Goal: Task Accomplishment & Management: Use online tool/utility

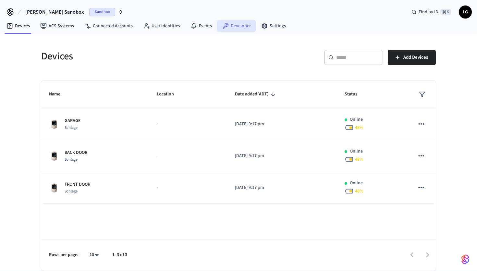
click at [232, 28] on link "Developer" at bounding box center [236, 26] width 39 height 12
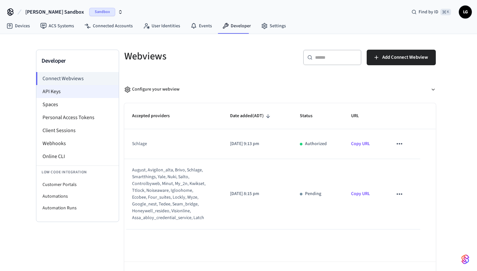
click at [88, 90] on li "API Keys" at bounding box center [77, 91] width 82 height 13
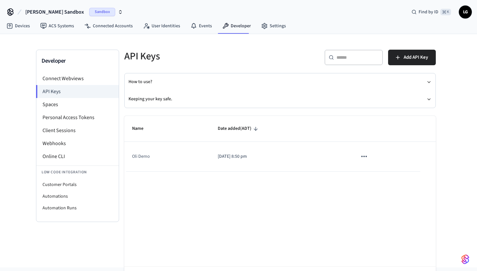
click at [364, 158] on icon "sticky table" at bounding box center [364, 156] width 8 height 8
click at [310, 153] on div at bounding box center [238, 135] width 477 height 271
click at [237, 148] on td "[DATE] 8:50 pm" at bounding box center [280, 157] width 140 height 30
click at [188, 155] on td "Oli Demo" at bounding box center [167, 157] width 86 height 30
click at [144, 150] on td "Oli Demo" at bounding box center [167, 157] width 86 height 30
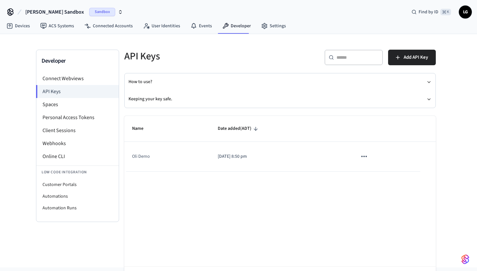
click at [139, 157] on td "Oli Demo" at bounding box center [167, 157] width 86 height 30
drag, startPoint x: 139, startPoint y: 157, endPoint x: 298, endPoint y: 163, distance: 158.9
click at [298, 162] on tr "Oli Demo [DATE] 8:50 pm" at bounding box center [280, 157] width 312 height 30
click at [301, 163] on td "[DATE] 8:50 pm" at bounding box center [280, 157] width 140 height 30
click at [367, 159] on icon "sticky table" at bounding box center [364, 156] width 8 height 8
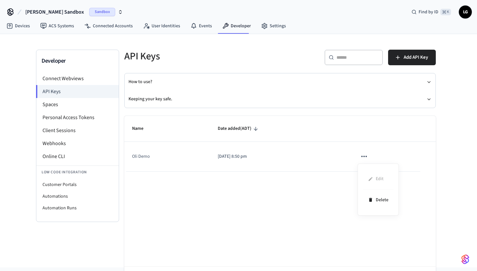
click at [343, 153] on div at bounding box center [238, 135] width 477 height 271
click at [420, 57] on span "Add API Key" at bounding box center [416, 57] width 24 height 8
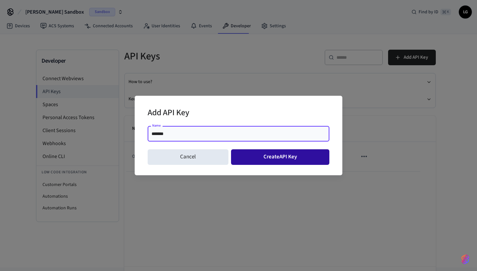
type input "*******"
click at [275, 156] on button "Create API Key" at bounding box center [280, 157] width 99 height 16
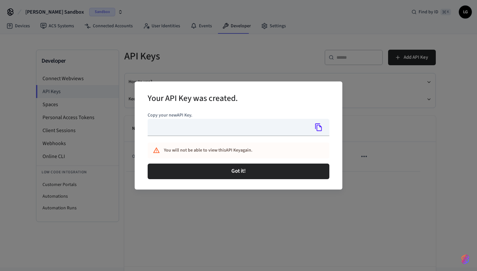
type input "**********"
click at [320, 129] on icon "Copy" at bounding box center [319, 127] width 8 height 8
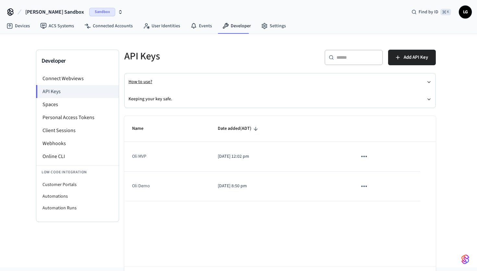
click at [255, 81] on button "How to use?" at bounding box center [280, 81] width 303 height 17
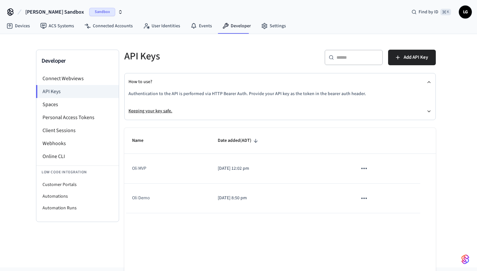
click at [162, 110] on button "Keeping your key safe." at bounding box center [280, 111] width 303 height 17
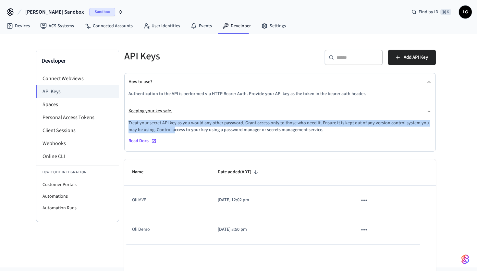
drag, startPoint x: 164, startPoint y: 127, endPoint x: 193, endPoint y: 119, distance: 29.8
click at [193, 119] on div "Keeping your key safe. Treat your secret API key as you would any other passwor…" at bounding box center [280, 127] width 303 height 49
click at [193, 119] on button "Keeping your key safe." at bounding box center [280, 111] width 303 height 17
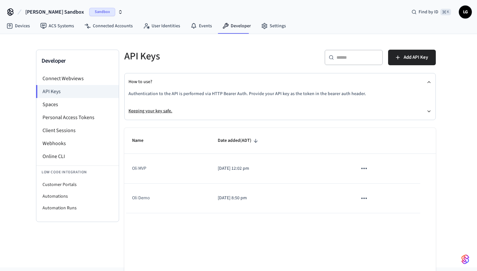
click at [193, 119] on button "Keeping your key safe." at bounding box center [280, 111] width 303 height 17
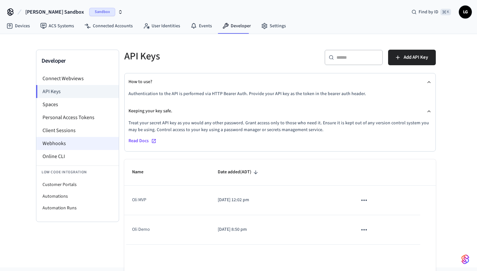
click at [63, 143] on li "Webhooks" at bounding box center [77, 143] width 82 height 13
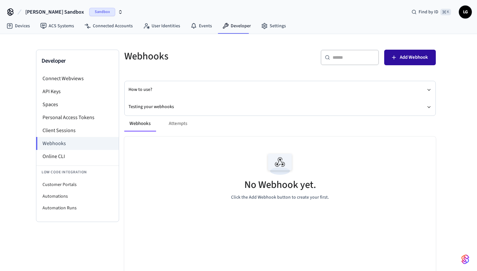
click at [412, 58] on span "Add Webhook" at bounding box center [414, 57] width 28 height 8
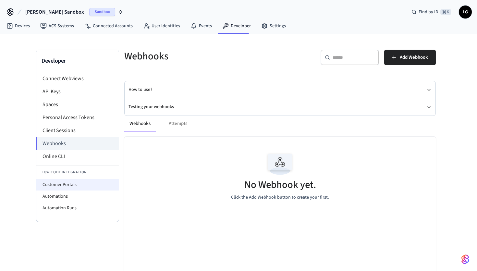
click at [64, 185] on li "Customer Portals" at bounding box center [77, 185] width 82 height 12
select select "**********"
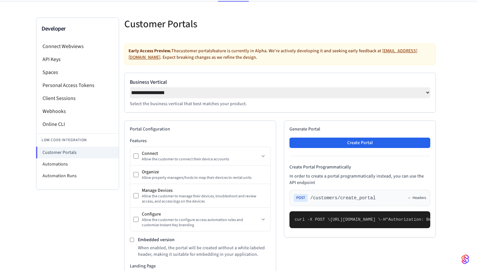
scroll to position [37, 0]
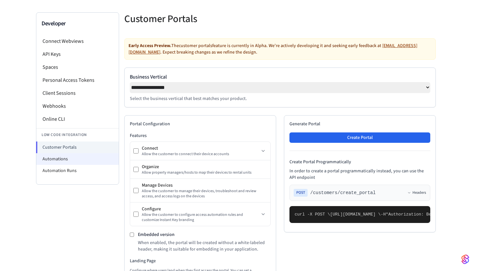
click at [75, 162] on li "Automations" at bounding box center [77, 159] width 82 height 12
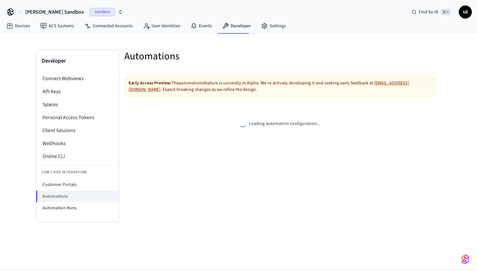
select select "**********"
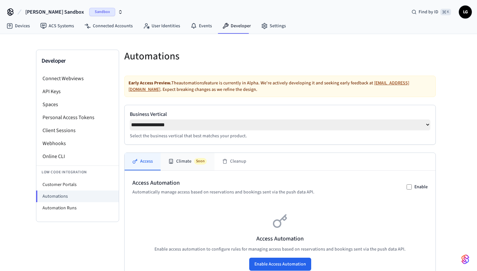
click at [174, 164] on button "Climate Soon" at bounding box center [188, 162] width 54 height 18
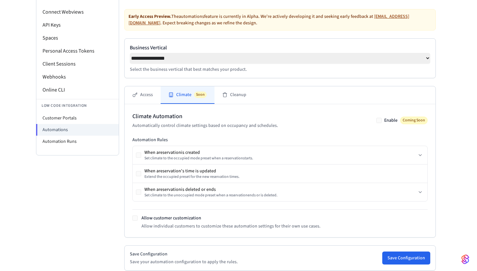
scroll to position [68, 0]
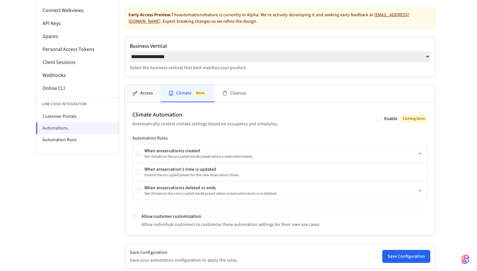
click at [153, 98] on button "Access" at bounding box center [143, 94] width 36 height 18
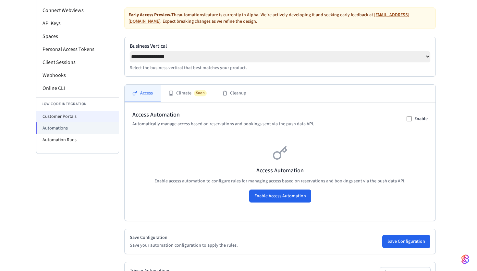
click at [87, 119] on li "Customer Portals" at bounding box center [77, 117] width 82 height 12
select select "**********"
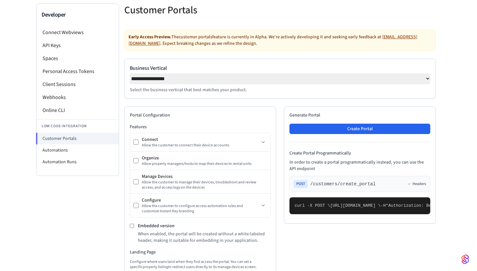
scroll to position [46, 0]
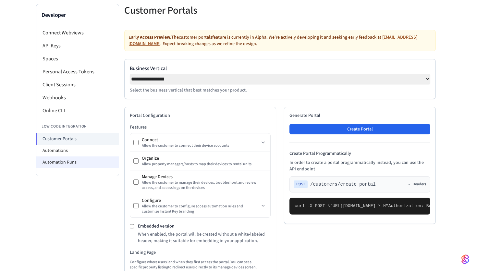
click at [53, 165] on li "Automation Runs" at bounding box center [77, 162] width 82 height 12
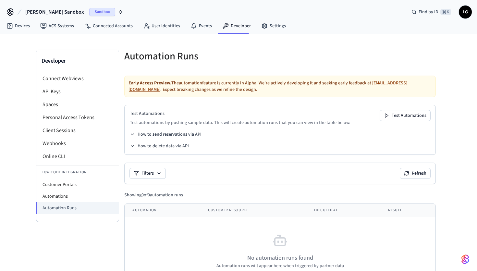
scroll to position [24, 0]
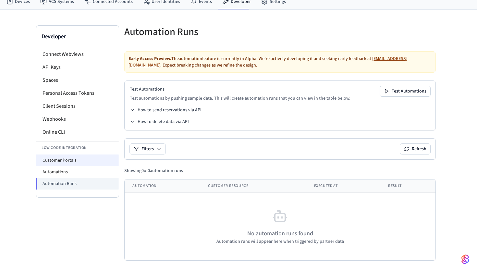
click at [77, 159] on li "Customer Portals" at bounding box center [77, 161] width 82 height 12
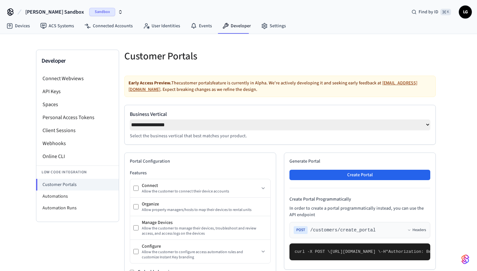
click at [427, 125] on select "**********" at bounding box center [280, 124] width 301 height 11
select select "**********"
click at [130, 119] on select "**********" at bounding box center [280, 124] width 301 height 11
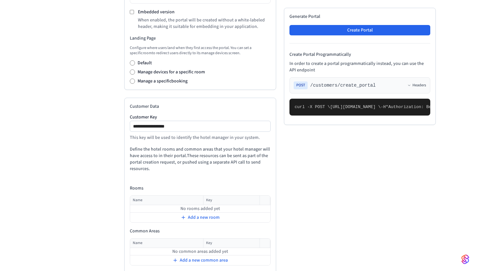
scroll to position [277, 0]
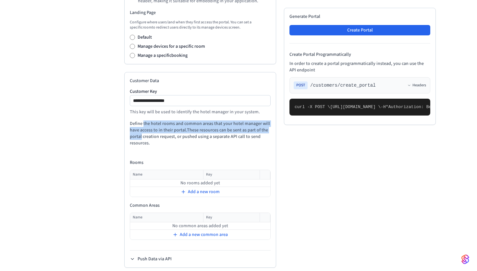
drag, startPoint x: 143, startPoint y: 125, endPoint x: 140, endPoint y: 140, distance: 14.7
click at [140, 140] on p "Define the hotel rooms and common areas that your hotel manager will have acces…" at bounding box center [200, 133] width 141 height 26
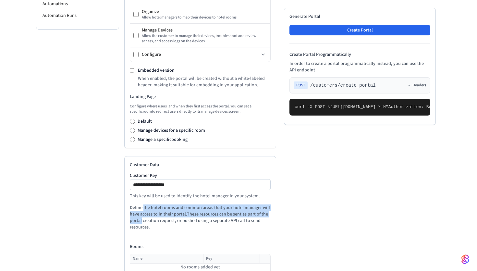
scroll to position [0, 0]
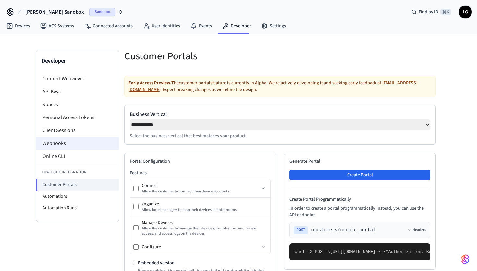
click at [60, 145] on li "Webhooks" at bounding box center [77, 143] width 82 height 13
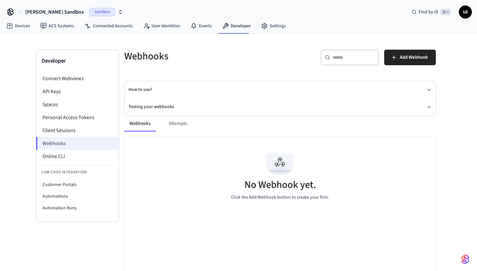
click at [65, 146] on li "Webhooks" at bounding box center [77, 143] width 83 height 13
click at [417, 60] on span "Add Webhook" at bounding box center [414, 57] width 28 height 8
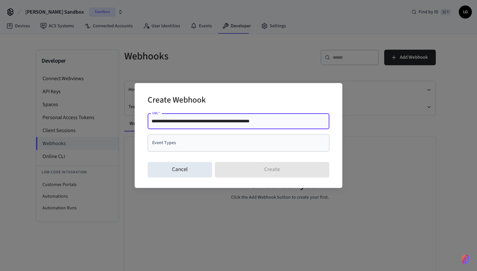
type input "**********"
click at [205, 145] on input "Event Types" at bounding box center [234, 142] width 166 height 11
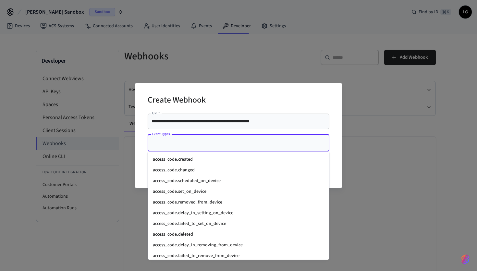
paste input "**********"
type input "**********"
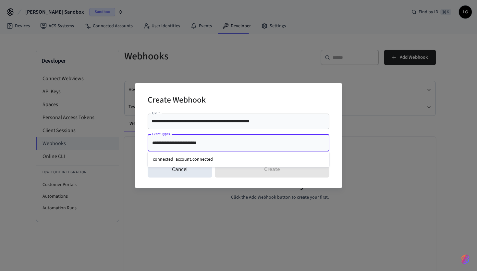
click at [200, 162] on li "connected_account.connected" at bounding box center [239, 159] width 182 height 11
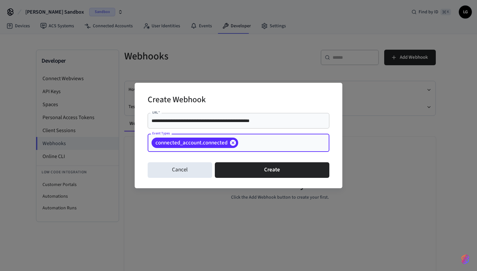
paste input "**********"
type input "**********"
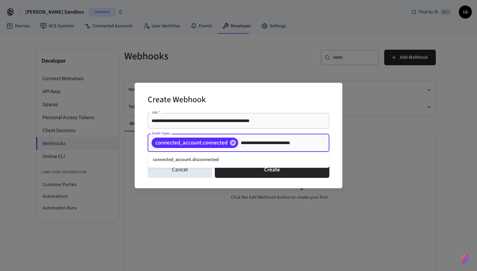
click at [234, 160] on li "connected_account.disconnected" at bounding box center [239, 160] width 182 height 11
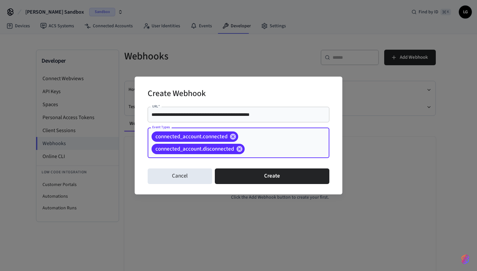
paste input "**********"
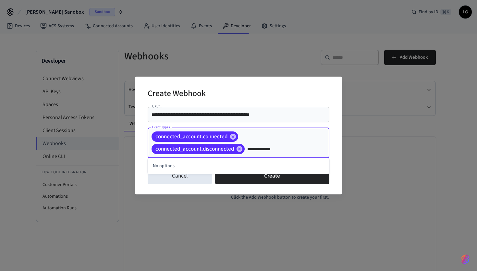
type input "**********"
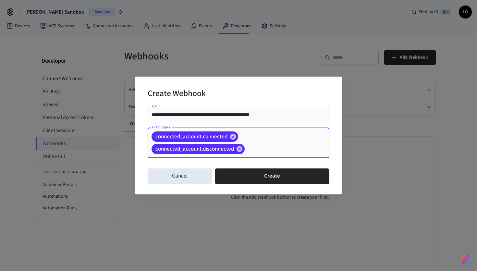
paste input "**********"
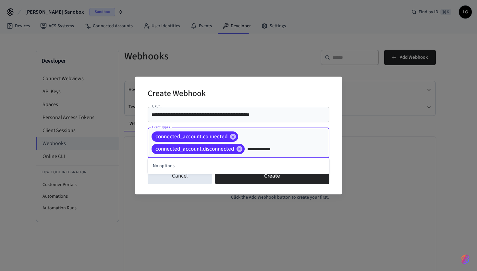
type input "**********"
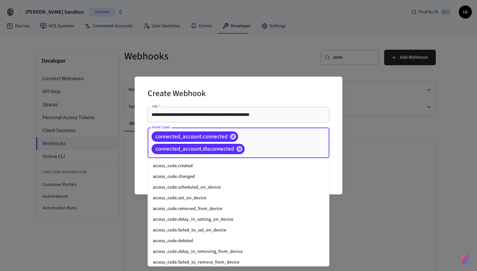
click at [282, 150] on input "Event Types" at bounding box center [277, 149] width 63 height 11
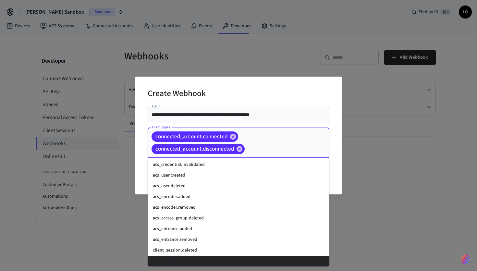
paste input "**********"
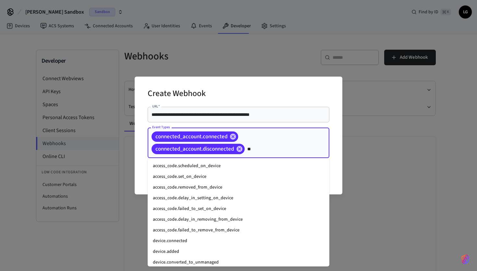
type input "*"
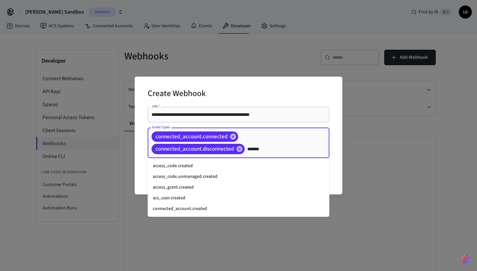
type input "*******"
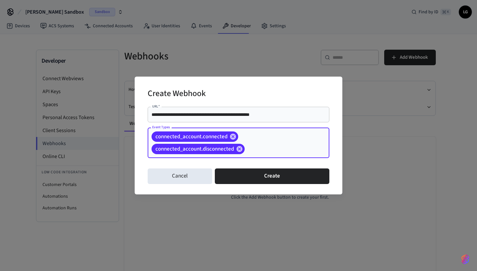
paste input "**********"
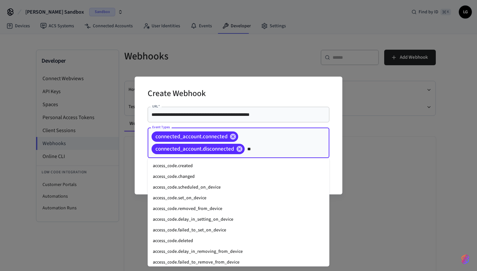
type input "*"
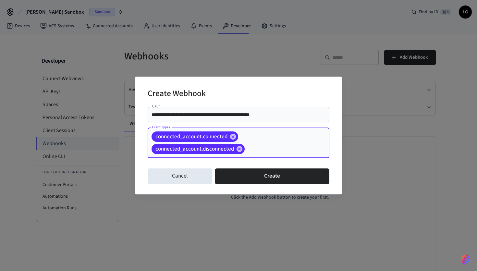
paste input "**********"
type input "**********"
click at [256, 147] on input "Event Types" at bounding box center [277, 149] width 63 height 11
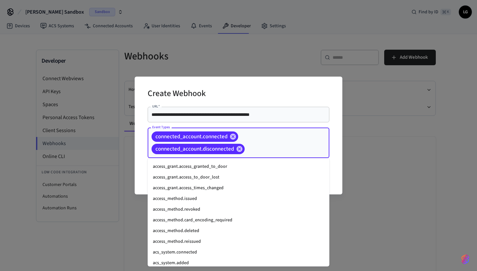
scroll to position [0, 0]
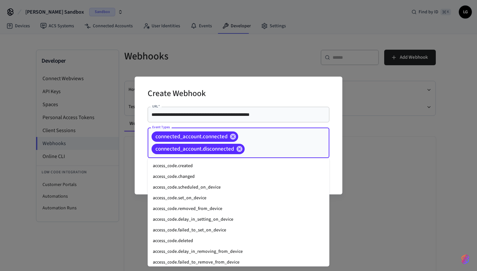
click at [266, 150] on input "Event Types" at bounding box center [277, 149] width 63 height 11
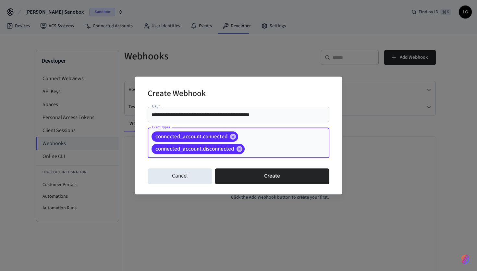
click at [256, 150] on input "Event Types" at bounding box center [277, 149] width 63 height 11
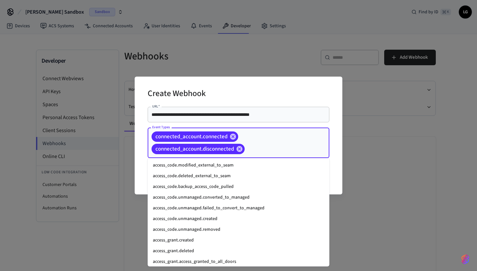
scroll to position [110, 0]
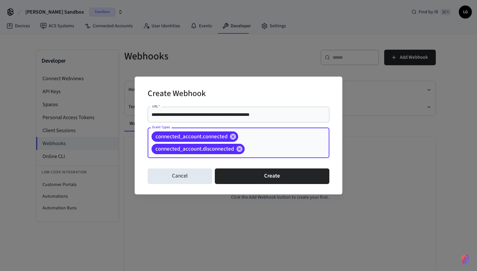
click at [259, 146] on input "Event Types" at bounding box center [277, 149] width 63 height 11
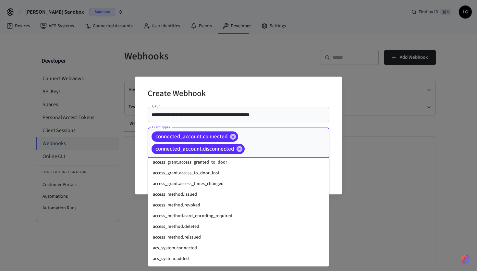
scroll to position [217, 0]
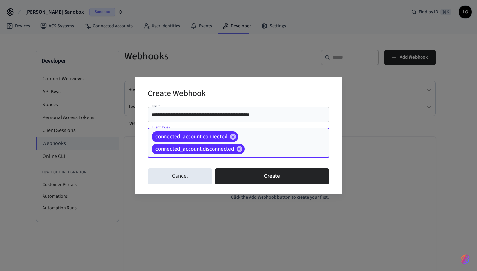
click at [259, 147] on input "Event Types" at bounding box center [277, 149] width 63 height 11
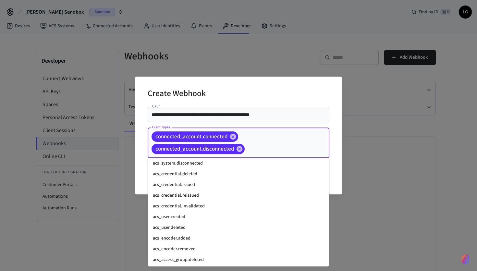
scroll to position [323, 0]
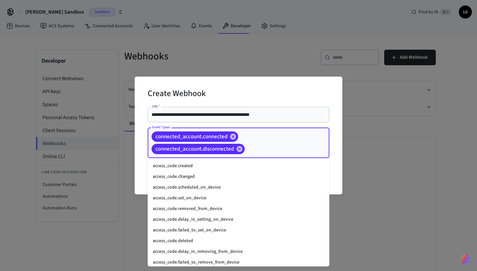
click at [262, 154] on input "Event Types" at bounding box center [277, 149] width 63 height 11
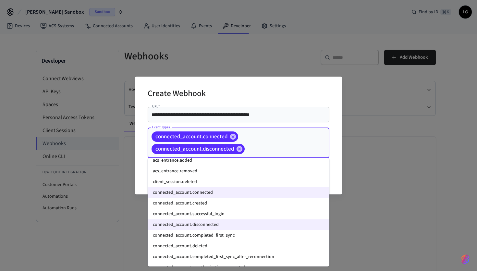
scroll to position [432, 0]
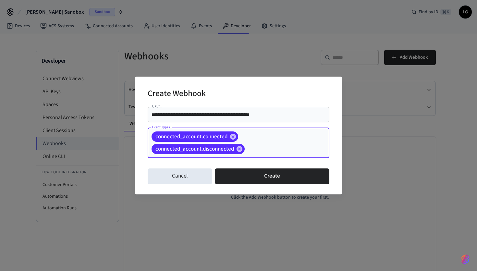
click at [266, 150] on input "Event Types" at bounding box center [277, 149] width 63 height 11
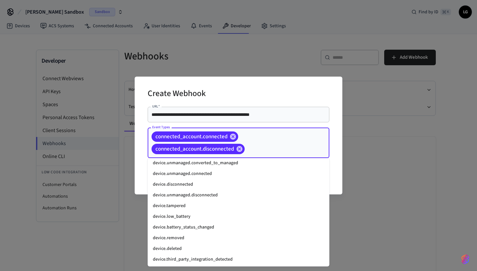
scroll to position [646, 0]
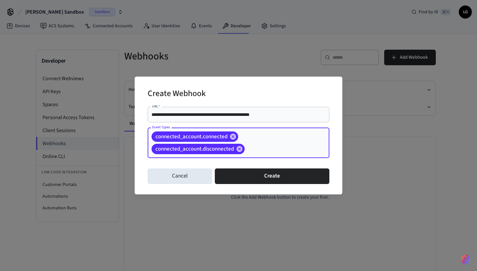
click at [267, 156] on div "connected_account.connected connected_account.disconnected Event Types" at bounding box center [239, 143] width 182 height 31
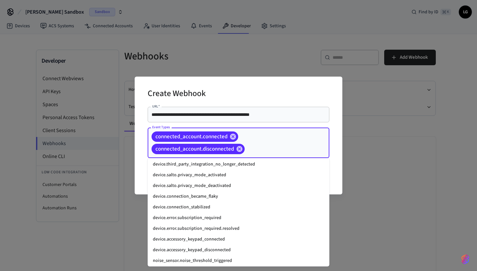
scroll to position [755, 0]
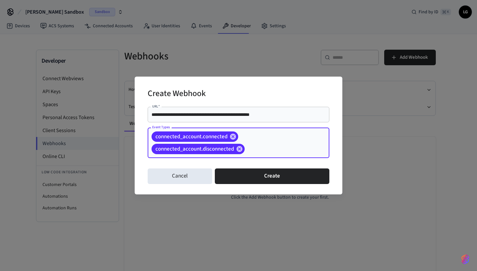
click at [265, 151] on input "Event Types" at bounding box center [277, 149] width 63 height 11
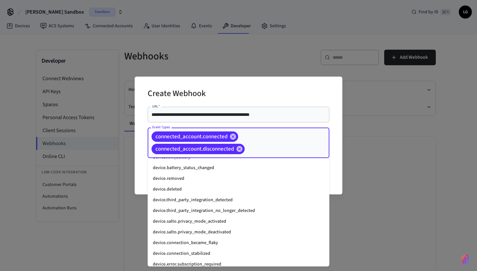
scroll to position [883, 0]
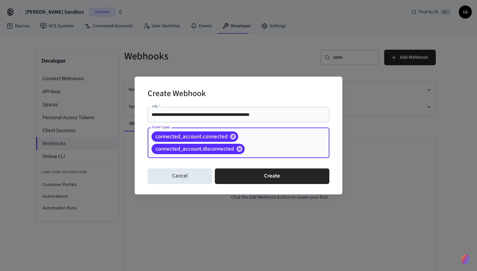
click at [255, 143] on div "connected_account.connected connected_account.disconnected Event Types" at bounding box center [239, 143] width 182 height 31
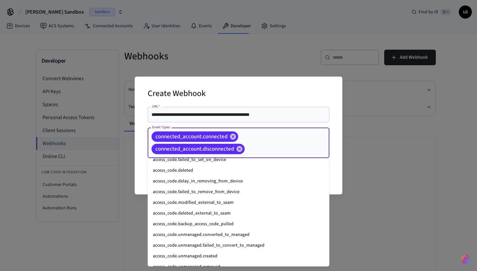
scroll to position [0, 0]
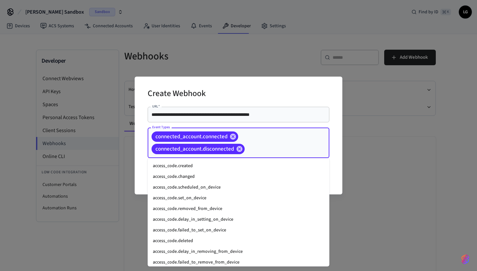
click at [194, 169] on li "access_code.created" at bounding box center [239, 166] width 182 height 11
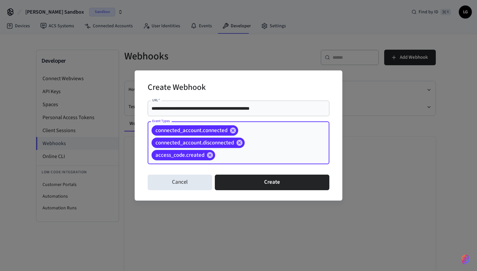
click at [221, 155] on input "Event Types" at bounding box center [262, 155] width 92 height 11
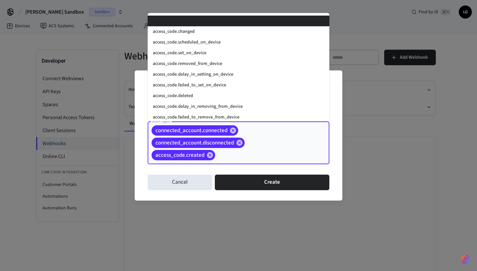
click at [193, 21] on li "access_code.created" at bounding box center [239, 21] width 182 height 11
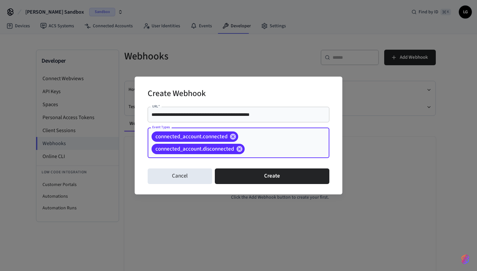
click at [264, 150] on input "Event Types" at bounding box center [277, 149] width 63 height 11
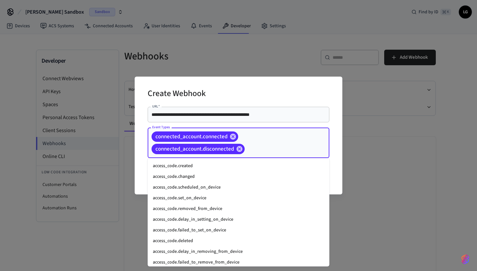
scroll to position [366, 0]
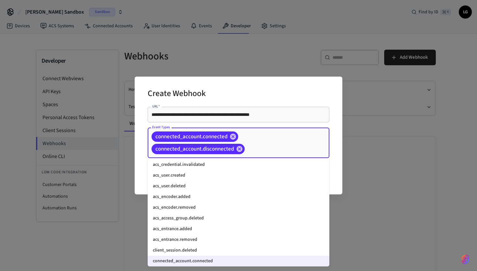
click at [218, 166] on li "acs_credential.invalidated" at bounding box center [239, 164] width 182 height 11
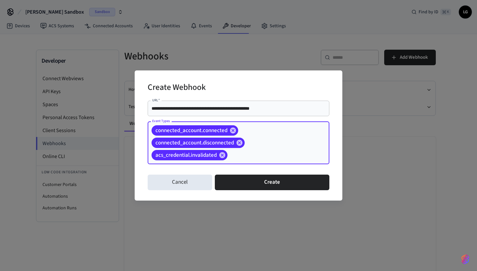
click at [265, 152] on input "Event Types" at bounding box center [269, 155] width 80 height 11
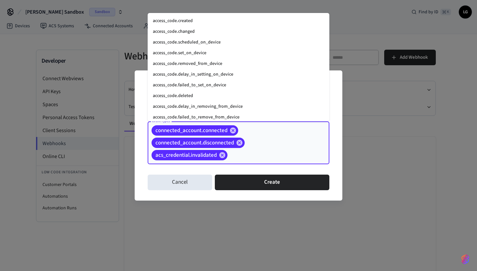
click at [195, 21] on li "access_code.created" at bounding box center [239, 21] width 182 height 11
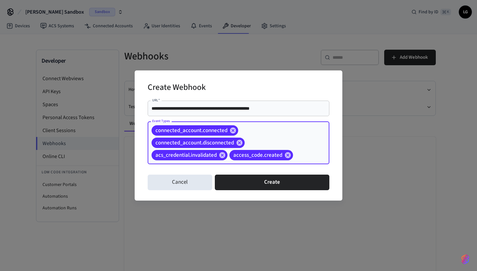
click at [288, 139] on div "connected_account.connected connected_account.disconnected acs_credential.inval…" at bounding box center [239, 142] width 182 height 43
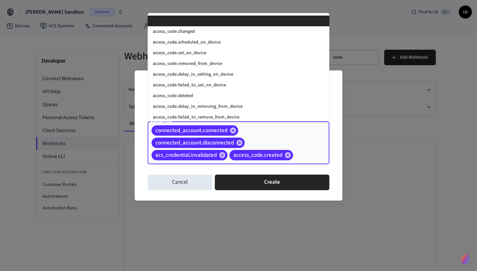
click at [195, 21] on li "access_code.created" at bounding box center [239, 21] width 182 height 11
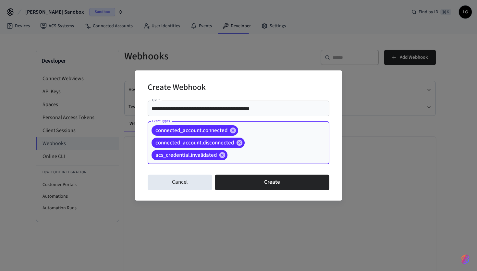
click at [268, 145] on div "connected_account.connected connected_account.disconnected acs_credential.inval…" at bounding box center [239, 142] width 182 height 43
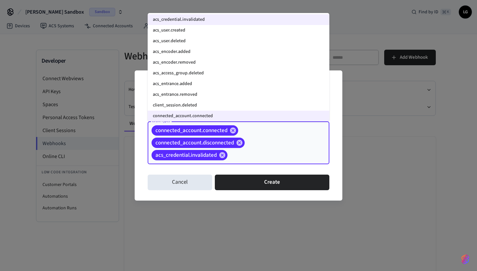
click at [202, 29] on li "acs_user.created" at bounding box center [239, 30] width 182 height 11
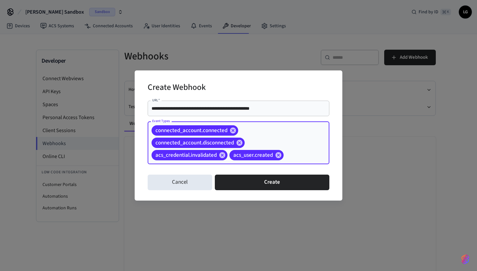
click at [273, 141] on div "connected_account.connected connected_account.disconnected acs_credential.inval…" at bounding box center [239, 142] width 182 height 43
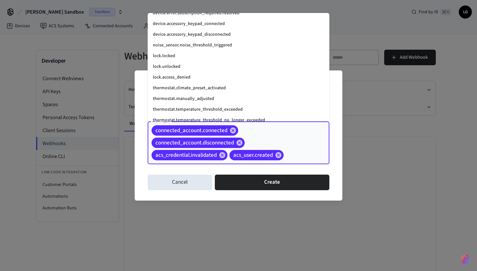
scroll to position [883, 0]
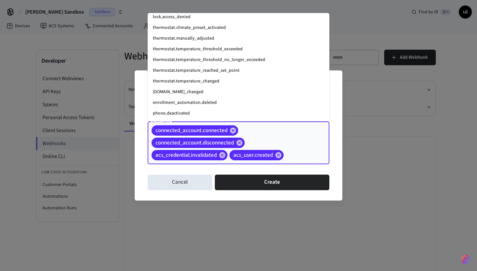
click at [197, 111] on li "phone.deactivated" at bounding box center [239, 113] width 182 height 11
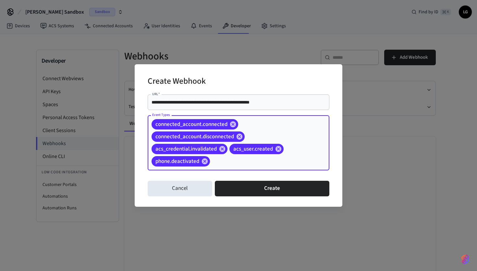
click at [311, 157] on div "connected_account.connected connected_account.disconnected acs_credential.inval…" at bounding box center [239, 142] width 182 height 55
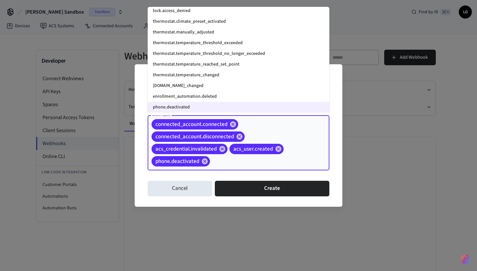
click at [178, 95] on li "enrollment_automation.deleted" at bounding box center [239, 96] width 182 height 11
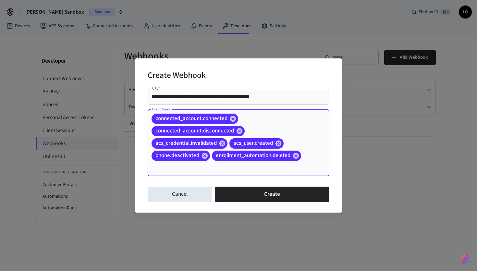
click at [303, 141] on div "connected_account.connected connected_account.disconnected acs_credential.inval…" at bounding box center [239, 143] width 182 height 67
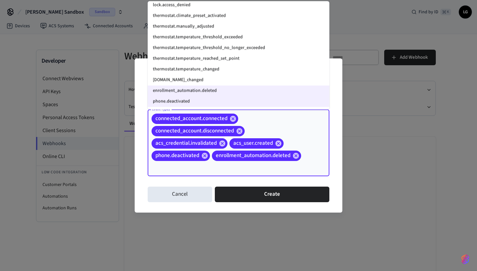
click at [188, 80] on li "[DOMAIN_NAME]_changed" at bounding box center [239, 80] width 182 height 11
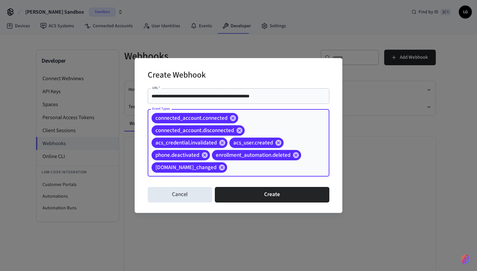
click at [301, 133] on div "connected_account.connected connected_account.disconnected acs_credential.inval…" at bounding box center [239, 143] width 182 height 68
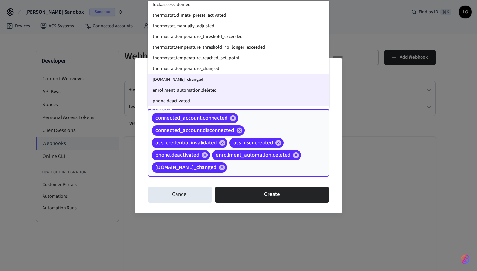
click at [193, 67] on li "thermostat.temperature_changed" at bounding box center [239, 69] width 182 height 11
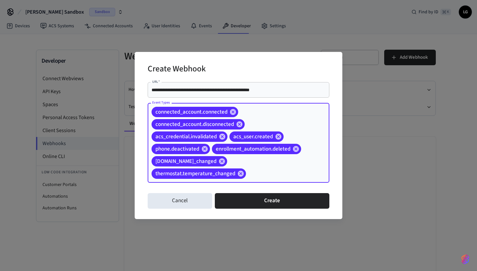
click at [296, 128] on div "connected_account.connected connected_account.disconnected acs_credential.inval…" at bounding box center [239, 143] width 182 height 80
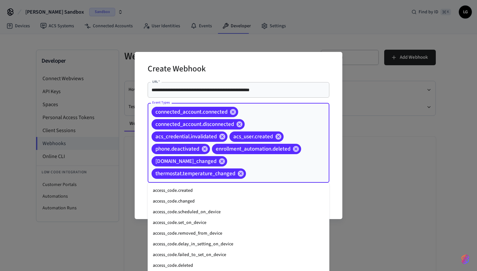
click at [224, 191] on li "access_code.created" at bounding box center [239, 190] width 182 height 11
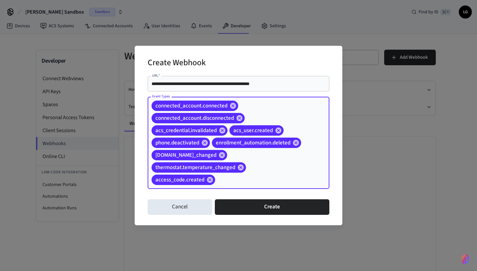
click at [268, 172] on div "connected_account.connected connected_account.disconnected acs_credential.inval…" at bounding box center [239, 143] width 182 height 92
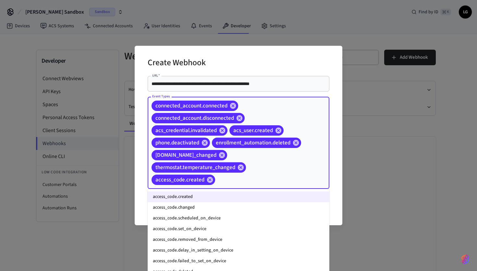
click at [214, 203] on li "access_code.changed" at bounding box center [239, 207] width 182 height 11
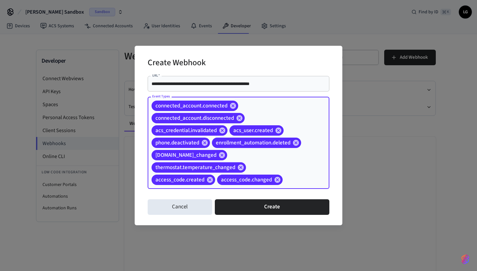
click at [296, 170] on div "connected_account.connected connected_account.disconnected acs_credential.inval…" at bounding box center [239, 143] width 182 height 92
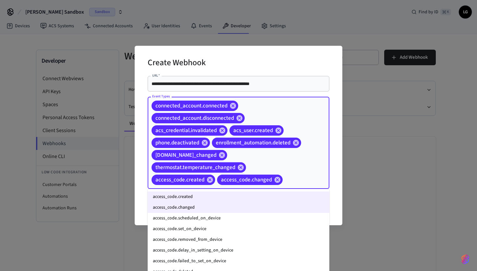
click at [221, 219] on li "access_code.scheduled_on_device" at bounding box center [239, 218] width 182 height 11
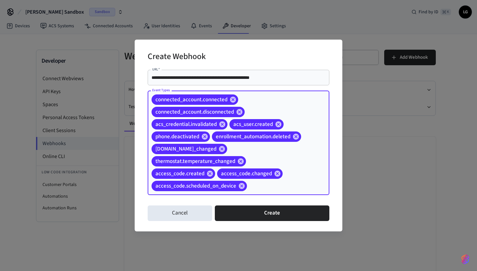
click at [298, 180] on div "connected_account.connected connected_account.disconnected acs_credential.inval…" at bounding box center [239, 143] width 182 height 105
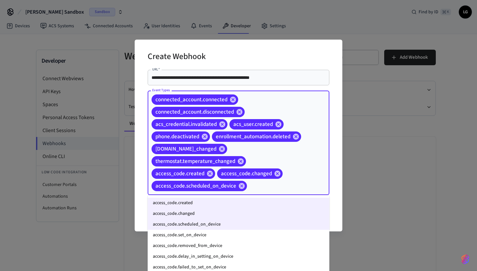
click at [205, 239] on li "access_code.set_on_device" at bounding box center [239, 235] width 182 height 11
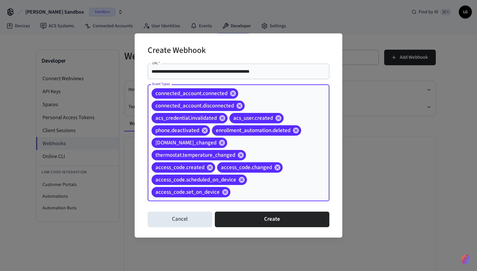
click at [301, 179] on div "connected_account.connected connected_account.disconnected acs_credential.inval…" at bounding box center [239, 142] width 182 height 117
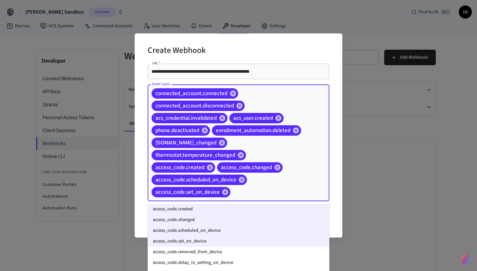
click at [222, 251] on li "access_code.removed_from_device" at bounding box center [239, 252] width 182 height 11
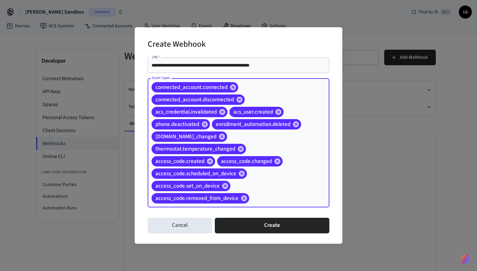
click at [303, 178] on div "connected_account.connected connected_account.disconnected acs_credential.inval…" at bounding box center [239, 142] width 182 height 129
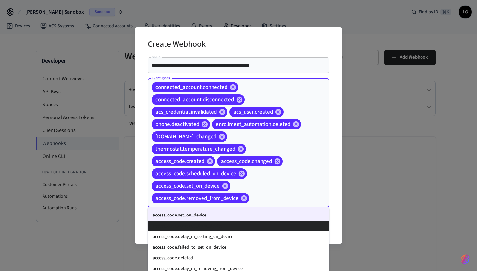
scroll to position [34, 0]
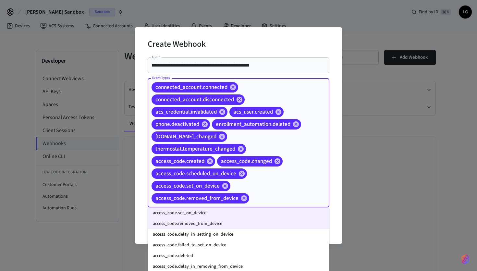
click at [214, 233] on li "access_code.delay_in_setting_on_device" at bounding box center [239, 234] width 182 height 11
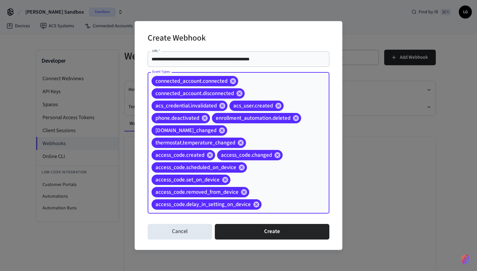
click at [274, 195] on div "connected_account.connected connected_account.disconnected acs_credential.inval…" at bounding box center [239, 143] width 182 height 142
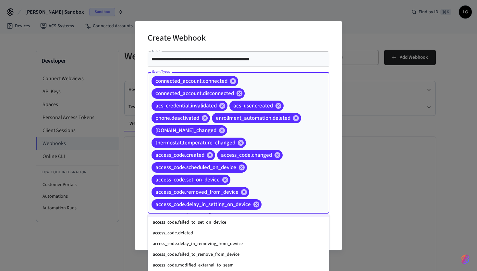
scroll to position [59, 0]
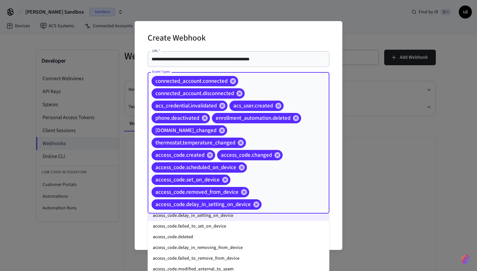
click at [186, 228] on li "access_code.failed_to_set_on_device" at bounding box center [239, 226] width 182 height 11
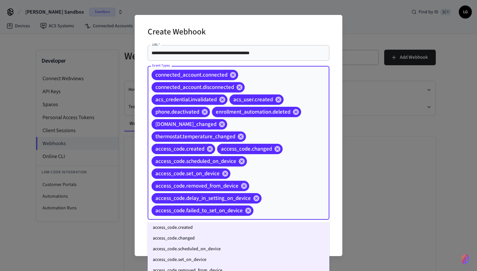
click at [295, 207] on input "Event Types" at bounding box center [282, 210] width 54 height 11
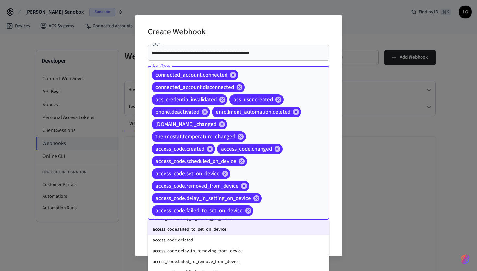
scroll to position [70, 0]
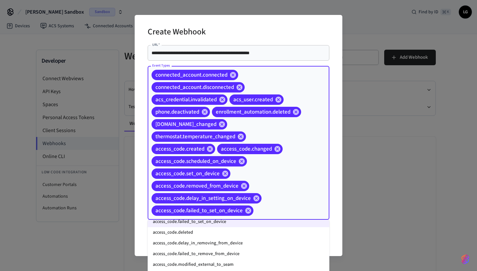
click at [196, 233] on li "access_code.deleted" at bounding box center [239, 232] width 182 height 11
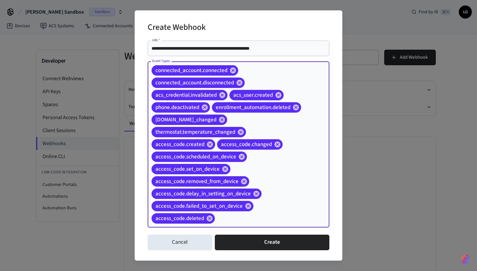
scroll to position [3, 0]
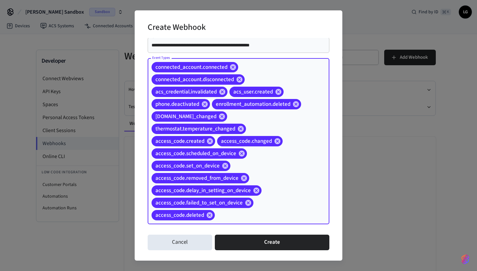
click at [295, 213] on input "Event Types" at bounding box center [262, 215] width 93 height 11
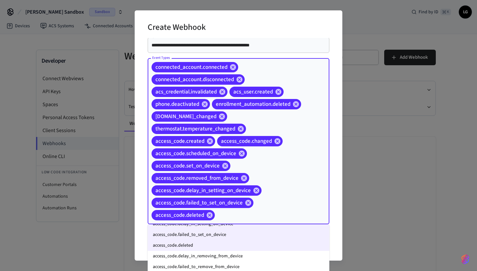
scroll to position [85, 0]
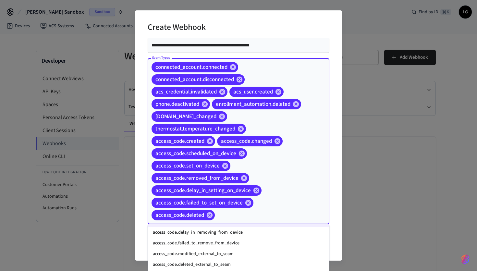
click at [226, 233] on li "access_code.delay_in_removing_from_device" at bounding box center [239, 232] width 182 height 11
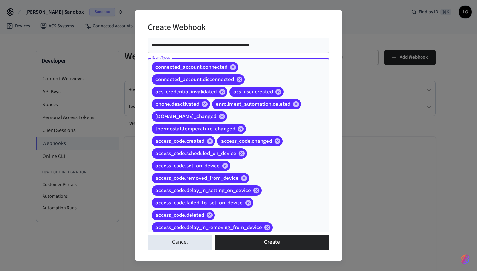
click at [289, 206] on div "connected_account.connected connected_account.disconnected acs_credential.inval…" at bounding box center [239, 147] width 182 height 179
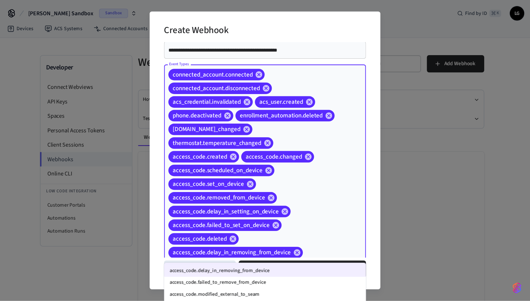
scroll to position [84, 0]
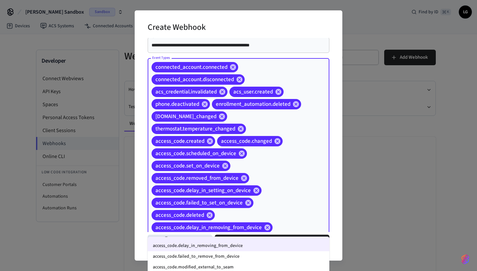
click at [240, 254] on li "access_code.failed_to_remove_from_device" at bounding box center [239, 256] width 182 height 11
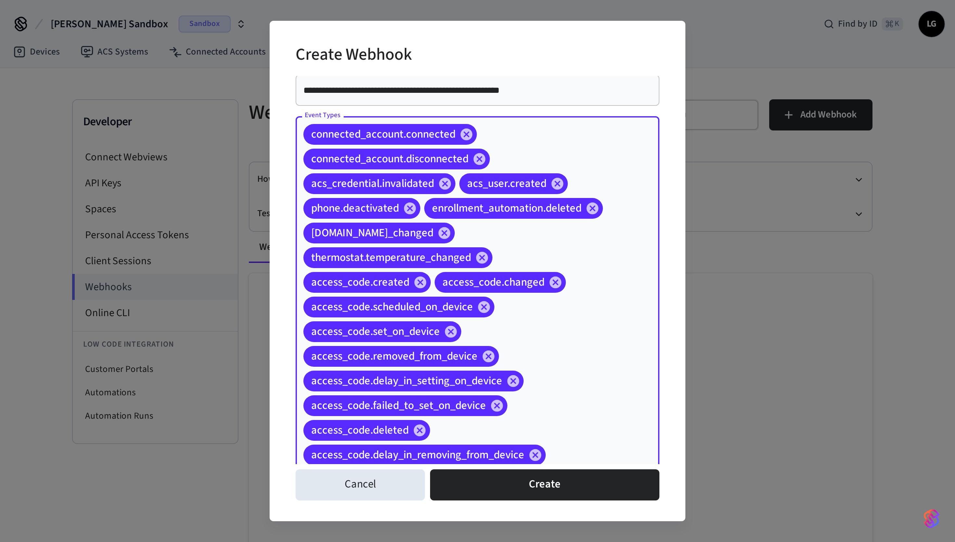
scroll to position [0, 0]
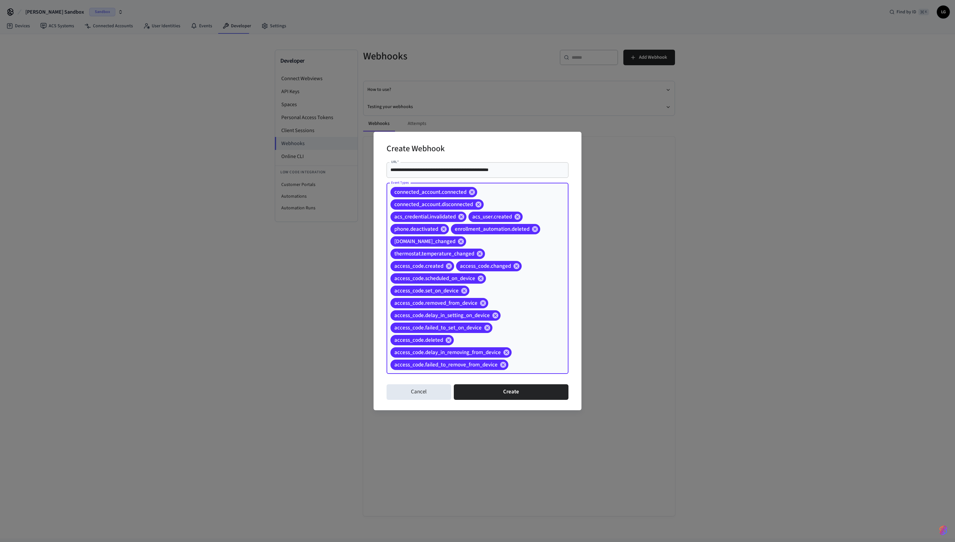
click at [477, 271] on input "Event Types" at bounding box center [528, 364] width 38 height 11
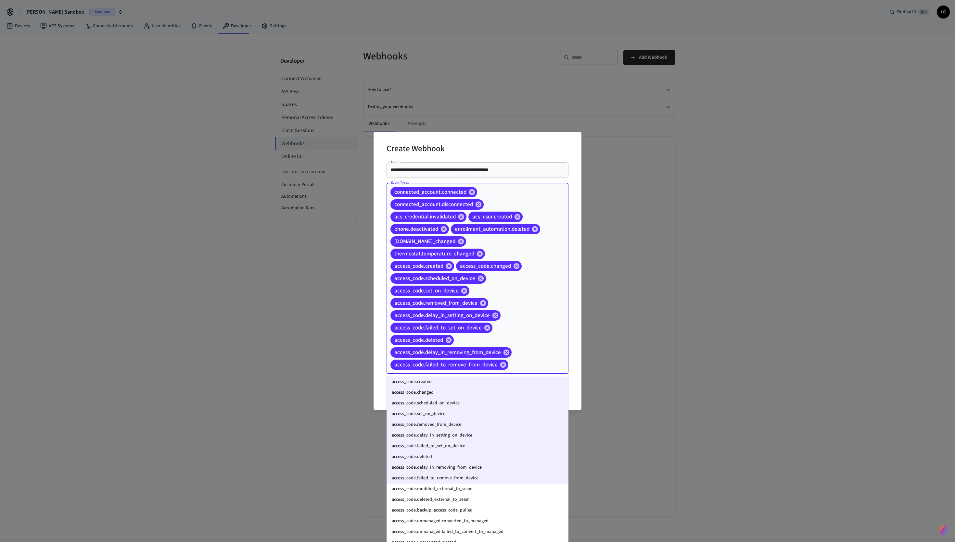
scroll to position [90, 0]
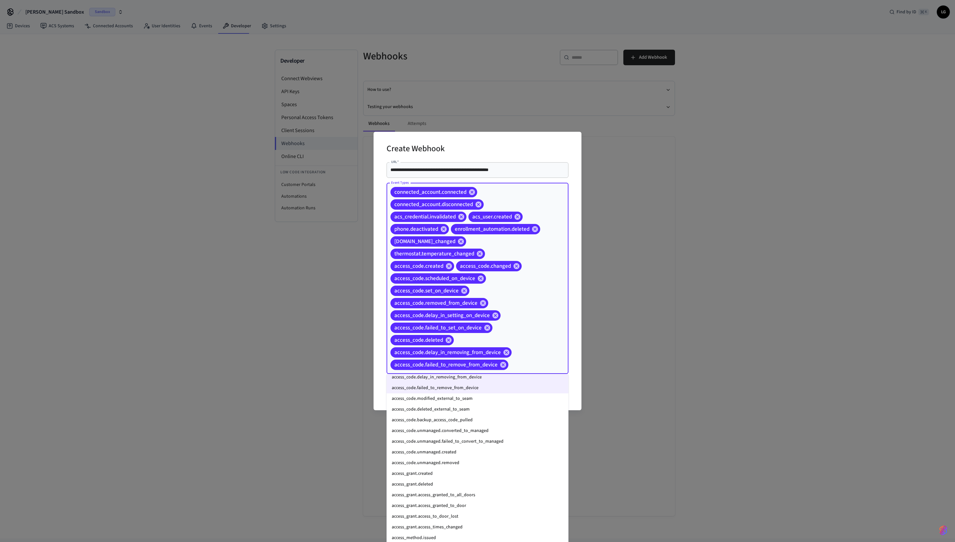
click at [474, 271] on li "access_code.modified_external_to_seam" at bounding box center [477, 399] width 182 height 11
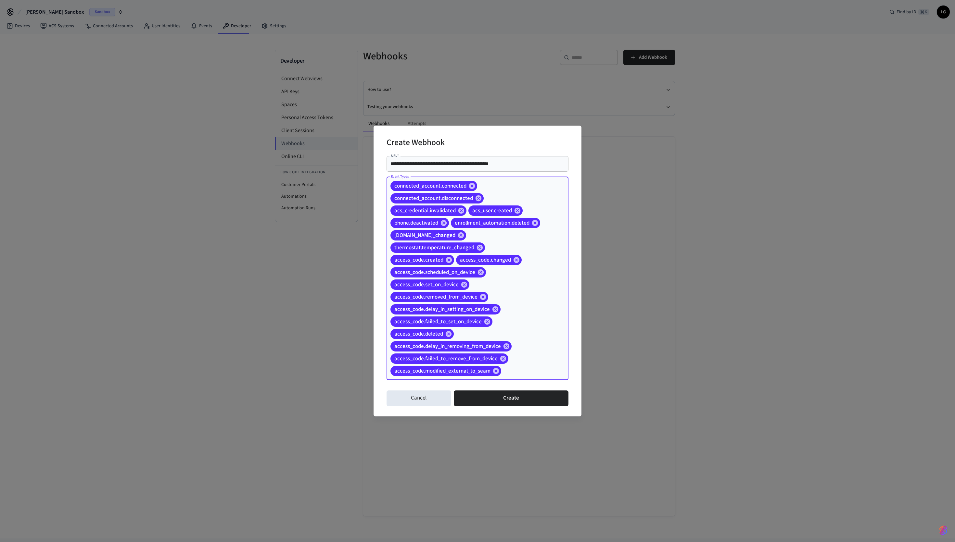
click at [477, 271] on div "connected_account.connected connected_account.disconnected acs_credential.inval…" at bounding box center [477, 278] width 182 height 203
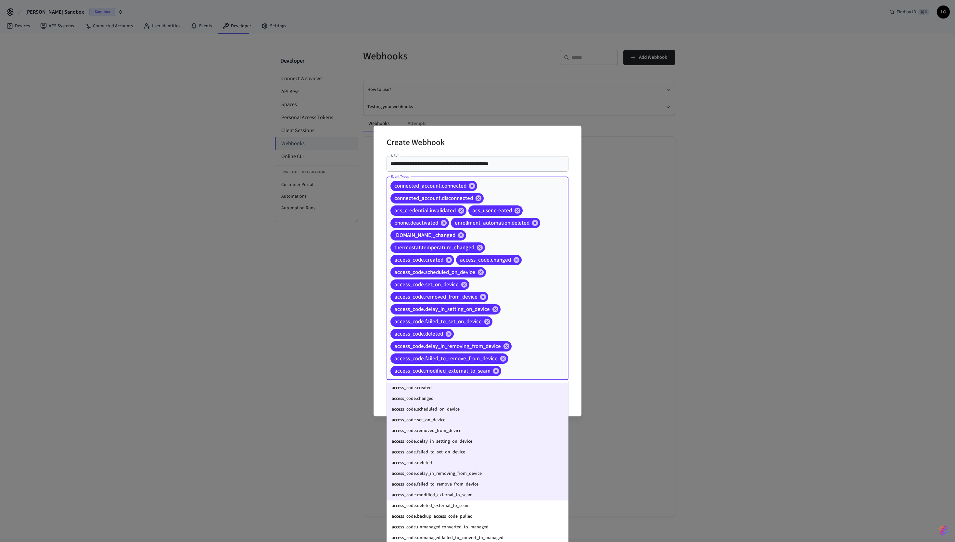
click at [454, 271] on li "access_code.deleted_external_to_seam" at bounding box center [477, 506] width 182 height 11
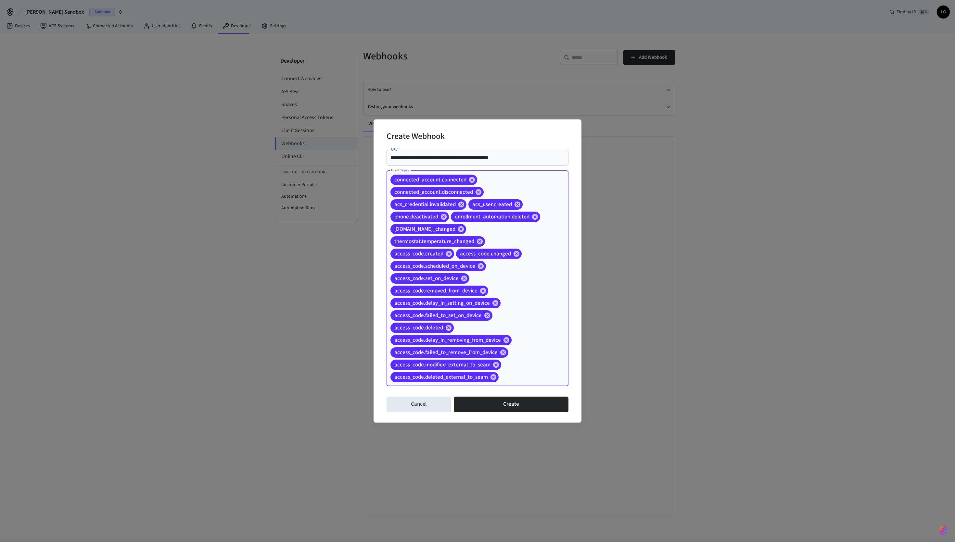
click at [477, 271] on div "connected_account.connected connected_account.disconnected acs_credential.inval…" at bounding box center [477, 279] width 182 height 216
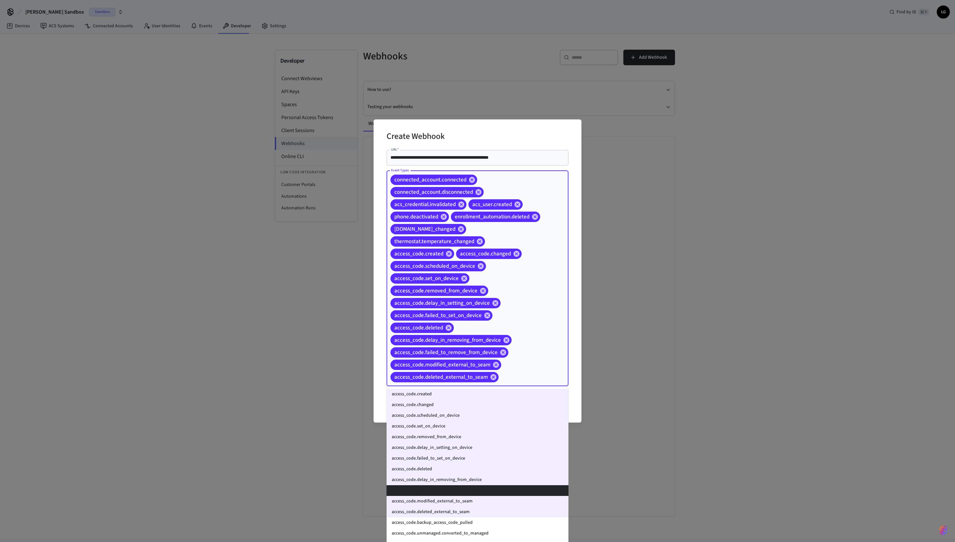
scroll to position [108, 0]
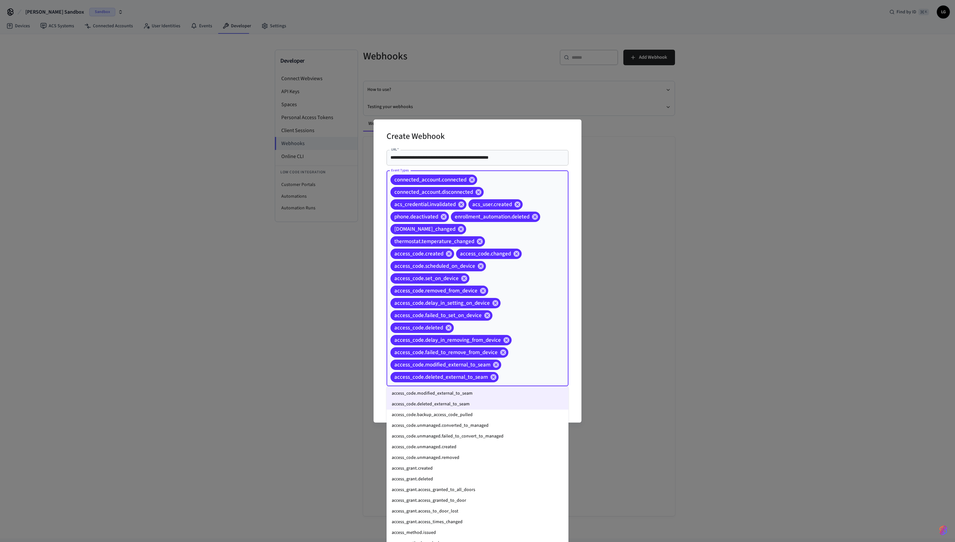
click at [471, 271] on li "access_code.backup_access_code_pulled" at bounding box center [477, 415] width 182 height 11
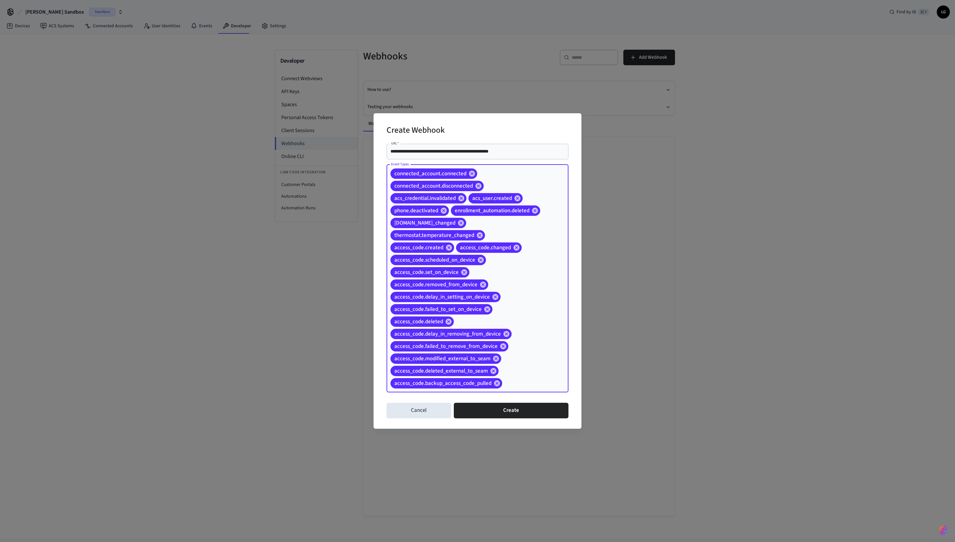
click at [477, 271] on input "Event Types" at bounding box center [525, 383] width 44 height 11
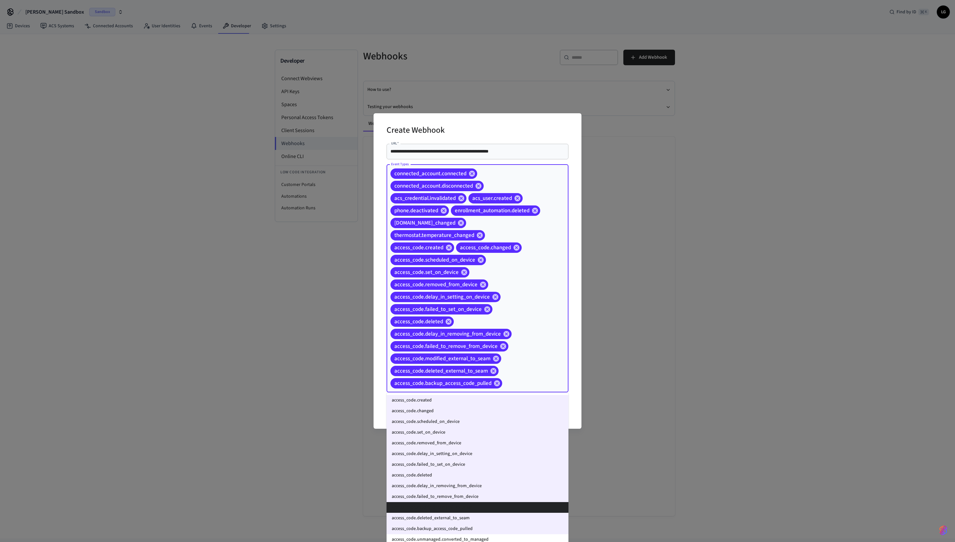
scroll to position [115, 0]
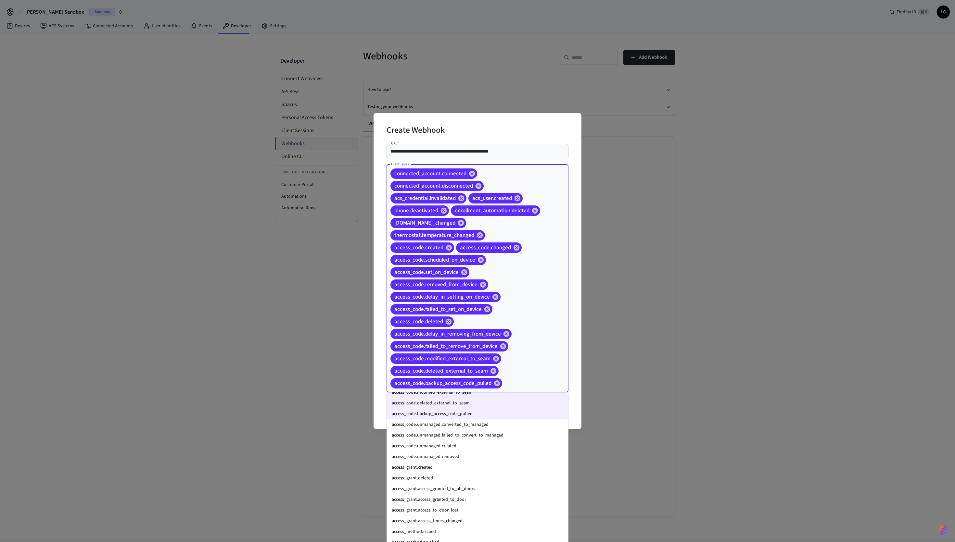
click at [467, 271] on li "access_code.unmanaged.converted_to_managed" at bounding box center [477, 424] width 182 height 11
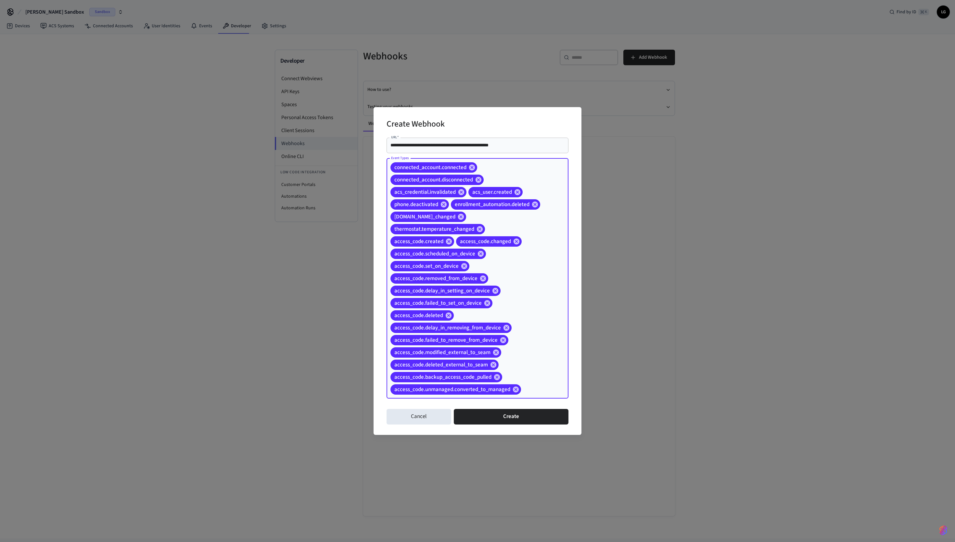
click at [477, 271] on div "connected_account.connected connected_account.disconnected acs_credential.inval…" at bounding box center [477, 278] width 182 height 240
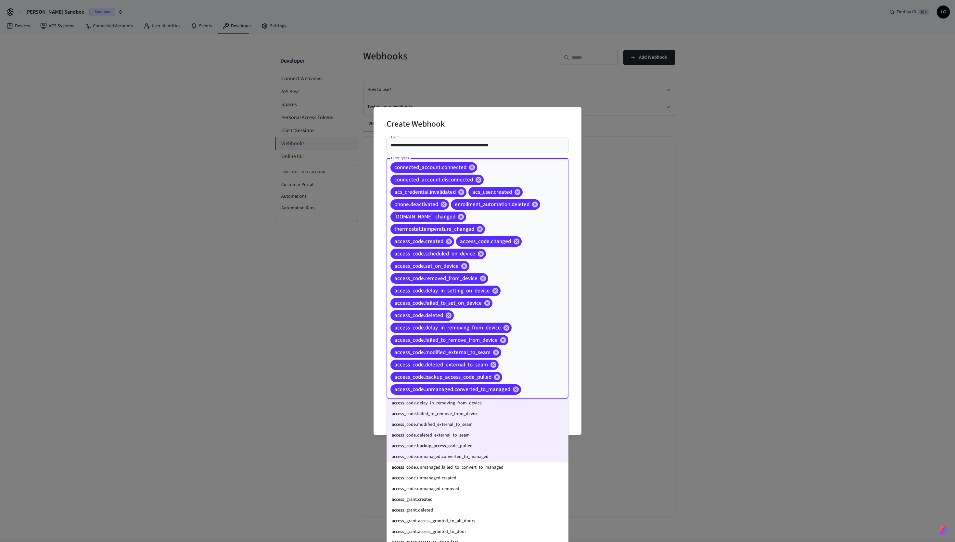
scroll to position [99, 0]
click at [460, 271] on li "access_code.unmanaged.failed_to_convert_to_managed" at bounding box center [477, 457] width 182 height 11
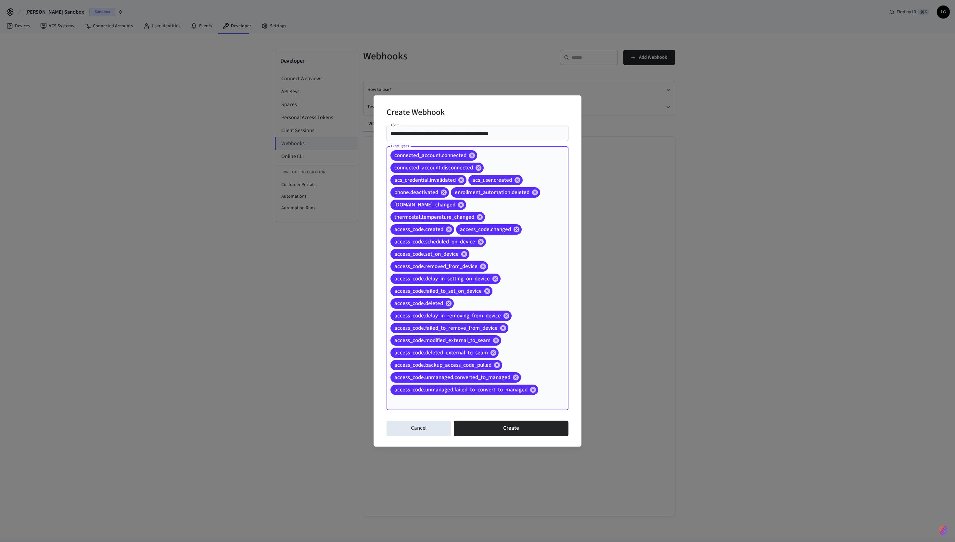
click at [477, 271] on div "connected_account.connected connected_account.disconnected acs_credential.inval…" at bounding box center [477, 278] width 182 height 264
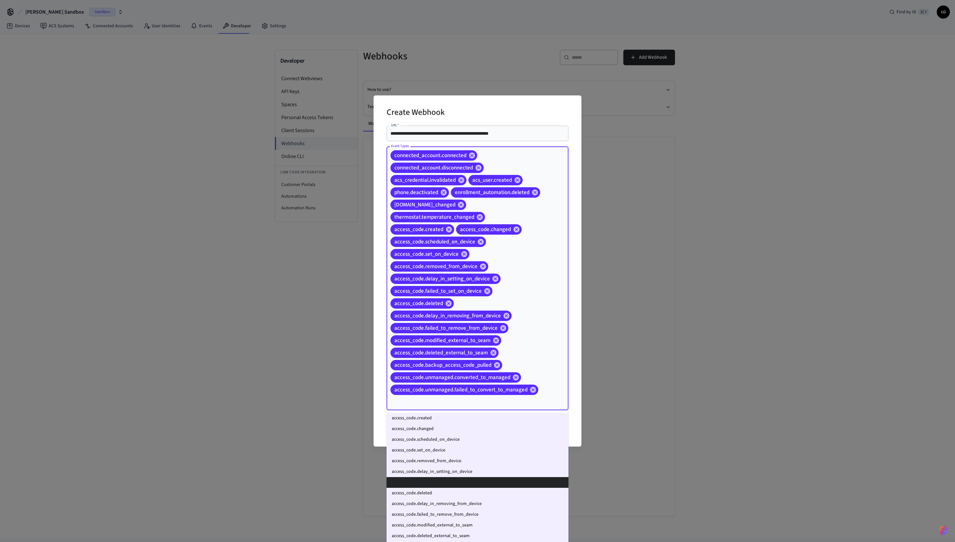
scroll to position [124, 0]
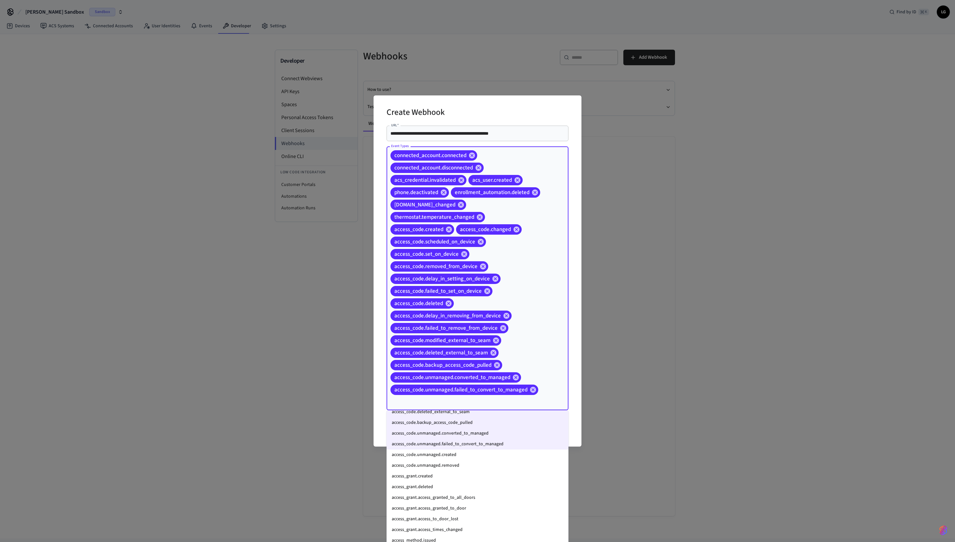
click at [445, 271] on li "access_code.unmanaged.created" at bounding box center [477, 455] width 182 height 11
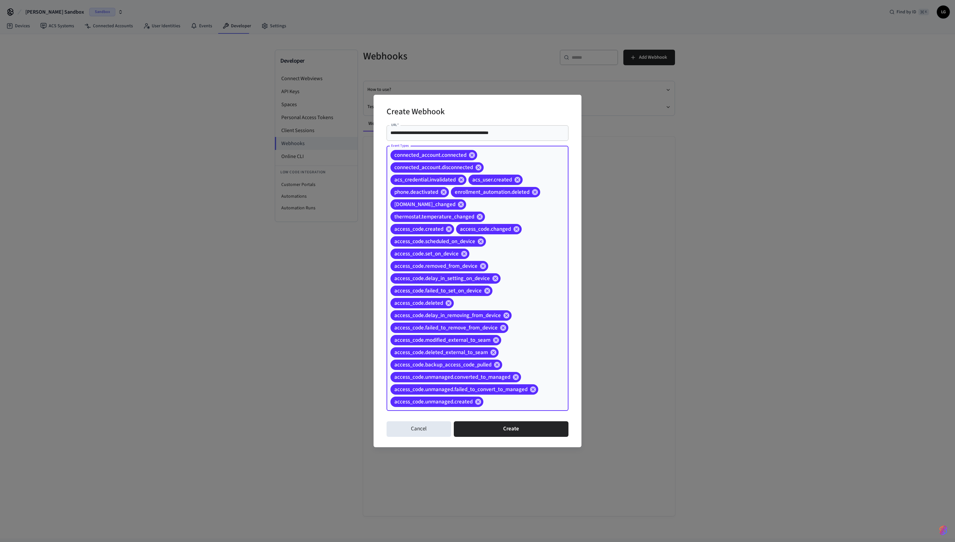
click at [477, 271] on div "connected_account.connected connected_account.disconnected acs_credential.inval…" at bounding box center [477, 278] width 182 height 265
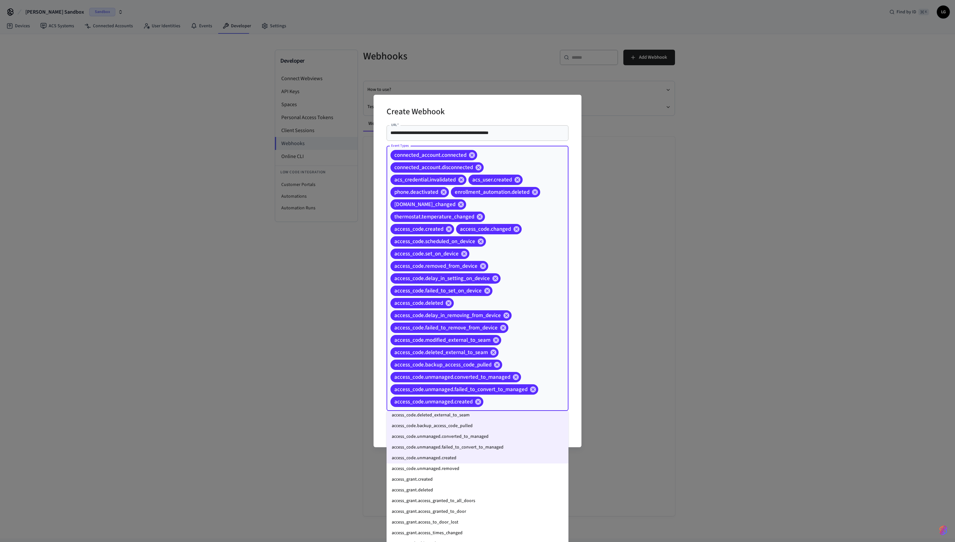
scroll to position [122, 0]
click at [452, 271] on li "access_code.unmanaged.removed" at bounding box center [477, 468] width 182 height 11
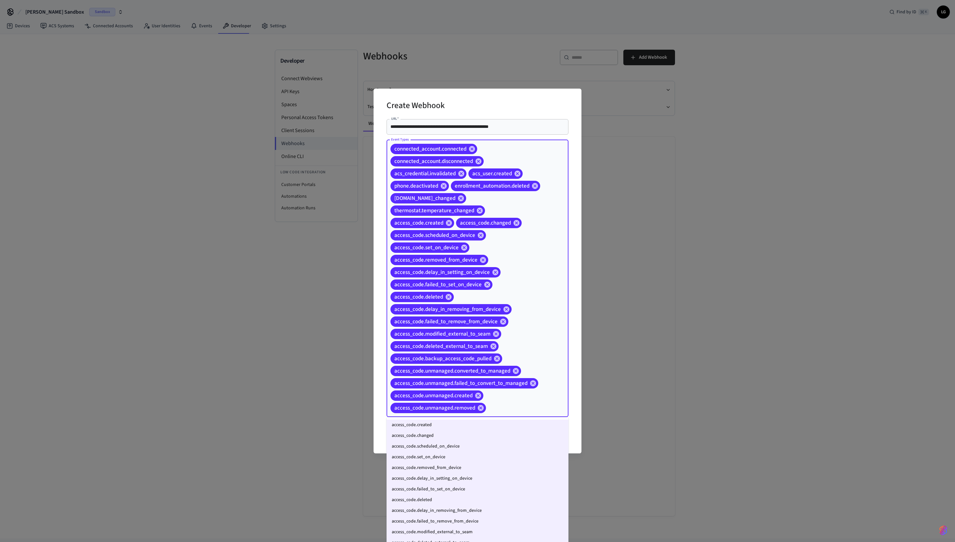
click at [477, 271] on input "Event Types" at bounding box center [517, 407] width 60 height 11
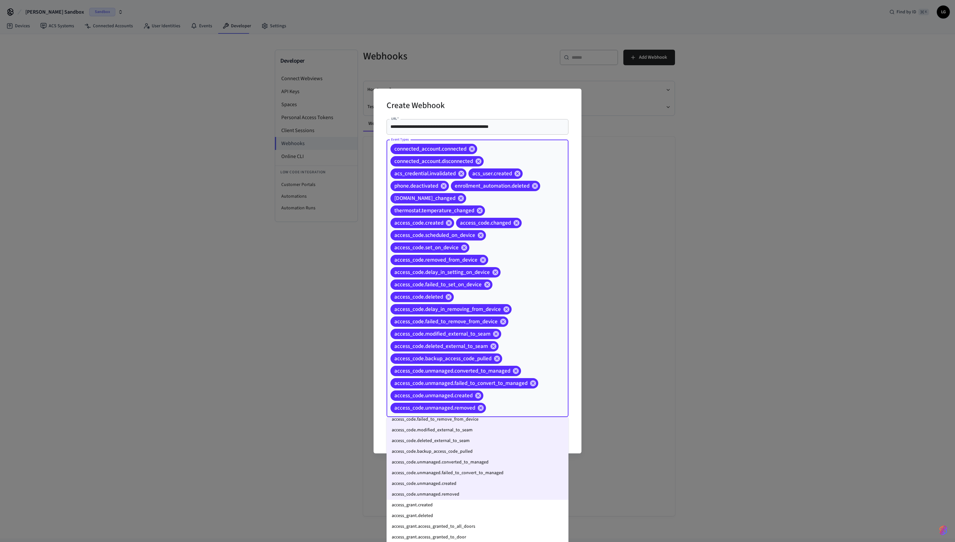
click at [452, 271] on li "access_grant.created" at bounding box center [477, 505] width 182 height 11
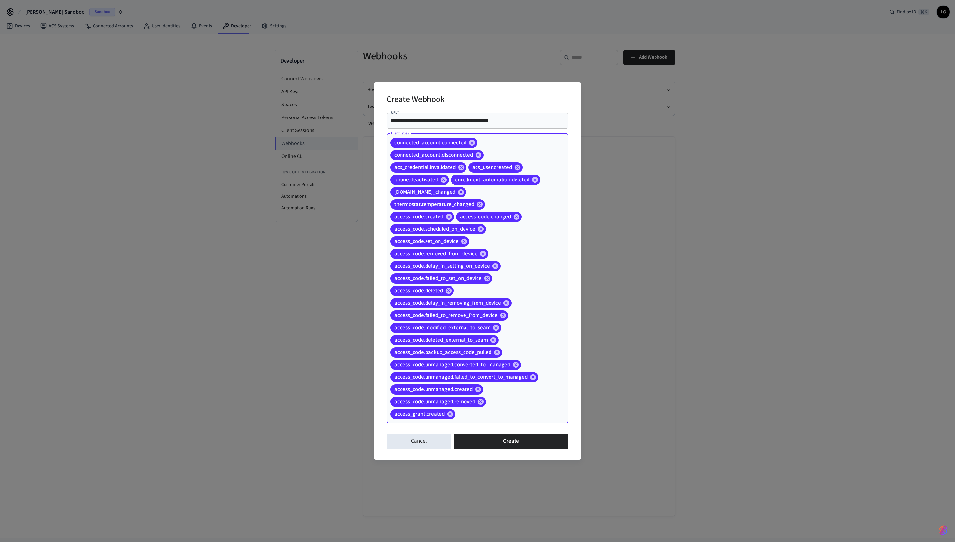
click at [477, 271] on input "Event Types" at bounding box center [501, 413] width 91 height 11
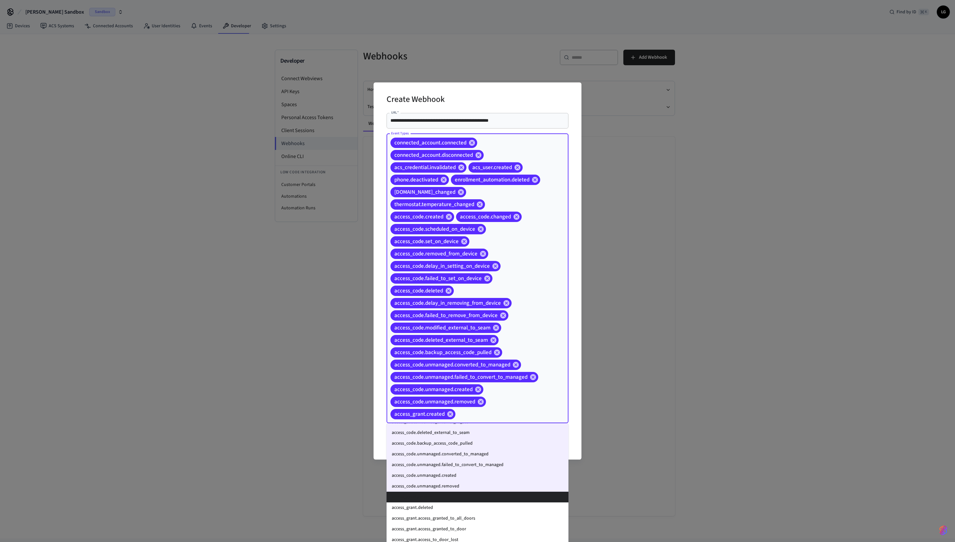
scroll to position [121, 0]
click at [436, 271] on li "access_grant.deleted" at bounding box center [477, 502] width 182 height 11
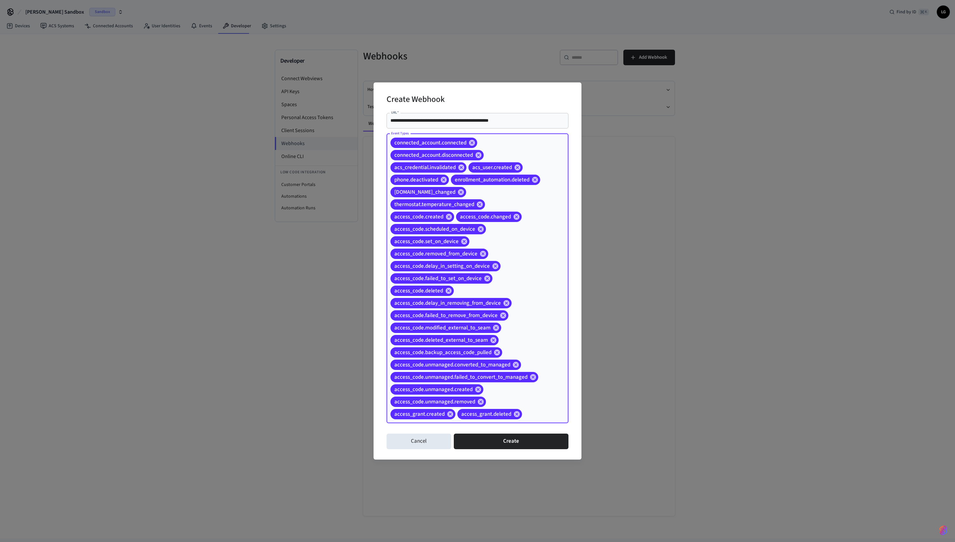
click at [477, 271] on div "connected_account.connected connected_account.disconnected acs_credential.inval…" at bounding box center [477, 279] width 182 height 290
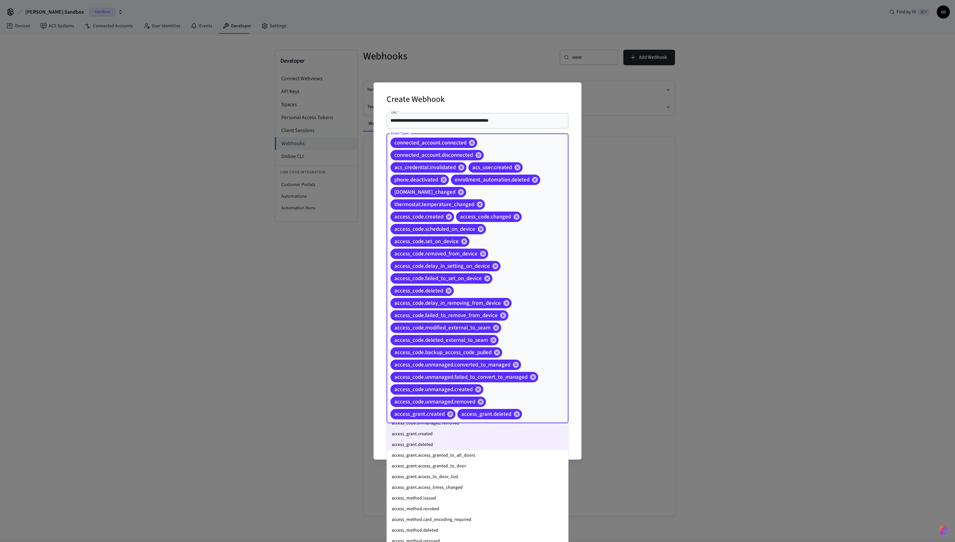
scroll to position [180, 0]
click at [462, 271] on li "access_grant.access_granted_to_all_doors" at bounding box center [477, 455] width 182 height 11
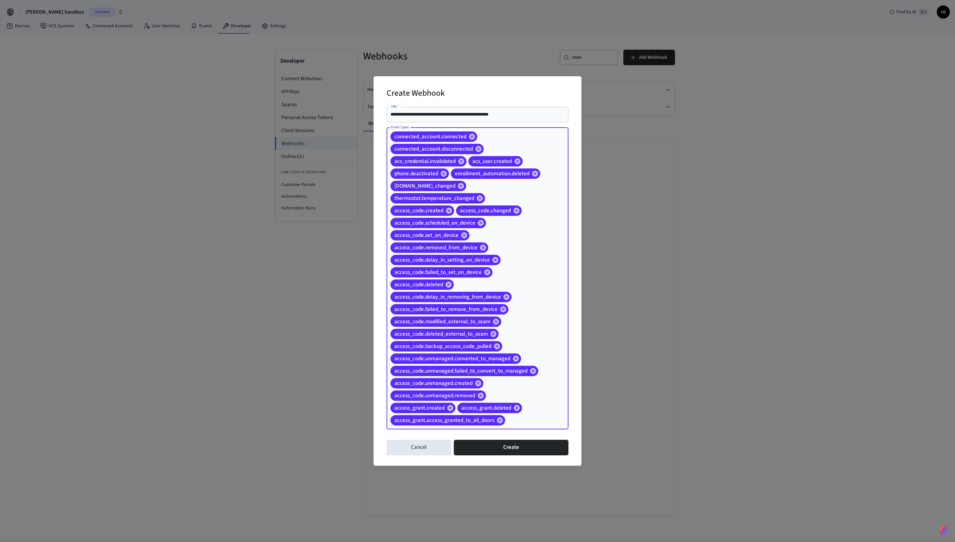
click at [477, 271] on input "Event Types" at bounding box center [526, 420] width 41 height 11
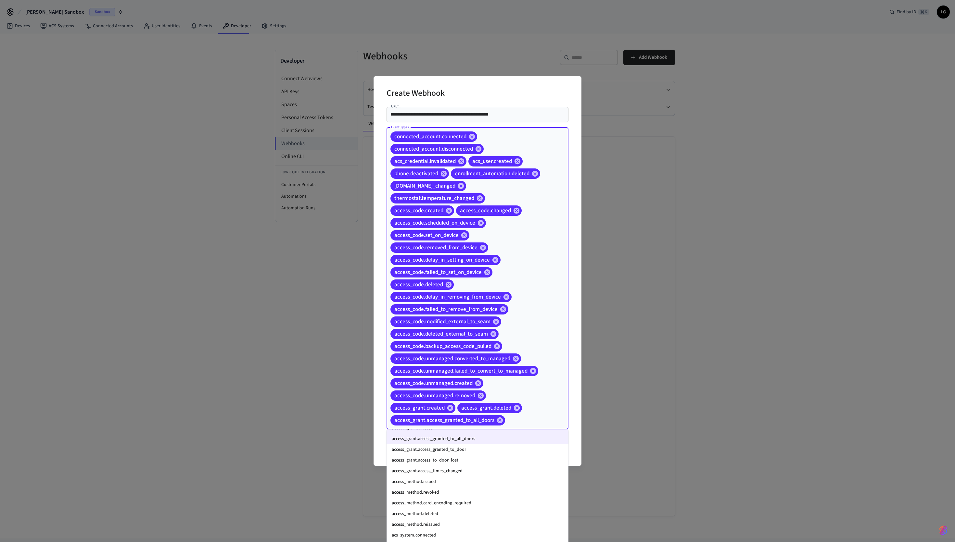
scroll to position [201, 0]
click at [449, 271] on li "access_grant.access_granted_to_door" at bounding box center [477, 450] width 182 height 11
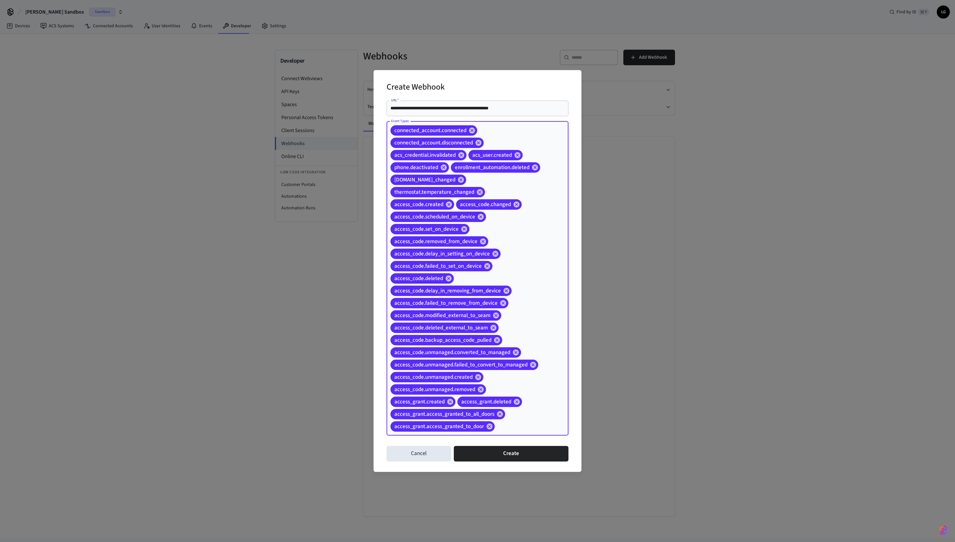
click at [477, 271] on input "Event Types" at bounding box center [521, 426] width 52 height 11
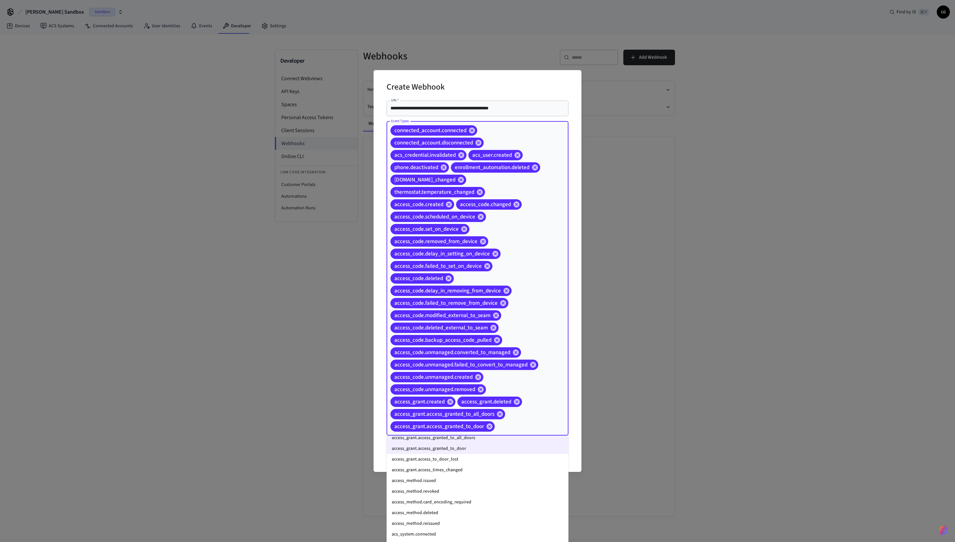
scroll to position [210, 0]
click at [453, 271] on li "access_grant.access_to_door_lost" at bounding box center [477, 458] width 182 height 11
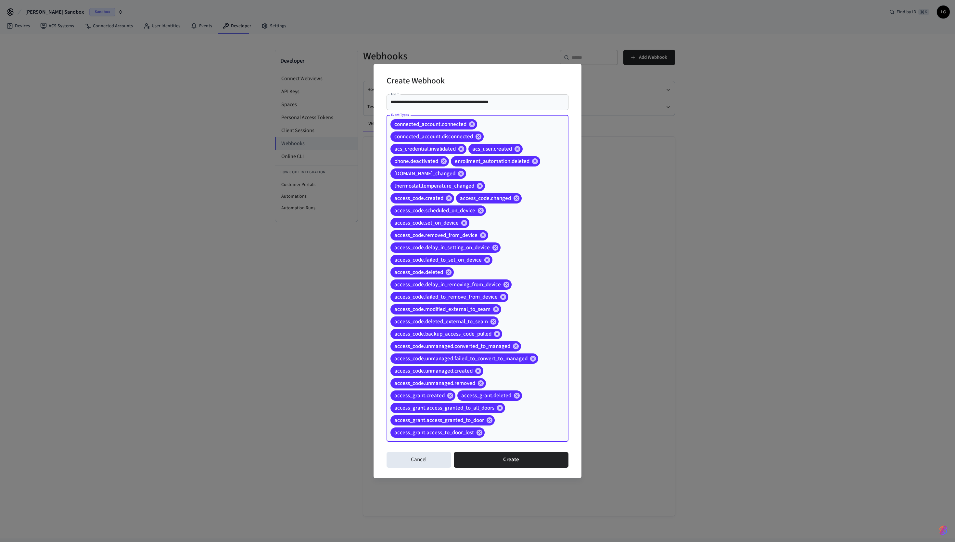
click at [477, 271] on input "Event Types" at bounding box center [516, 432] width 62 height 11
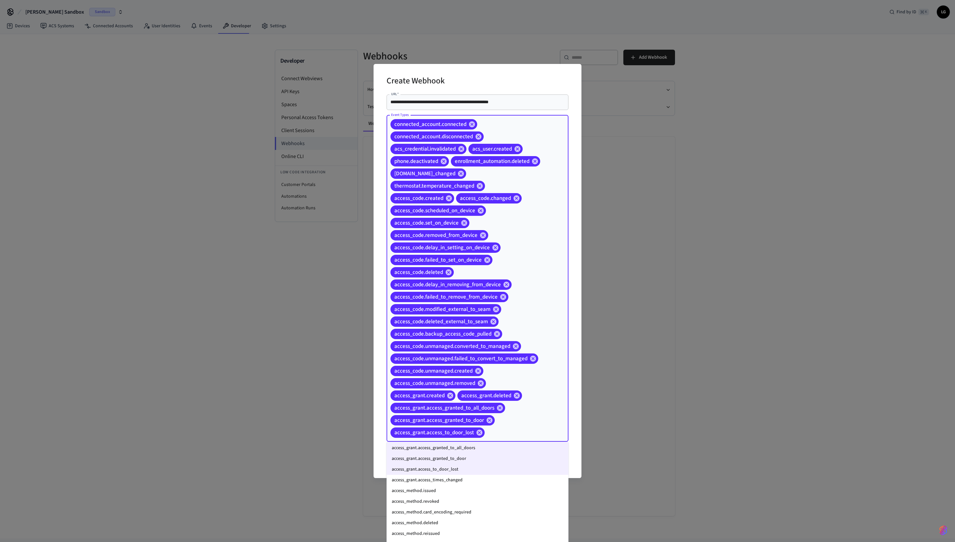
scroll to position [190, 0]
click at [467, 271] on li "access_grant.access_times_changed" at bounding box center [477, 496] width 182 height 11
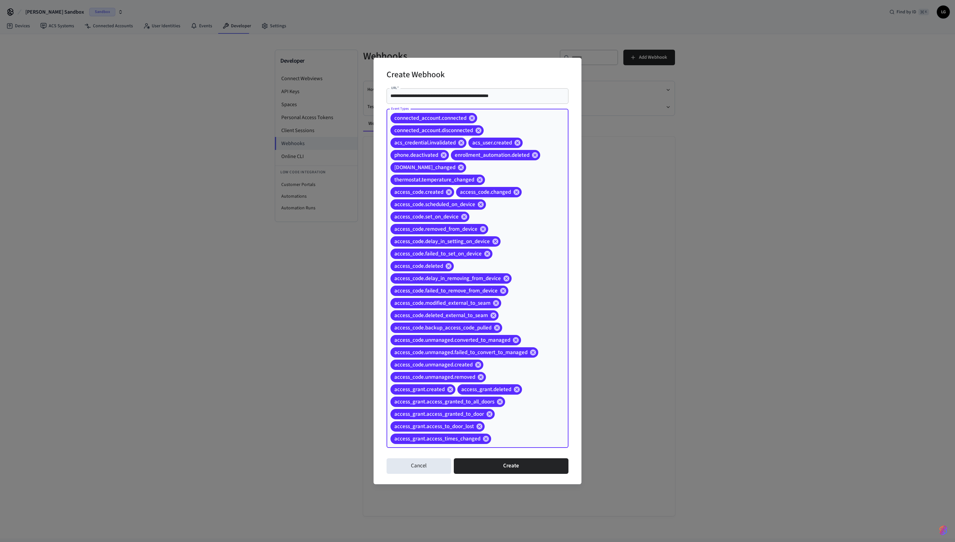
click at [477, 271] on div "connected_account.connected connected_account.disconnected acs_credential.inval…" at bounding box center [477, 278] width 182 height 339
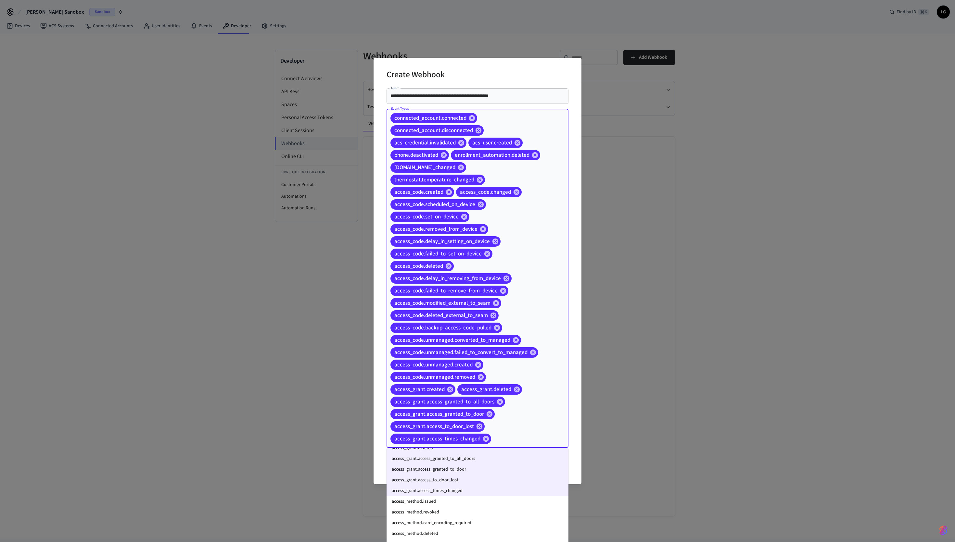
scroll to position [208, 0]
click at [440, 271] on li "access_method.issued" at bounding box center [477, 494] width 182 height 11
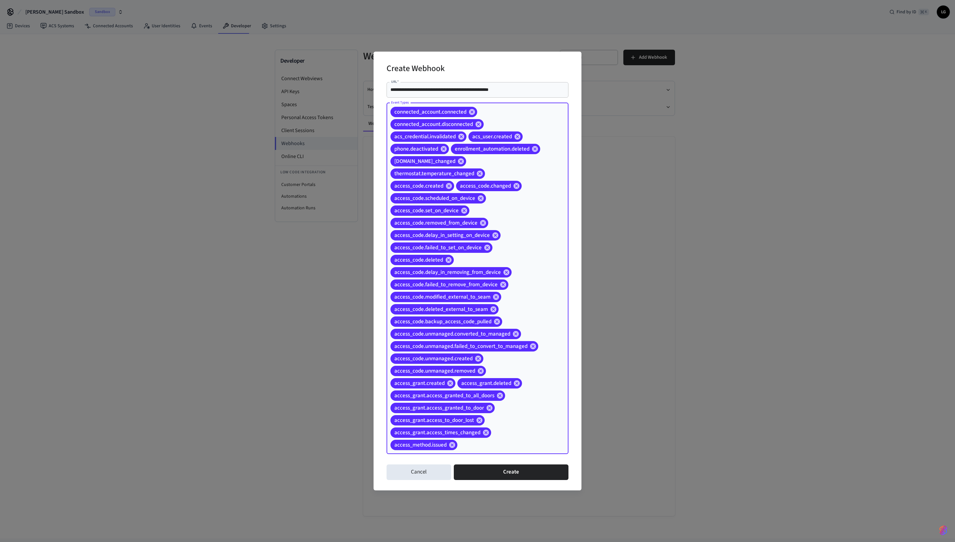
click at [477, 271] on div "connected_account.connected connected_account.disconnected acs_credential.inval…" at bounding box center [477, 278] width 182 height 351
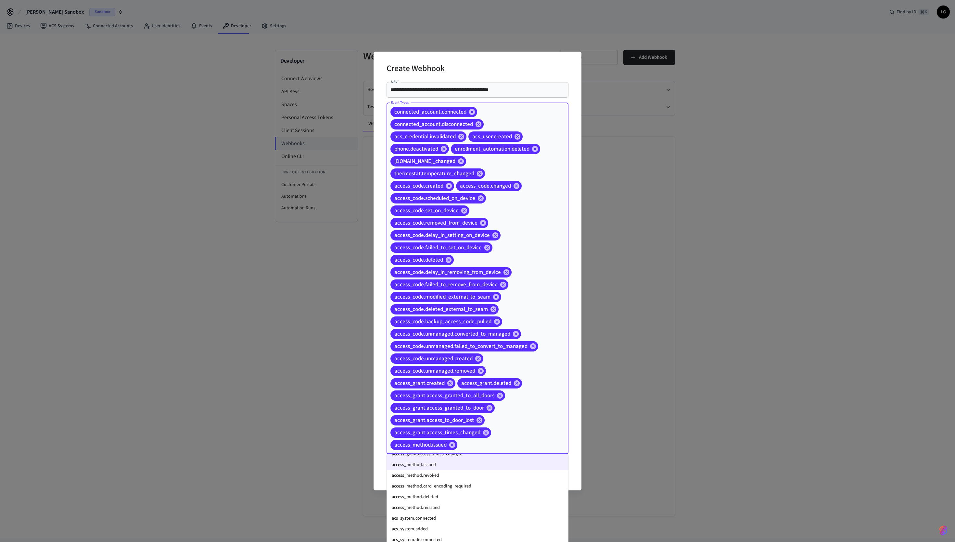
scroll to position [238, 0]
click at [448, 271] on li "access_method.revoked" at bounding box center [477, 481] width 182 height 11
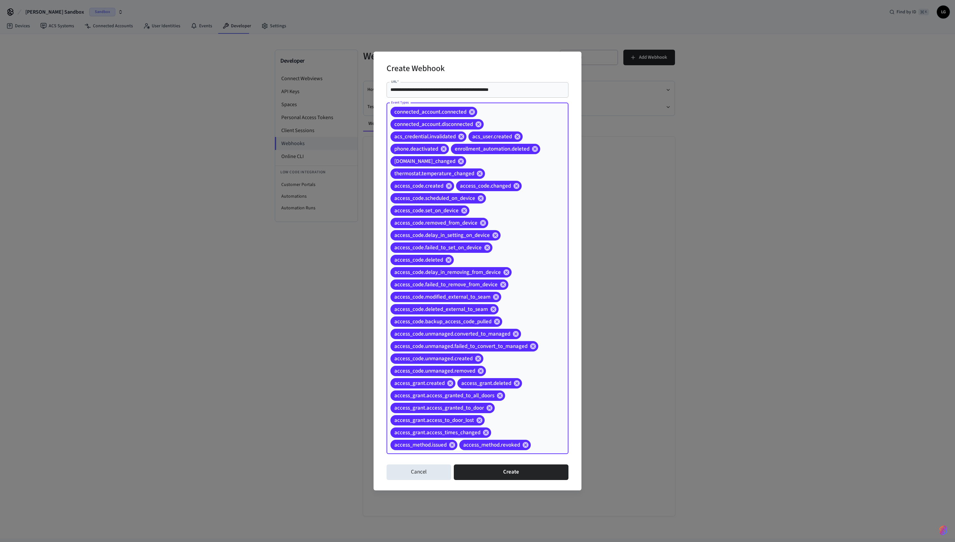
click at [477, 271] on div "connected_account.connected connected_account.disconnected acs_credential.inval…" at bounding box center [477, 278] width 182 height 351
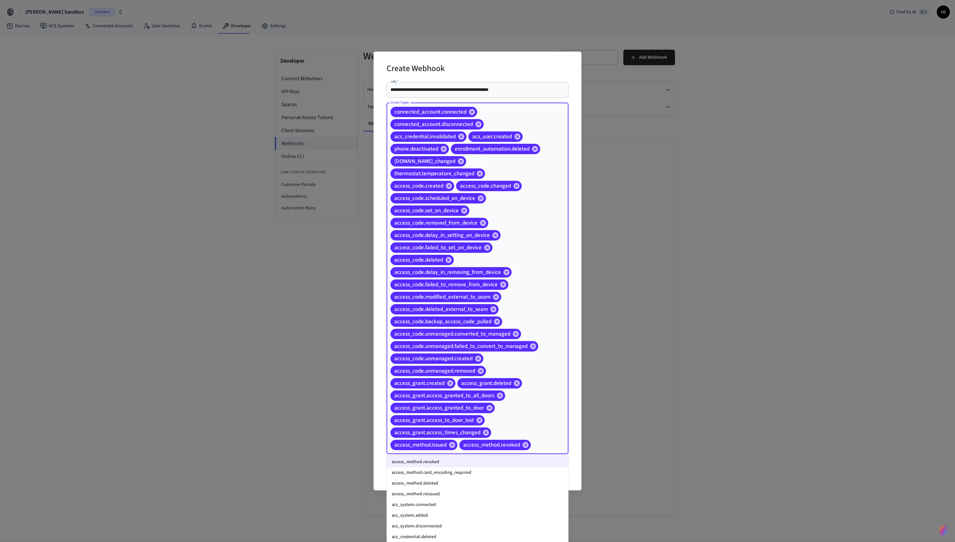
scroll to position [256, 0]
click at [453, 271] on li "access_method.card_encoding_required" at bounding box center [477, 474] width 182 height 11
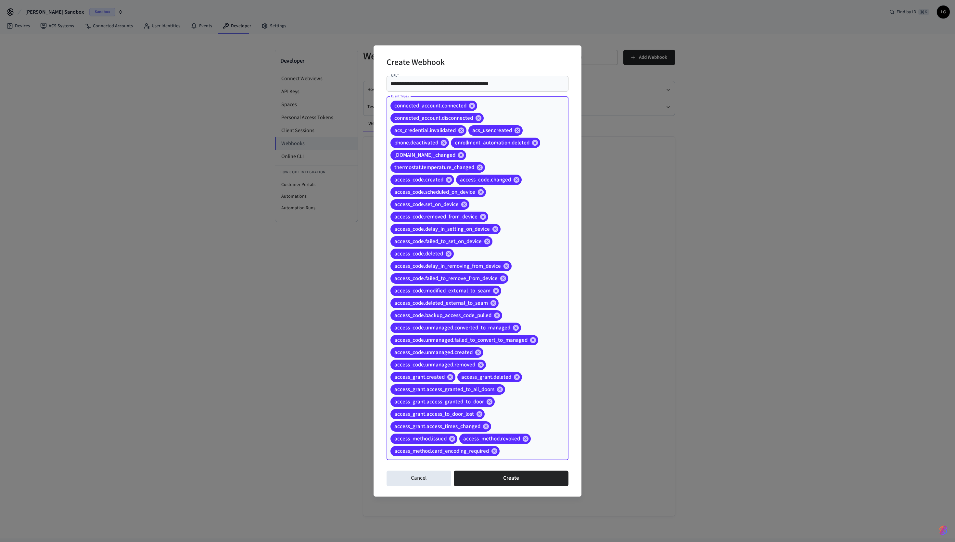
click at [477, 271] on div "connected_account.connected connected_account.disconnected acs_credential.inval…" at bounding box center [477, 279] width 182 height 364
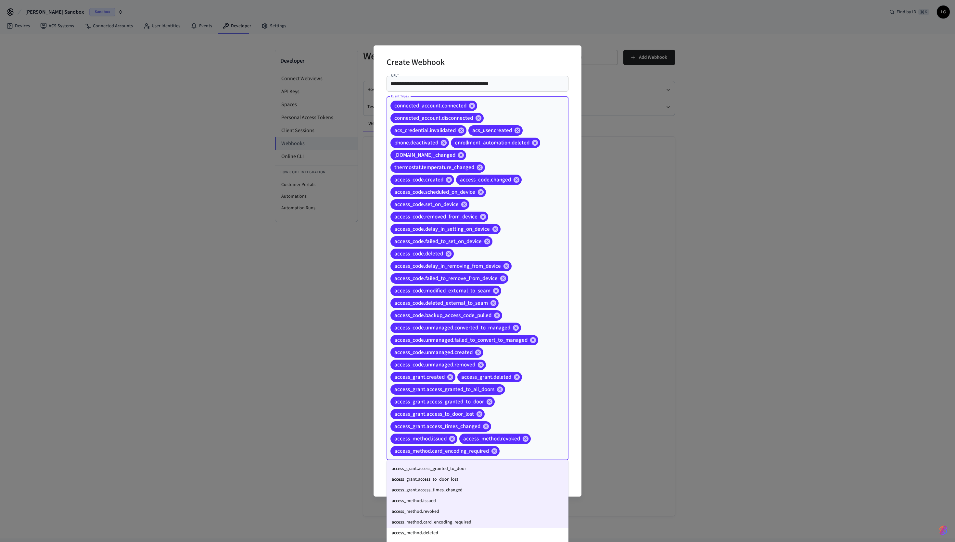
scroll to position [272, 0]
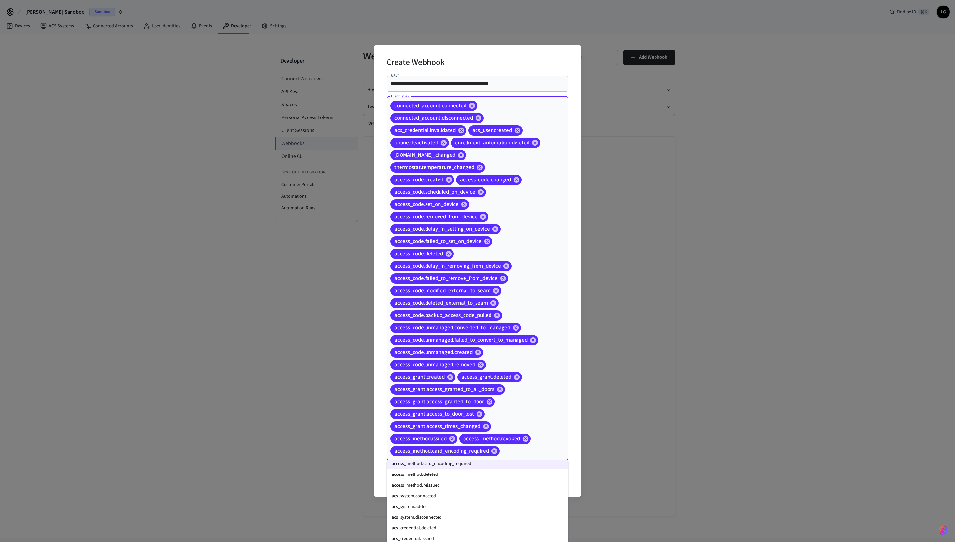
click at [459, 271] on li "access_method.deleted" at bounding box center [477, 474] width 182 height 11
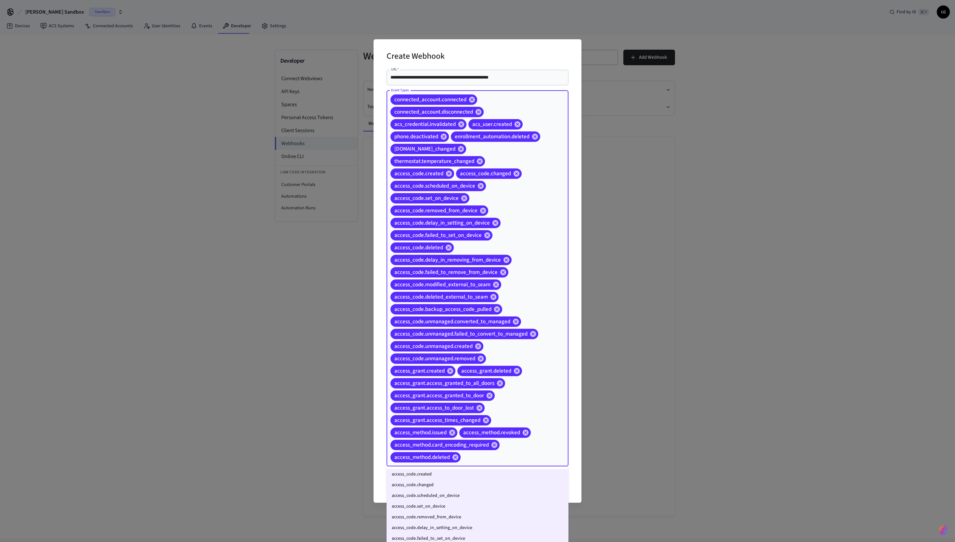
click at [477, 271] on input "Event Types" at bounding box center [504, 457] width 86 height 11
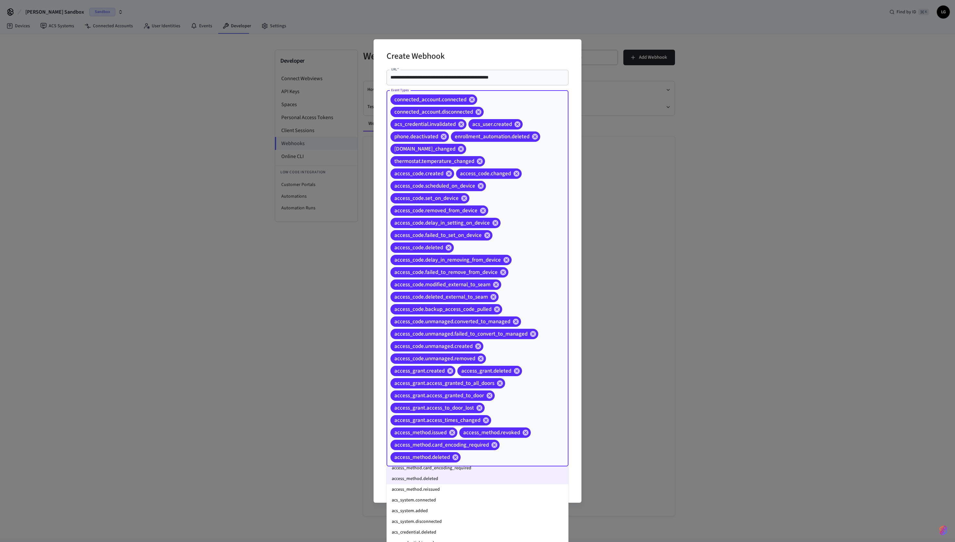
scroll to position [273, 0]
click at [433, 271] on li "access_method.reissued" at bounding box center [477, 490] width 182 height 11
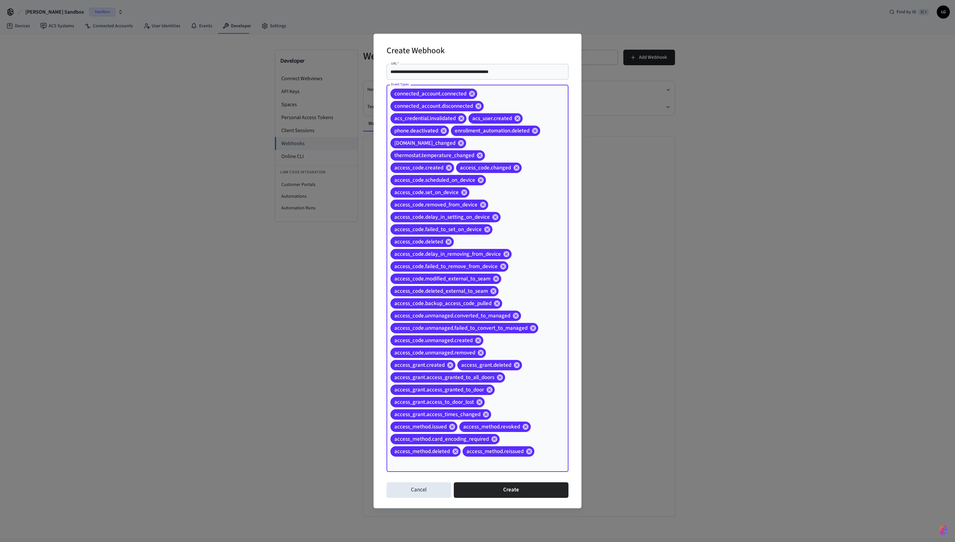
click at [477, 271] on div "connected_account.connected connected_account.disconnected acs_credential.inval…" at bounding box center [477, 278] width 182 height 387
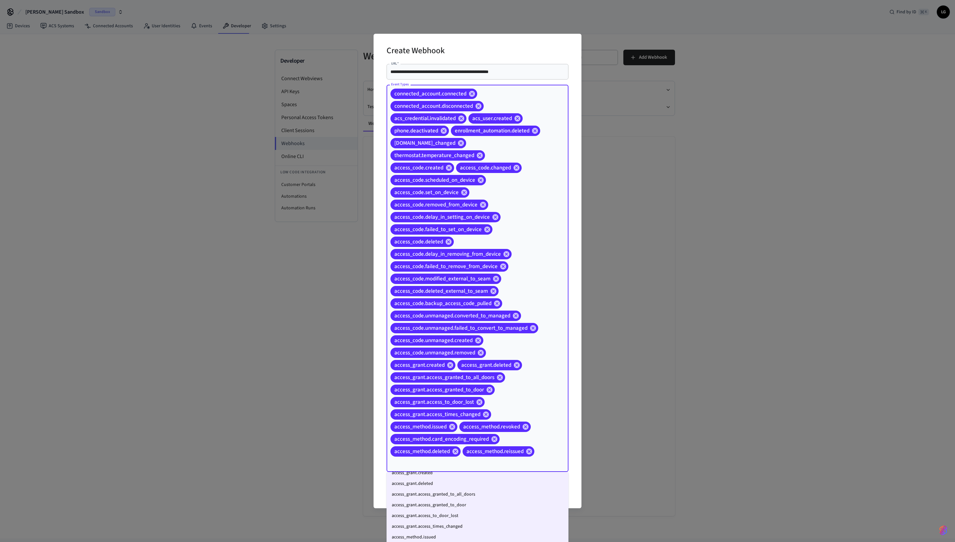
scroll to position [274, 0]
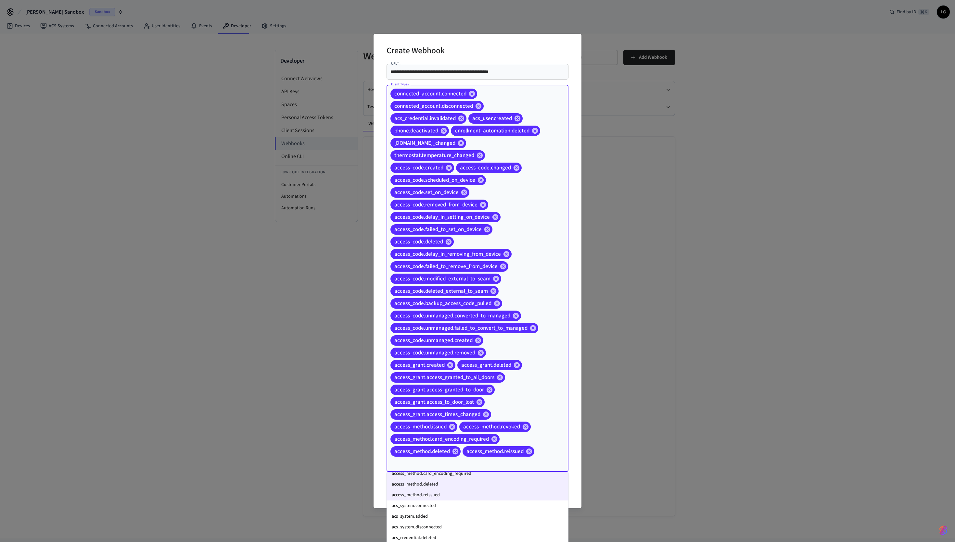
click at [467, 271] on li "acs_system.connected" at bounding box center [477, 506] width 182 height 11
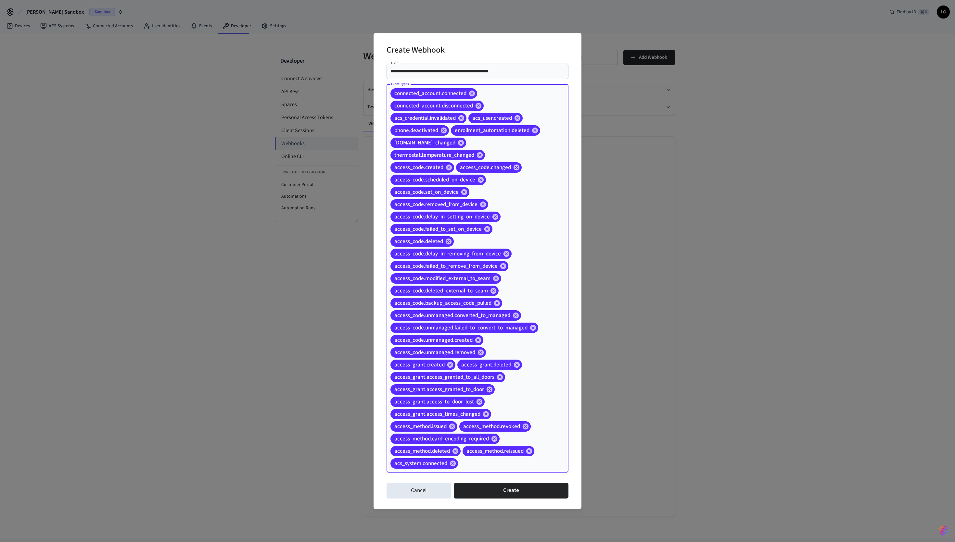
click at [477, 271] on div "connected_account.connected connected_account.disconnected acs_credential.inval…" at bounding box center [477, 278] width 182 height 388
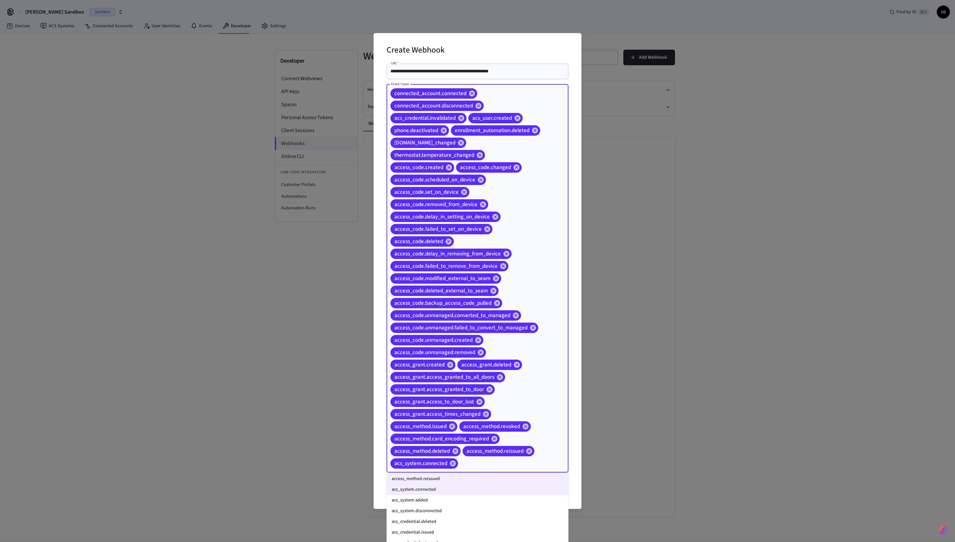
scroll to position [290, 0]
click at [467, 271] on li "acs_system.added" at bounding box center [477, 501] width 182 height 11
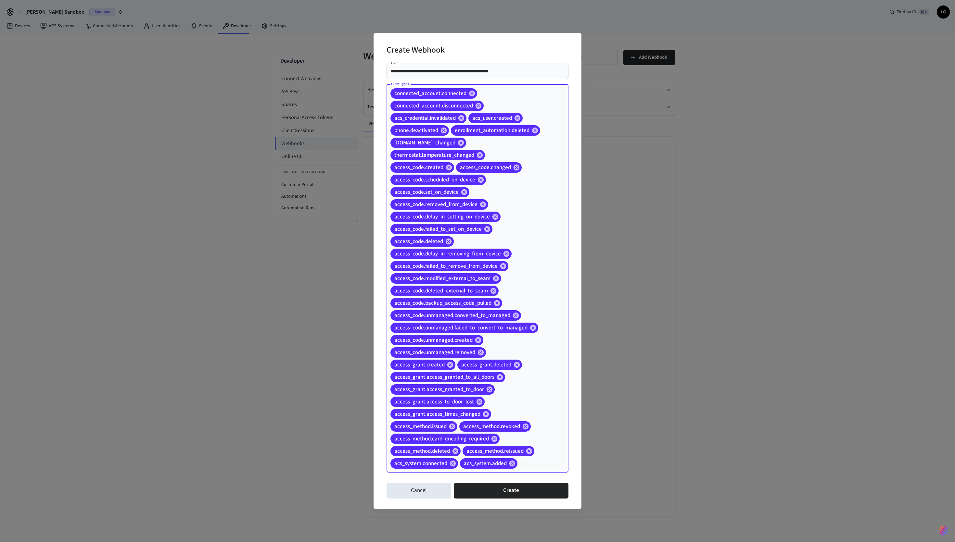
click at [477, 271] on div "connected_account.connected connected_account.disconnected acs_credential.inval…" at bounding box center [477, 278] width 182 height 388
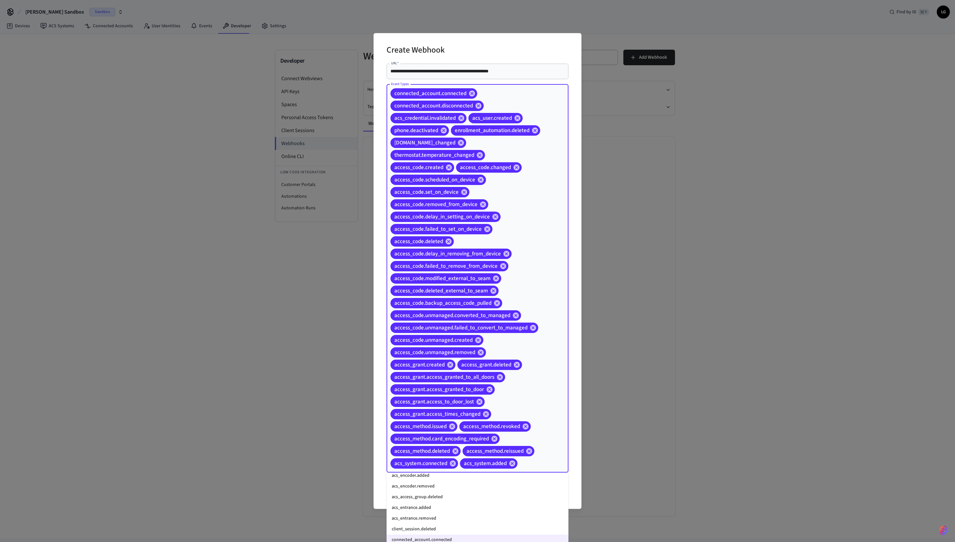
scroll to position [365, 0]
click at [442, 271] on li "acs_user.deleted" at bounding box center [477, 501] width 182 height 11
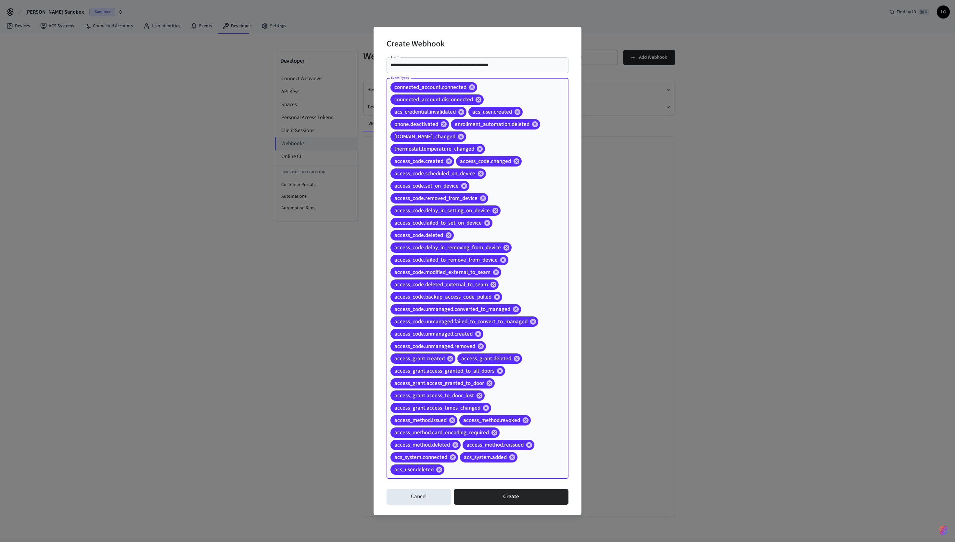
click at [477, 271] on div "connected_account.connected connected_account.disconnected acs_credential.inval…" at bounding box center [477, 278] width 182 height 401
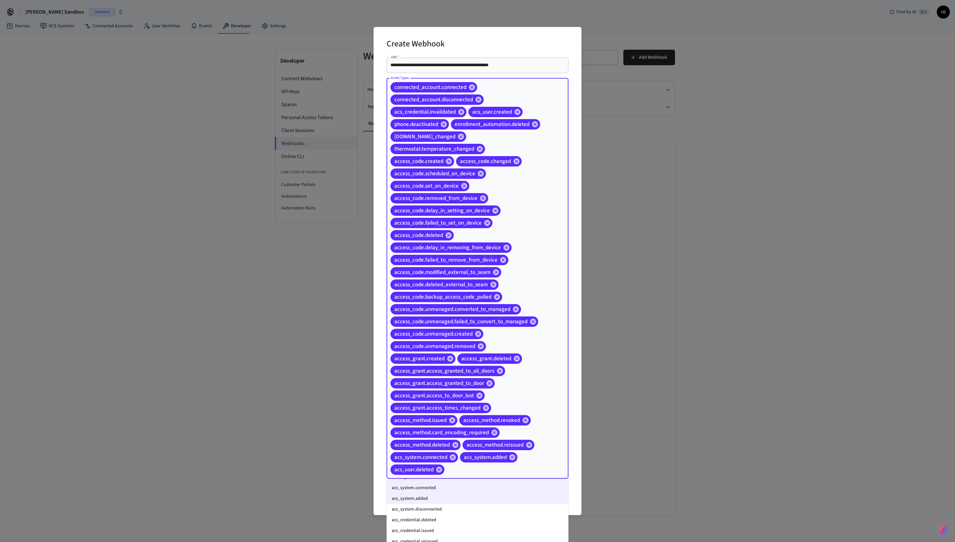
scroll to position [303, 0]
click at [445, 271] on li "acs_system.disconnected" at bounding box center [477, 505] width 182 height 11
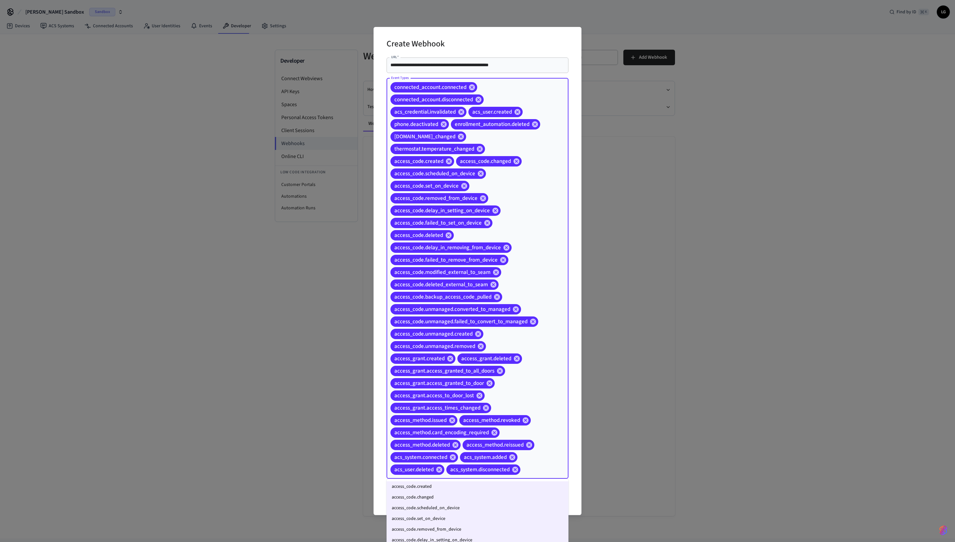
click at [477, 271] on input "Event Types" at bounding box center [534, 469] width 26 height 11
click at [451, 271] on li "acs_credential.deleted" at bounding box center [477, 493] width 182 height 11
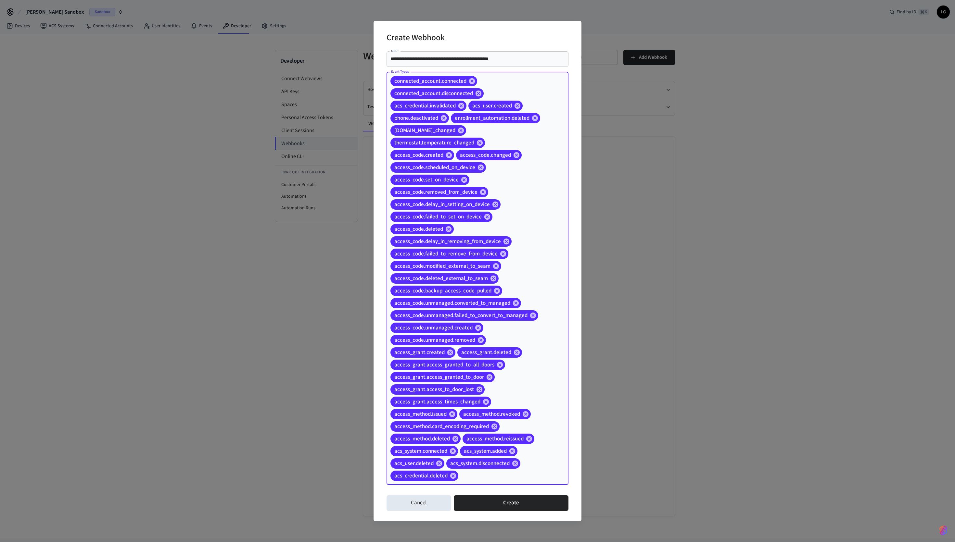
click at [477, 271] on input "Event Types" at bounding box center [503, 475] width 88 height 11
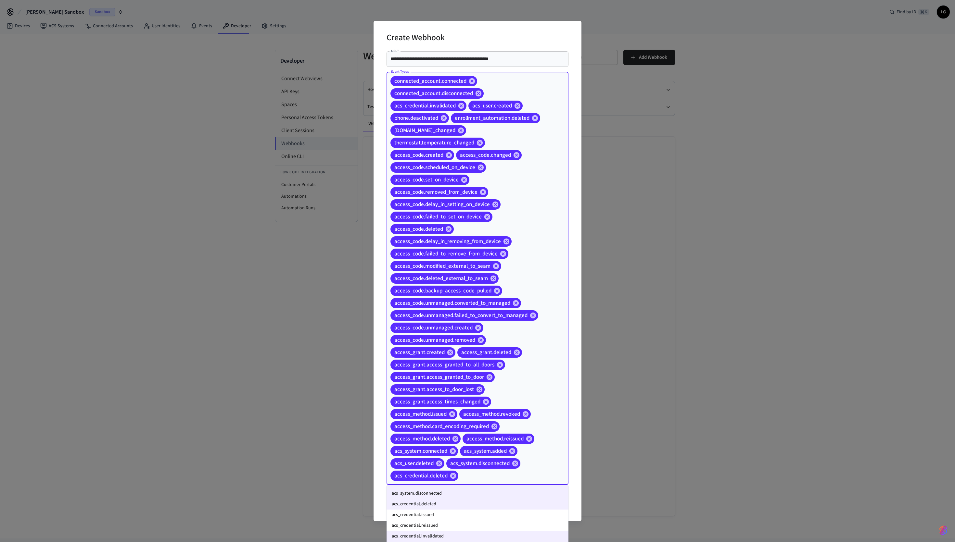
scroll to position [316, 0]
click at [445, 271] on li "acs_credential.issued" at bounding box center [477, 520] width 182 height 11
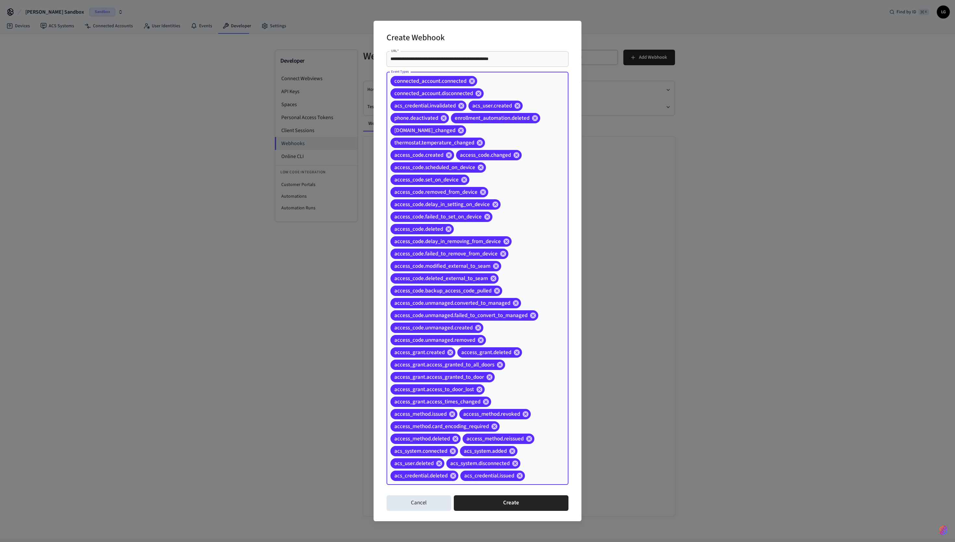
click at [477, 271] on div "connected_account.connected connected_account.disconnected acs_credential.inval…" at bounding box center [477, 278] width 182 height 413
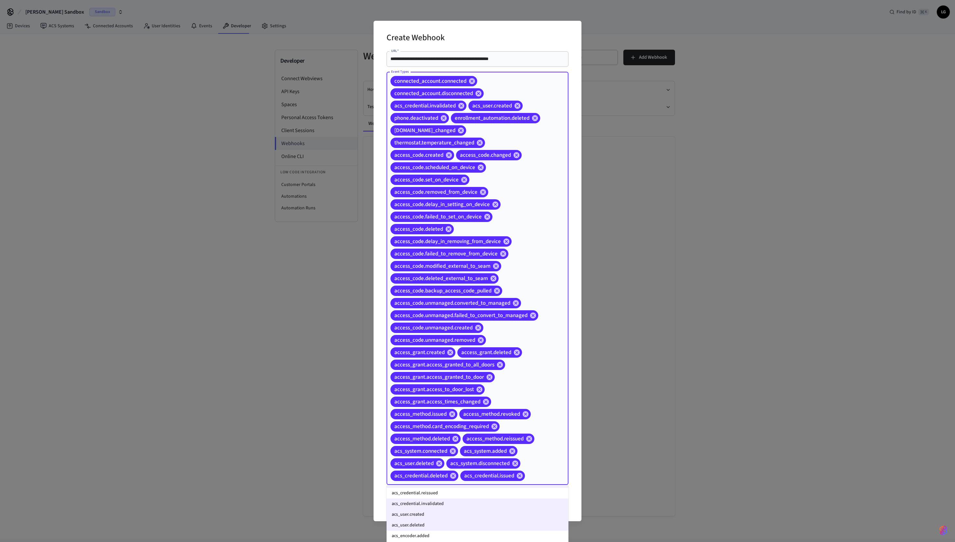
scroll to position [352, 0]
click at [477, 271] on li "acs_credential.reissued" at bounding box center [477, 494] width 182 height 11
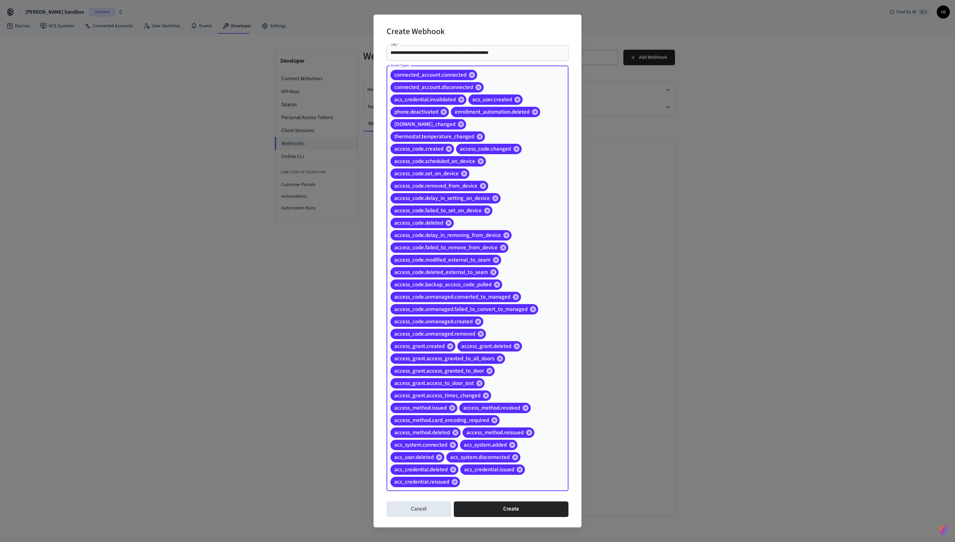
click at [477, 271] on div "connected_account.connected connected_account.disconnected acs_credential.inval…" at bounding box center [477, 278] width 182 height 425
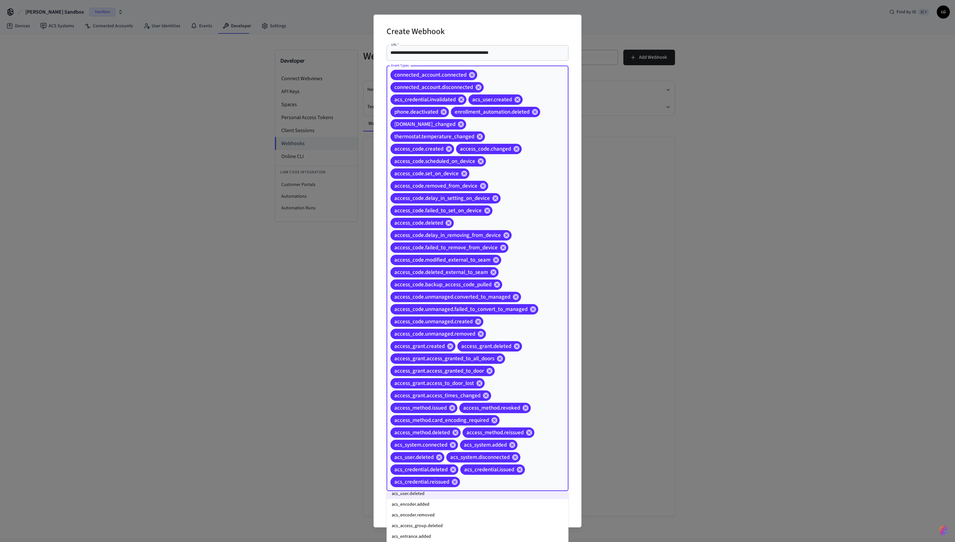
scroll to position [392, 0]
click at [477, 271] on li "acs_encoder.added" at bounding box center [477, 504] width 182 height 11
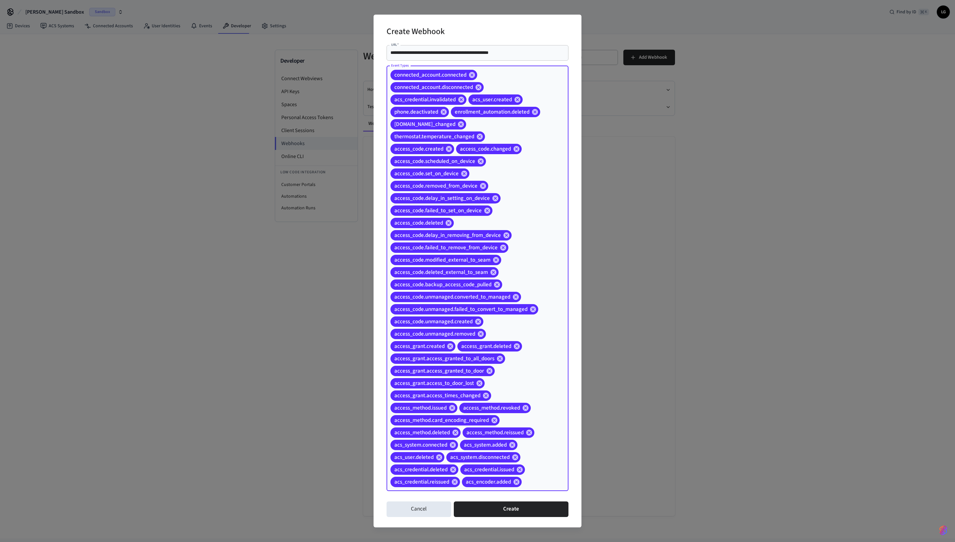
click at [477, 271] on div "connected_account.connected connected_account.disconnected acs_credential.inval…" at bounding box center [477, 278] width 182 height 425
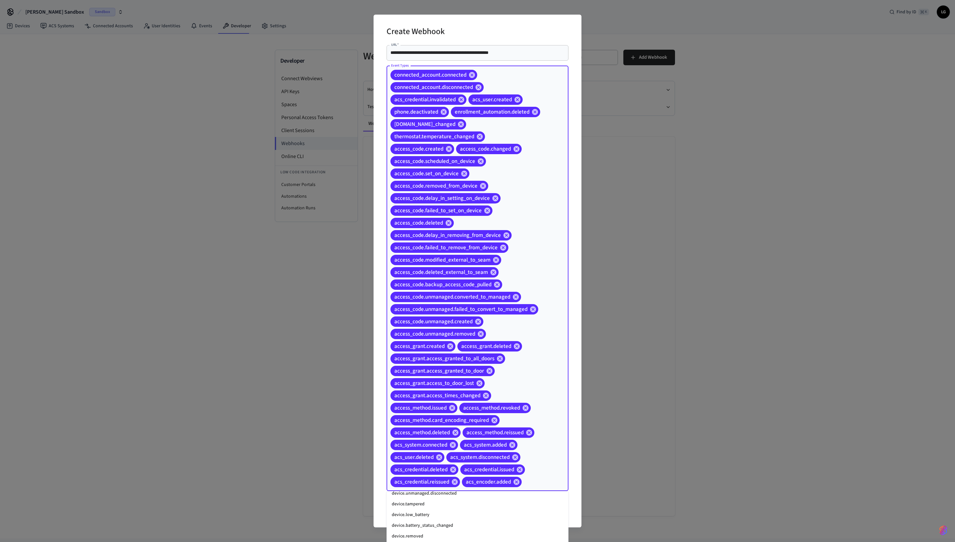
scroll to position [774, 0]
click at [431, 271] on li "device.error.subscription_required.resolved" at bounding box center [477, 539] width 182 height 11
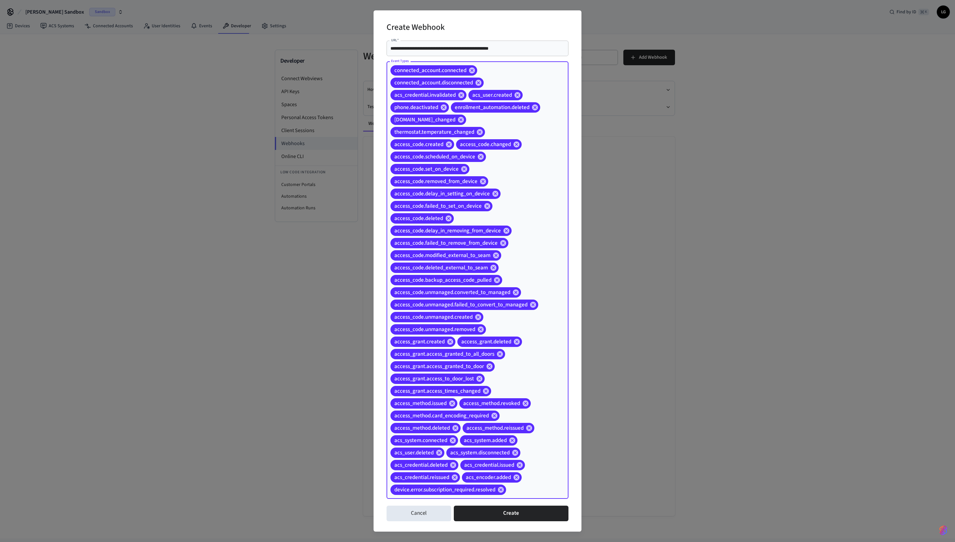
click at [477, 271] on div "connected_account.connected connected_account.disconnected acs_credential.inval…" at bounding box center [477, 280] width 182 height 438
click at [464, 271] on li "device.error.subscription_required" at bounding box center [477, 536] width 182 height 11
click at [477, 271] on div "connected_account.connected connected_account.disconnected acs_credential.inval…" at bounding box center [477, 286] width 182 height 450
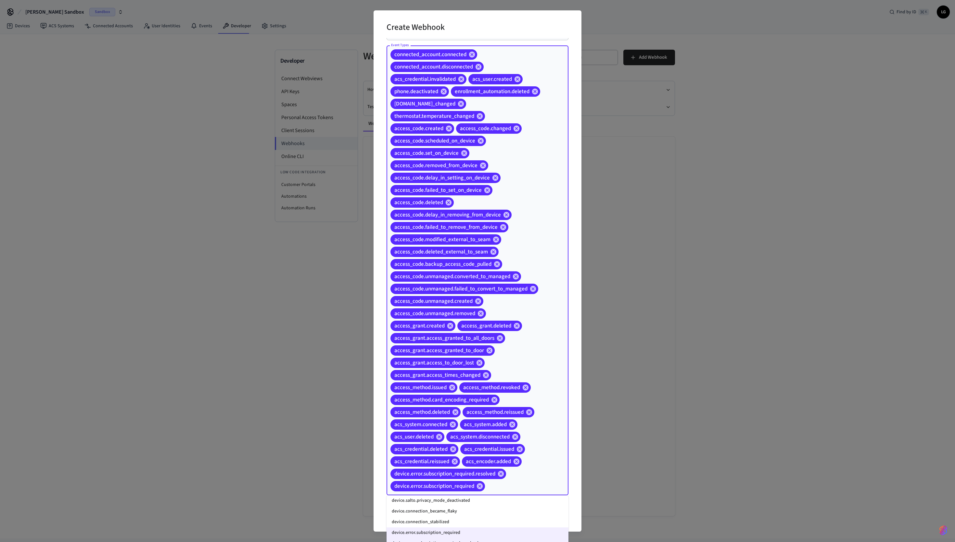
click at [477, 271] on li "device.connection_stabilized" at bounding box center [477, 522] width 182 height 11
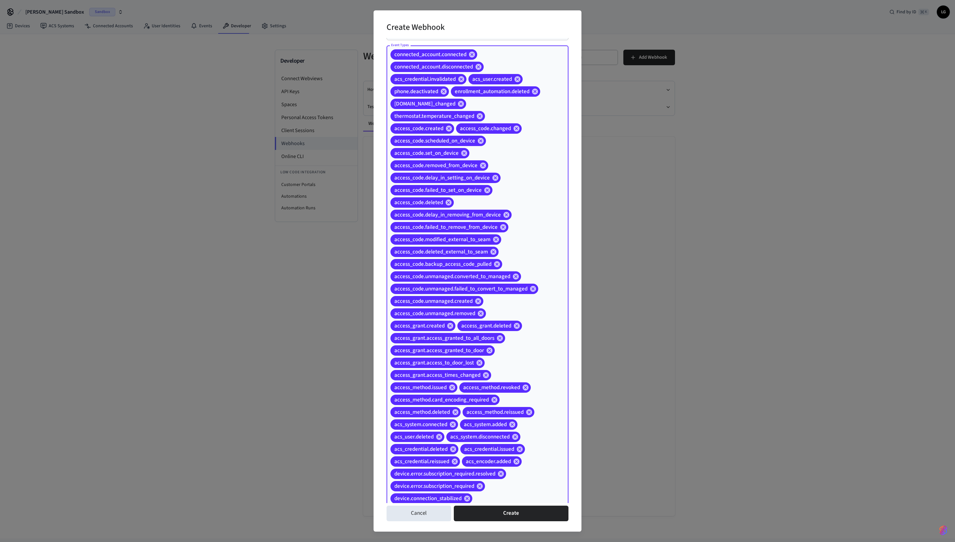
click at [477, 271] on div "connected_account.connected connected_account.disconnected acs_credential.inval…" at bounding box center [477, 276] width 182 height 462
click at [474, 271] on li "device.connection_became_flaky" at bounding box center [477, 524] width 182 height 11
click at [477, 271] on div "connected_account.connected connected_account.disconnected acs_credential.inval…" at bounding box center [477, 282] width 182 height 475
click at [477, 271] on li "device.salto.privacy_mode_deactivated" at bounding box center [477, 525] width 182 height 11
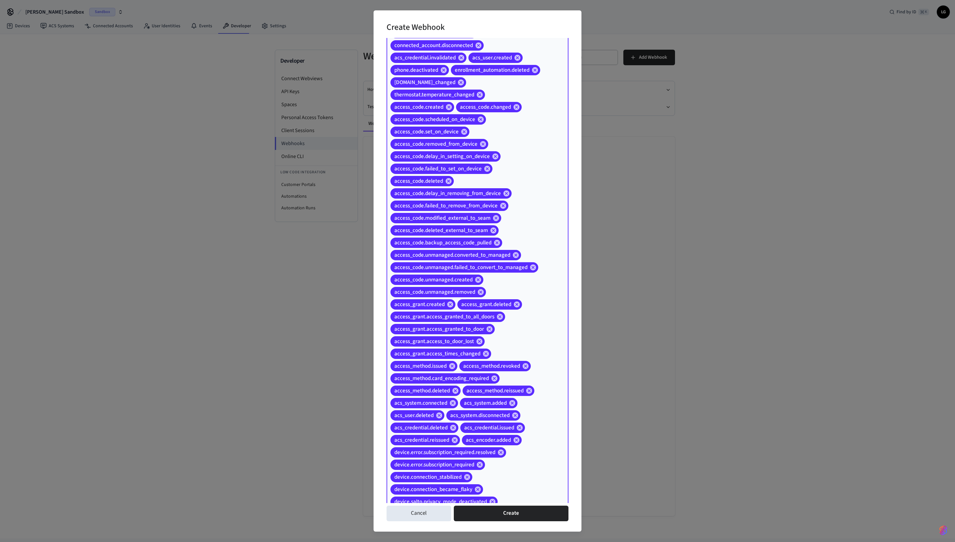
scroll to position [53, 0]
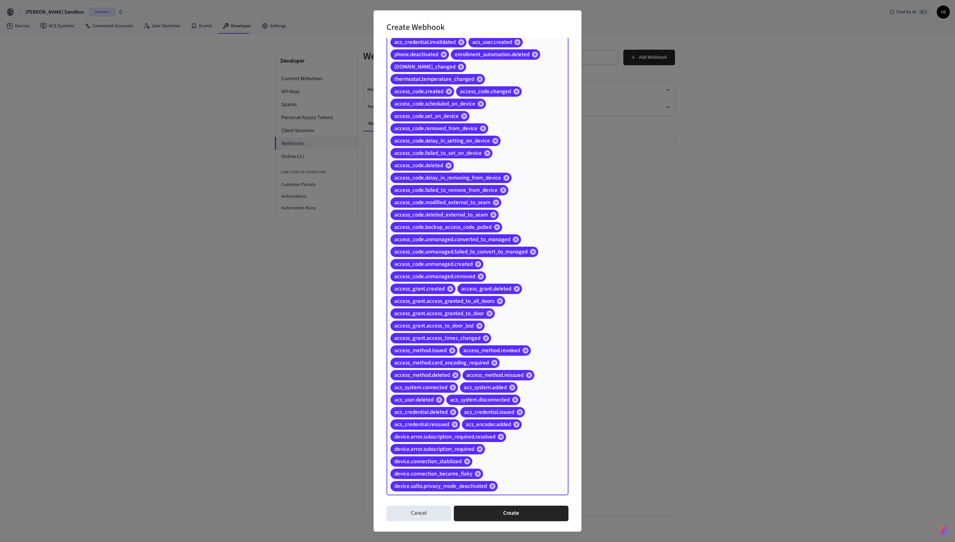
click at [477, 271] on input "Event Types" at bounding box center [522, 486] width 49 height 11
click at [466, 271] on li "device.salto.privacy_mode_activated" at bounding box center [477, 511] width 182 height 11
click at [477, 271] on div "connected_account.connected connected_account.disconnected acs_credential.inval…" at bounding box center [477, 257] width 182 height 499
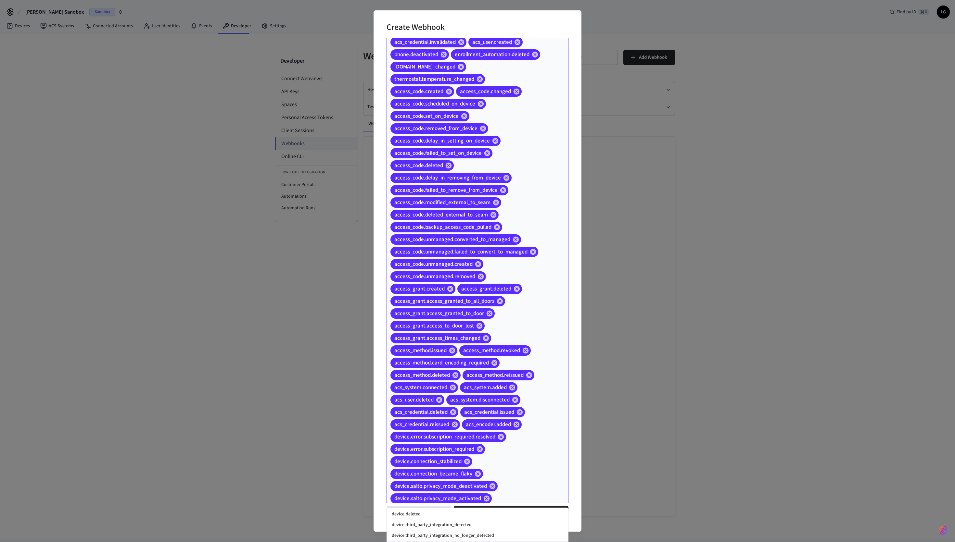
scroll to position [728, 0]
click at [463, 271] on li "device.third_party_integration_no_longer_detected" at bounding box center [477, 537] width 182 height 11
click at [477, 271] on div "connected_account.connected connected_account.disconnected acs_credential.inval…" at bounding box center [477, 264] width 182 height 512
click at [432, 271] on li "device.third_party_integration_detected" at bounding box center [477, 533] width 182 height 11
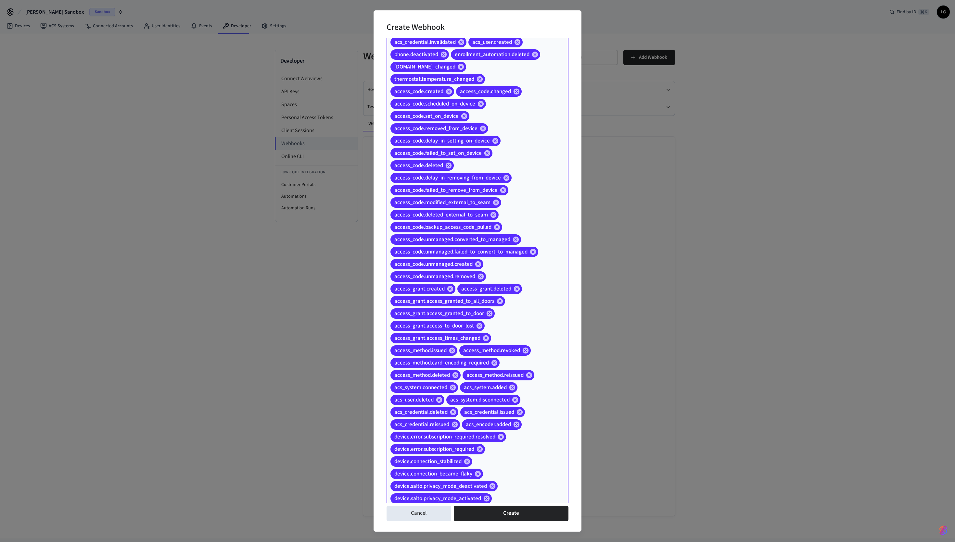
click at [477, 271] on div "connected_account.connected connected_account.disconnected acs_credential.inval…" at bounding box center [477, 270] width 182 height 524
click at [436, 271] on li "device.deleted" at bounding box center [477, 536] width 182 height 11
click at [477, 271] on div "connected_account.connected connected_account.disconnected acs_credential.inval…" at bounding box center [477, 276] width 182 height 536
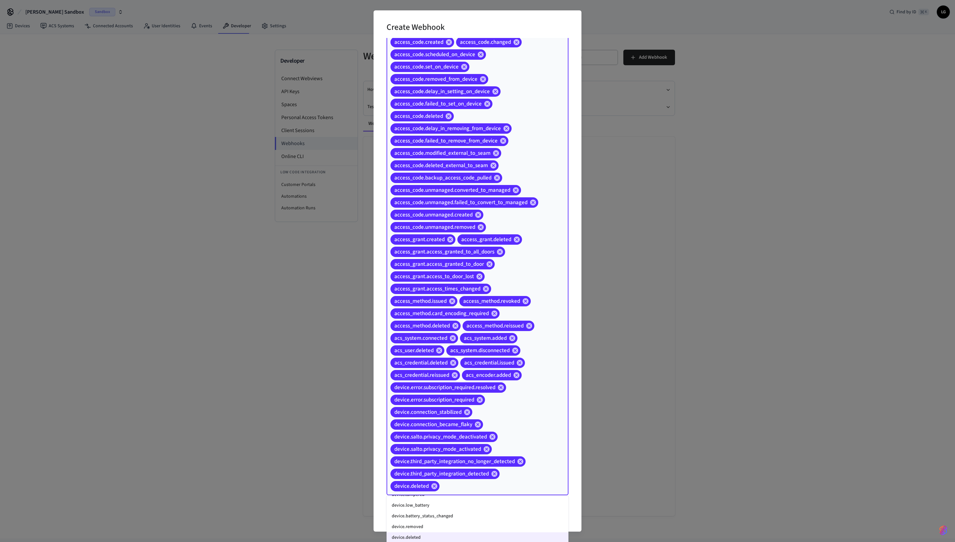
scroll to position [694, 0]
click at [477, 271] on li "device.removed" at bounding box center [477, 527] width 182 height 11
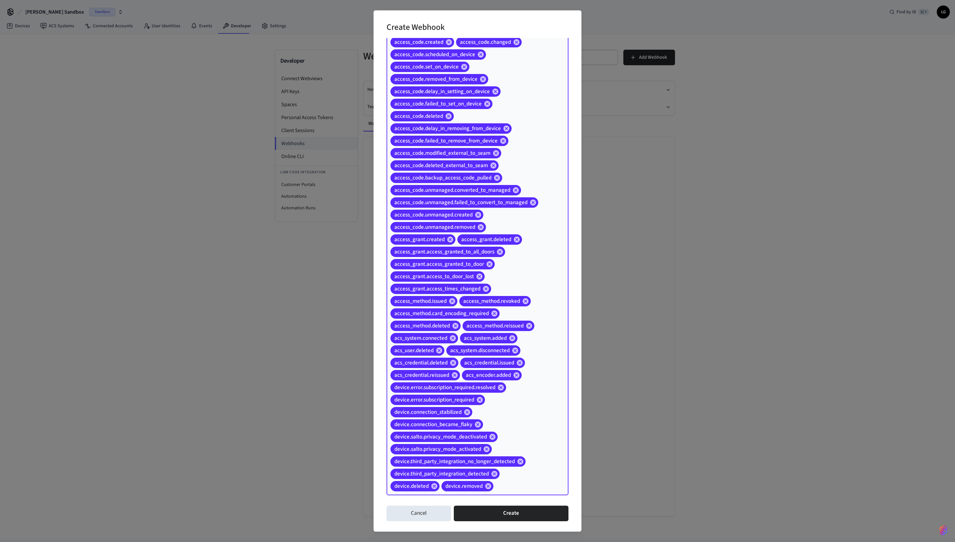
click at [477, 271] on input "Event Types" at bounding box center [520, 486] width 53 height 11
click at [470, 271] on li "device.battery_status_changed" at bounding box center [477, 532] width 182 height 11
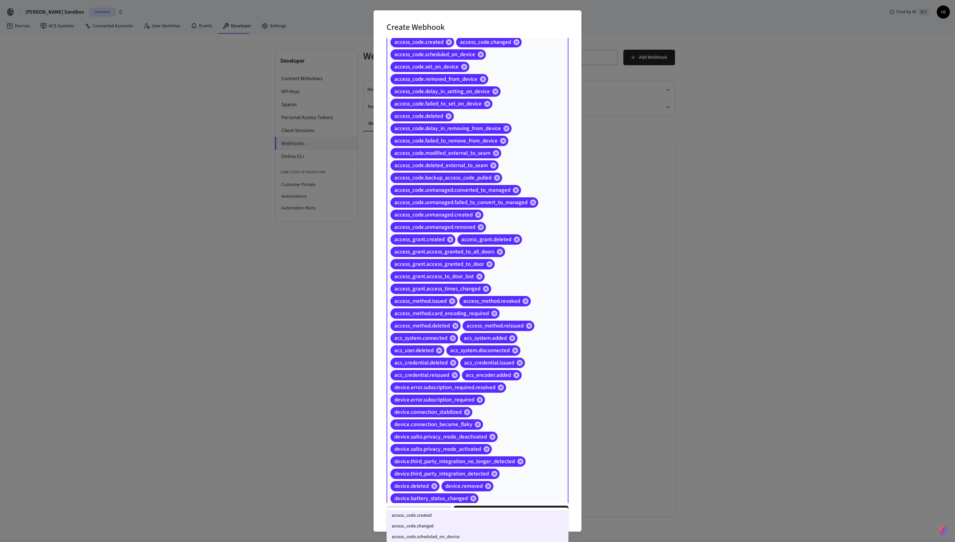
click at [477, 271] on input "Event Types" at bounding box center [513, 498] width 68 height 11
click at [477, 271] on li "device.low_battery" at bounding box center [477, 537] width 182 height 11
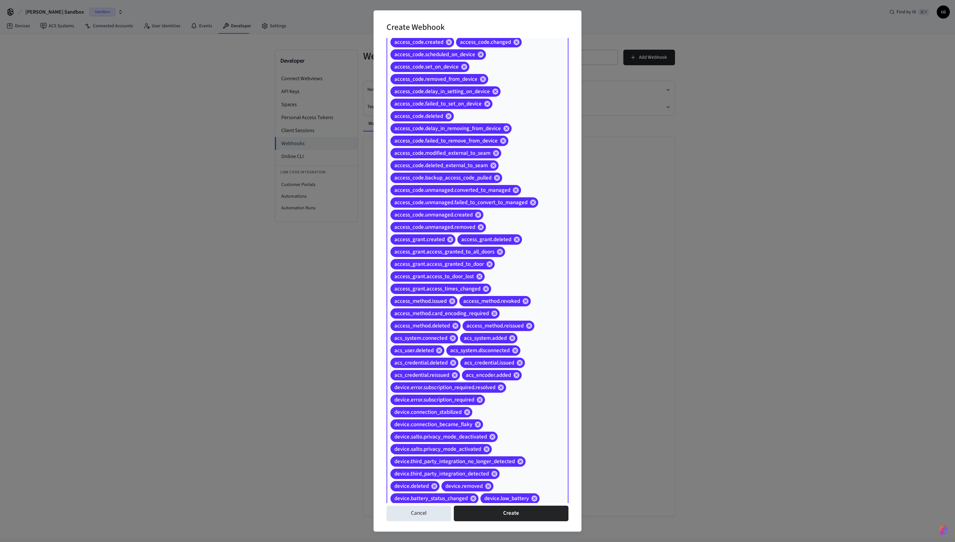
click at [477, 271] on div "connected_account.connected connected_account.disconnected acs_credential.inval…" at bounding box center [477, 239] width 182 height 560
click at [465, 271] on li "device.tampered" at bounding box center [477, 529] width 182 height 11
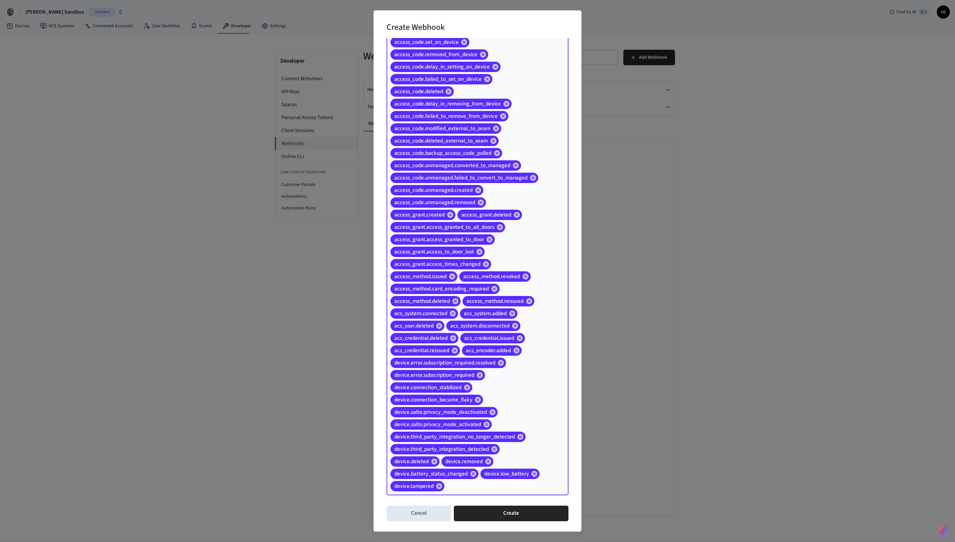
click at [477, 271] on input "Event Types" at bounding box center [496, 486] width 102 height 11
click at [451, 271] on li "device.unmanaged.disconnected" at bounding box center [477, 527] width 182 height 11
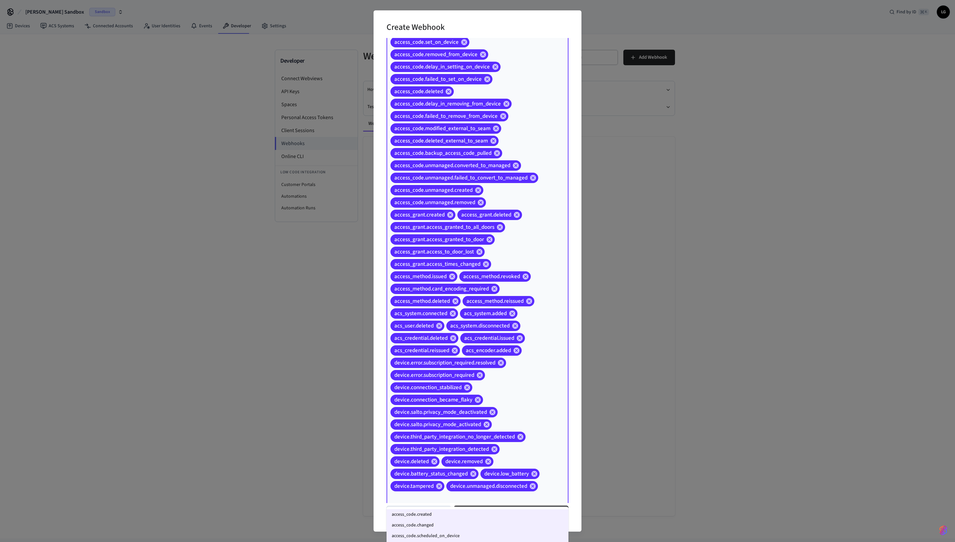
click at [462, 271] on input "Event Types" at bounding box center [468, 498] width 158 height 11
click at [432, 271] on li "device.disconnected" at bounding box center [477, 530] width 182 height 11
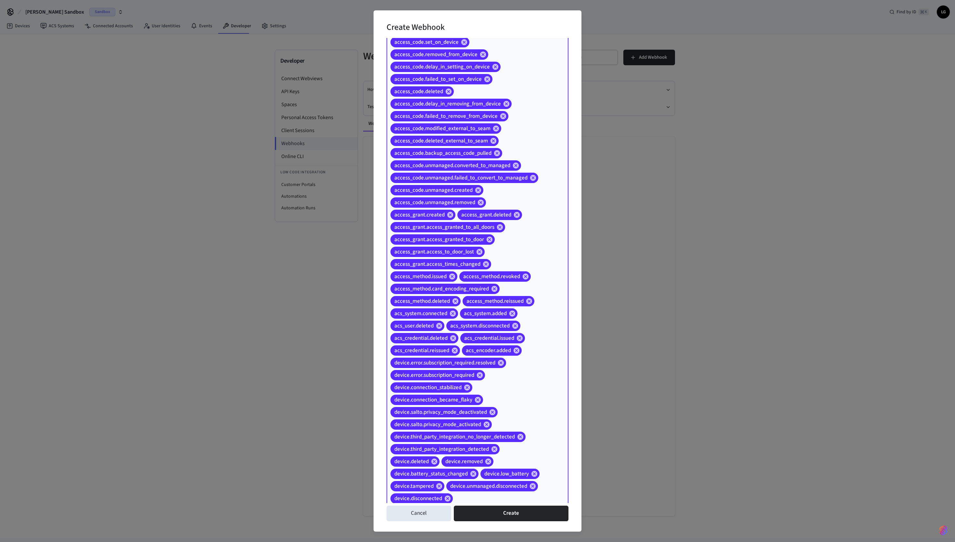
click at [476, 271] on input "Event Types" at bounding box center [501, 498] width 94 height 11
click at [456, 271] on li "device.unmanaged.connected" at bounding box center [477, 535] width 182 height 11
click at [477, 271] on div "connected_account.connected connected_account.disconnected acs_credential.inval…" at bounding box center [477, 226] width 182 height 585
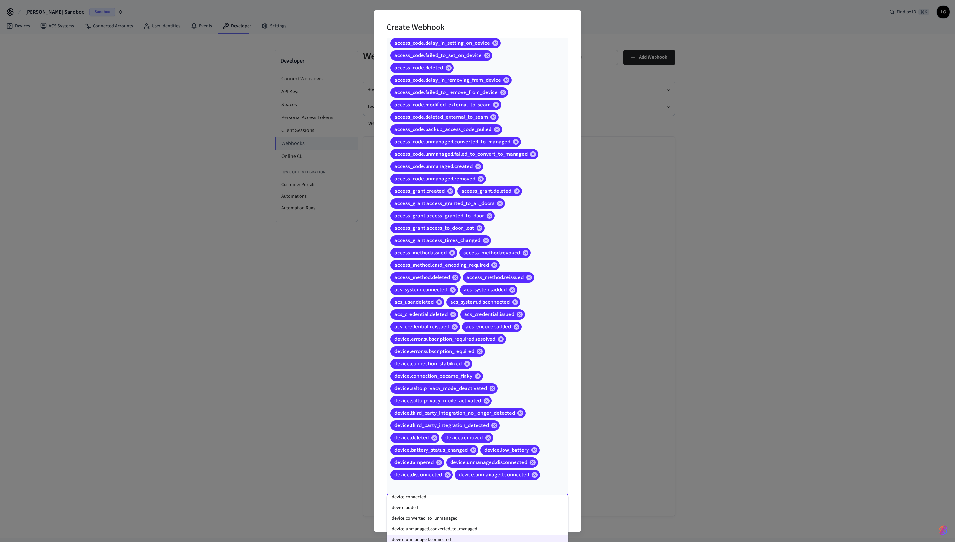
scroll to position [612, 0]
click at [477, 271] on li "device.unmanaged.converted_to_managed" at bounding box center [477, 534] width 182 height 11
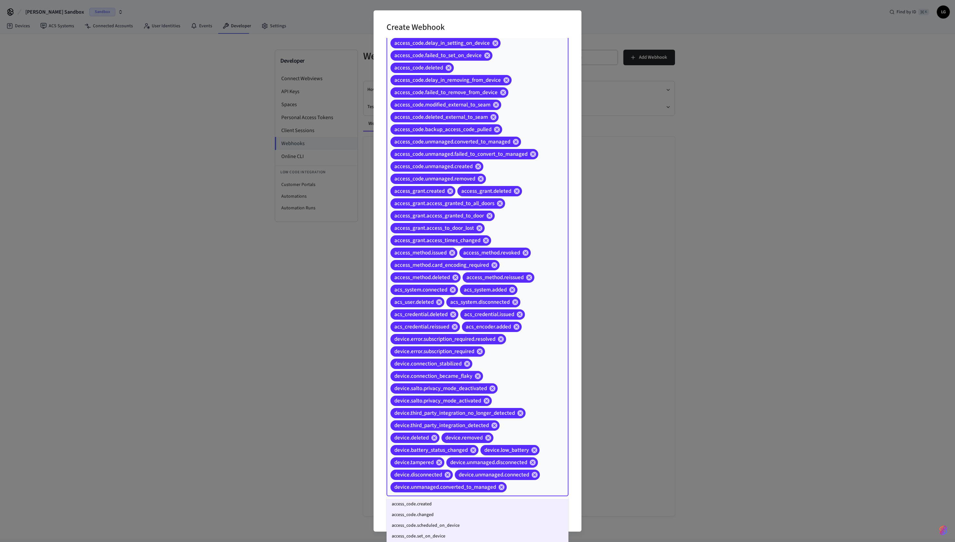
click at [477, 271] on input "Event Types" at bounding box center [527, 487] width 40 height 11
click at [474, 271] on li "device.converted_to_unmanaged" at bounding box center [477, 520] width 182 height 11
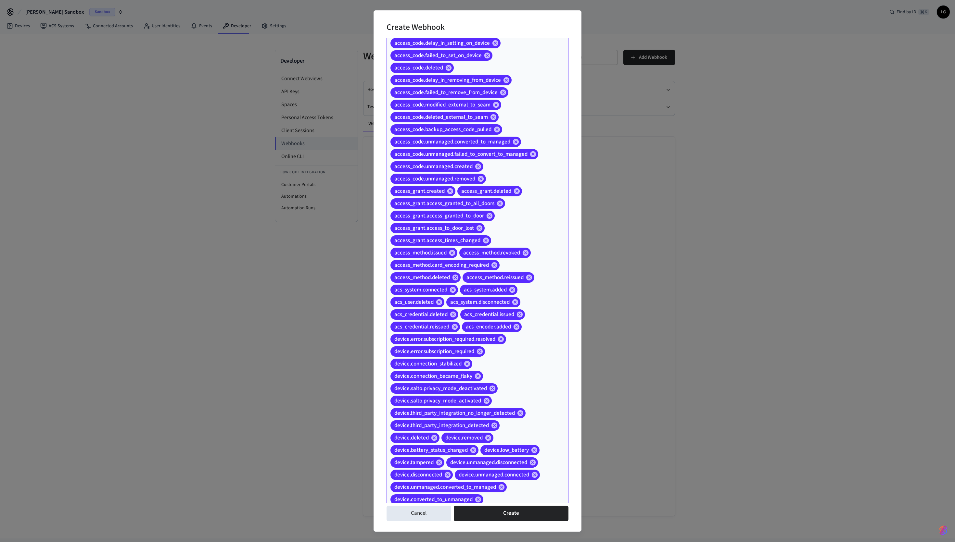
click at [477, 271] on input "Event Types" at bounding box center [515, 499] width 63 height 11
click at [467, 271] on li "device.added" at bounding box center [477, 531] width 182 height 11
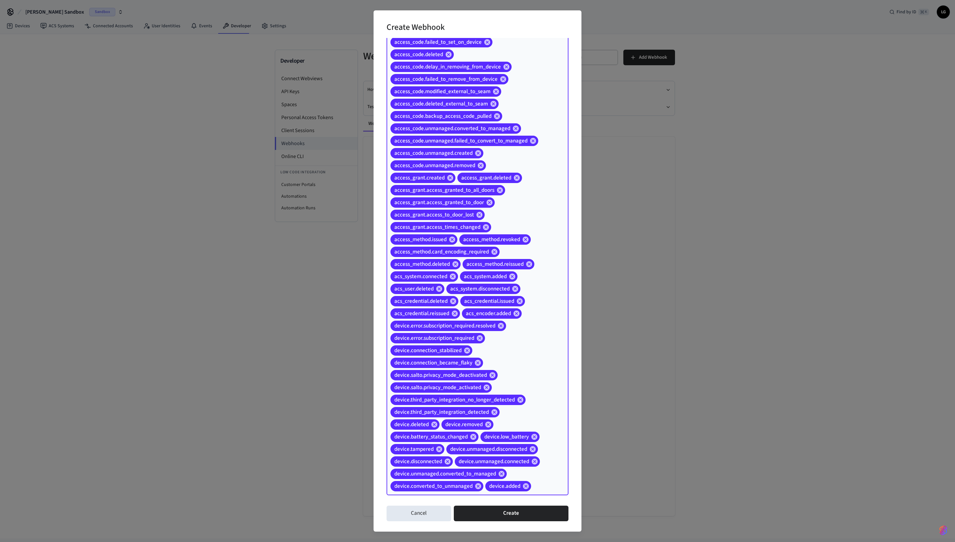
click at [477, 271] on input "Event Types" at bounding box center [539, 486] width 15 height 11
click at [460, 271] on li "device.connected" at bounding box center [477, 520] width 182 height 11
click at [477, 271] on input "Event Types" at bounding box center [497, 498] width 100 height 11
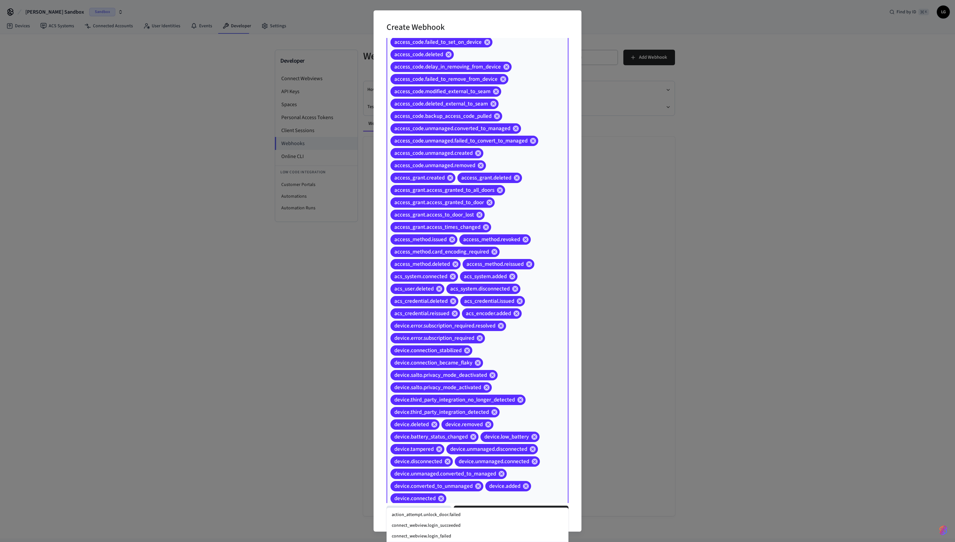
scroll to position [587, 0]
click at [477, 271] on li "connect_webview.login_failed" at bounding box center [477, 528] width 182 height 11
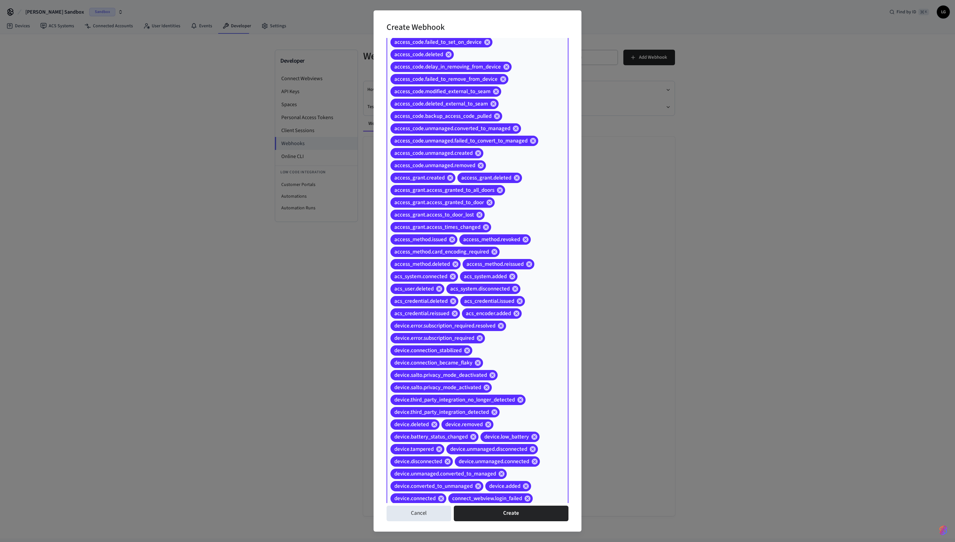
click at [477, 271] on div "connected_account.connected connected_account.disconnected acs_credential.inval…" at bounding box center [477, 202] width 182 height 610
click at [477, 271] on li "connect_webview.login_succeeded" at bounding box center [477, 527] width 182 height 11
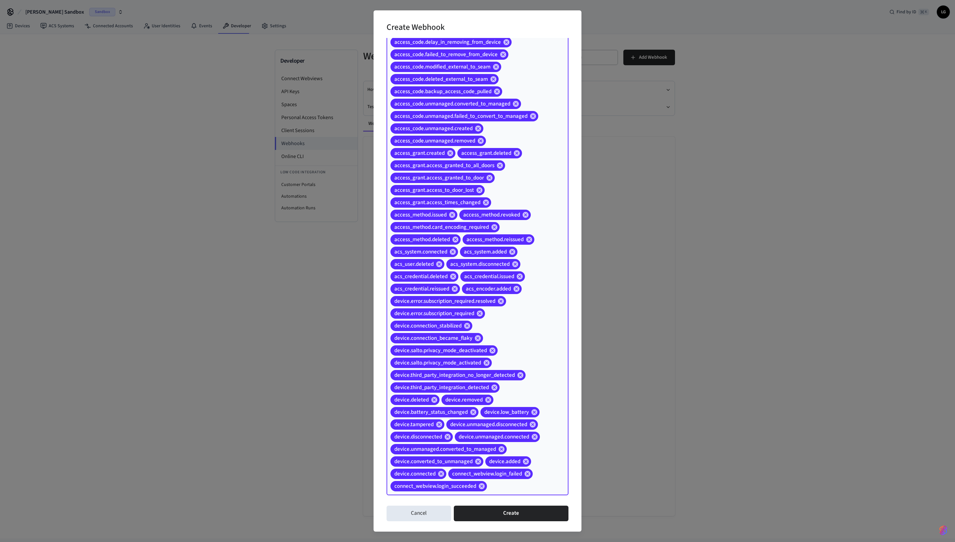
click at [477, 271] on input "Event Types" at bounding box center [517, 486] width 59 height 11
click at [472, 271] on li "action_attempt.unlock_door.failed" at bounding box center [477, 525] width 182 height 11
click at [477, 271] on input "Event Types" at bounding box center [516, 498] width 61 height 11
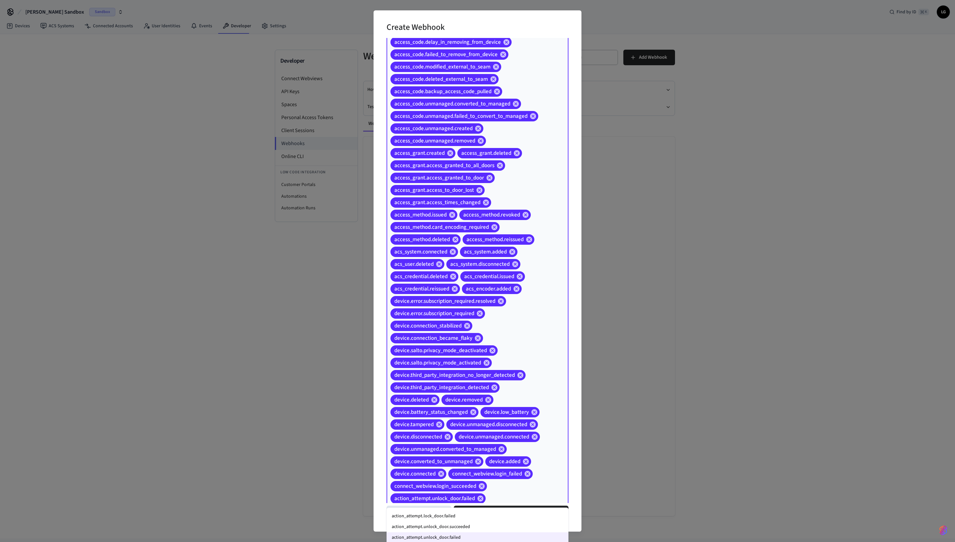
scroll to position [556, 0]
click at [477, 271] on li "action_attempt.unlock_door.succeeded" at bounding box center [477, 527] width 182 height 11
click at [477, 271] on div "connected_account.connected connected_account.disconnected acs_credential.inval…" at bounding box center [477, 196] width 182 height 647
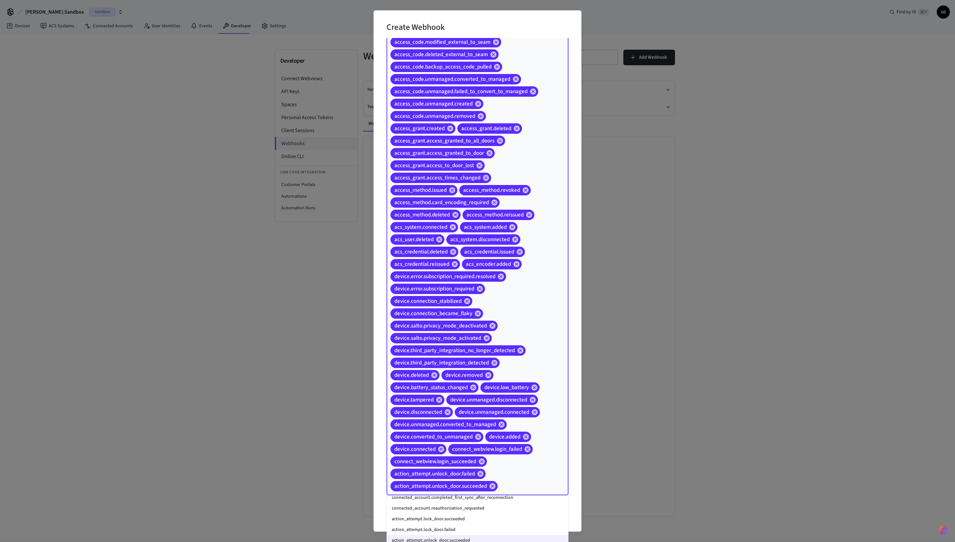
scroll to position [525, 0]
click at [471, 271] on li "action_attempt.lock_door.failed" at bounding box center [477, 536] width 182 height 11
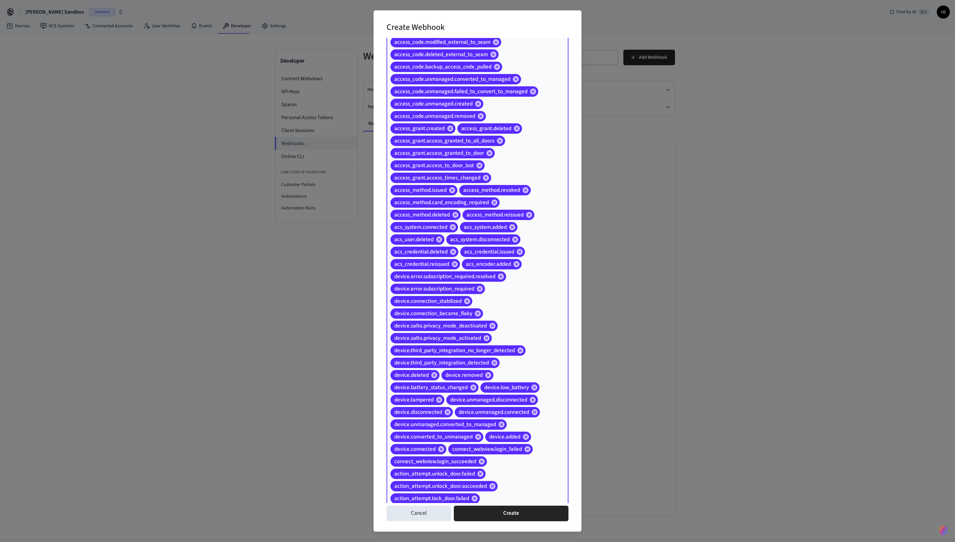
scroll to position [226, 0]
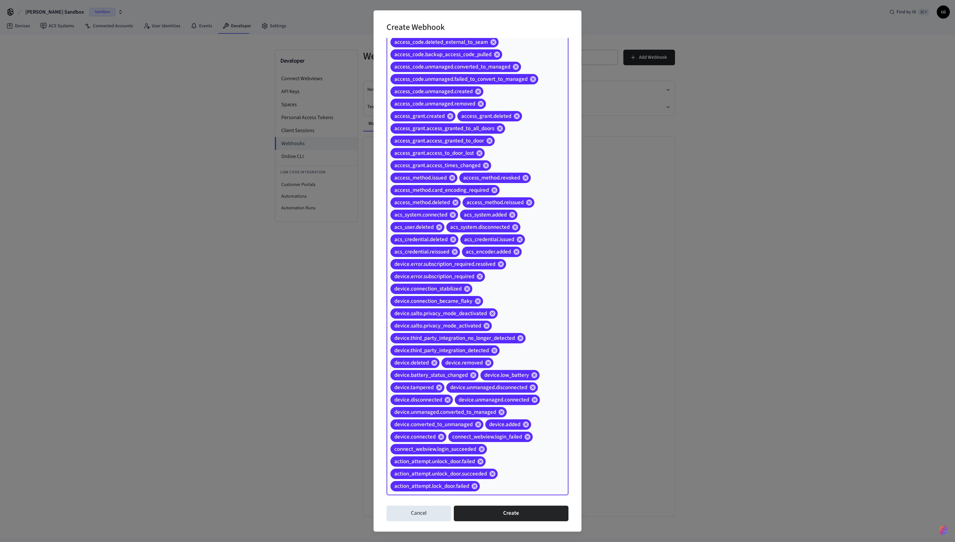
click at [477, 271] on input "Event Types" at bounding box center [514, 486] width 67 height 11
click at [453, 271] on li "action_attempt.lock_door.succeeded" at bounding box center [477, 533] width 182 height 11
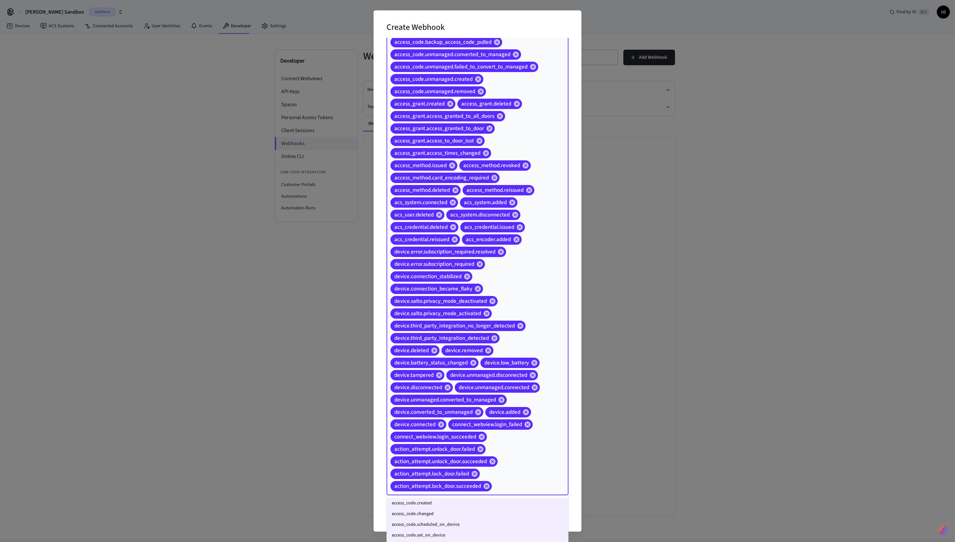
click at [477, 271] on input "Event Types" at bounding box center [520, 486] width 55 height 11
click at [470, 271] on li "connected_account.reauthorization_requested" at bounding box center [477, 532] width 182 height 11
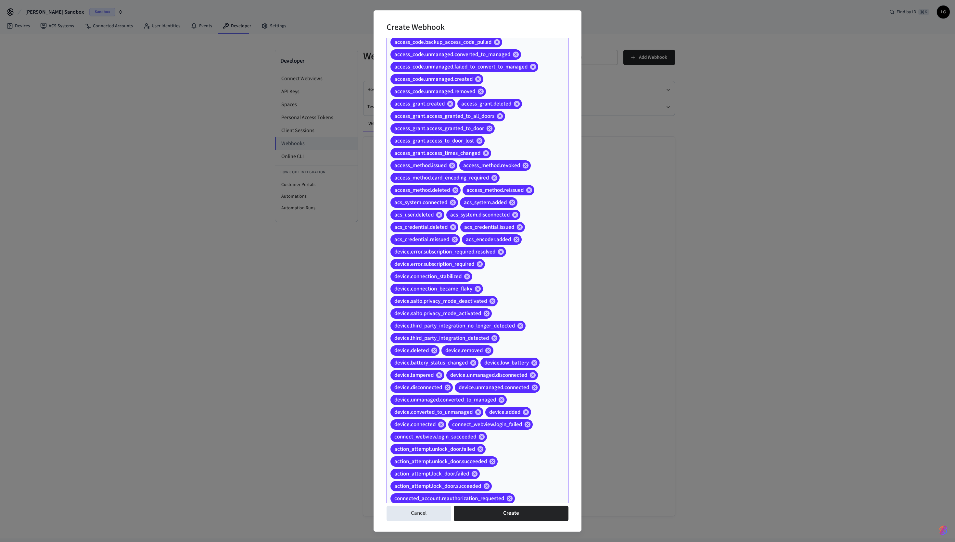
scroll to position [250, 0]
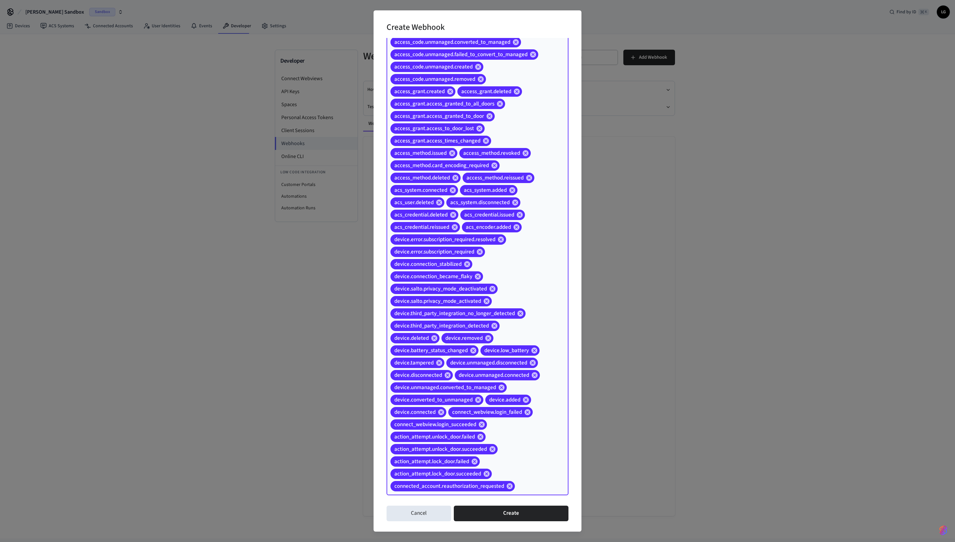
click at [477, 271] on input "Event Types" at bounding box center [531, 486] width 31 height 11
click at [477, 271] on li "connected_account.completed_first_sync_after_reconnection" at bounding box center [477, 533] width 182 height 11
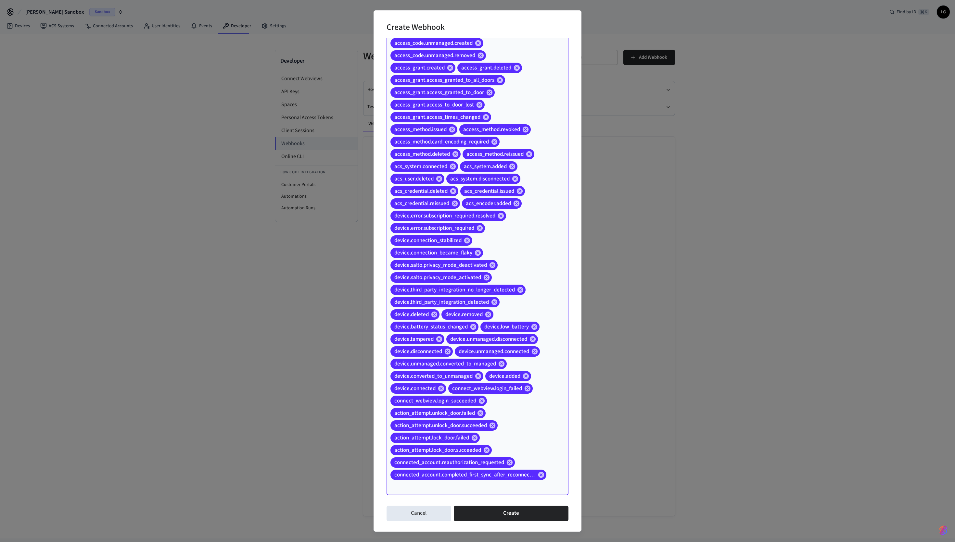
click at [477, 271] on input "Event Types" at bounding box center [468, 486] width 158 height 11
click at [477, 271] on li "connected_account.deleted" at bounding box center [477, 535] width 182 height 11
click at [477, 271] on input "Event Types" at bounding box center [509, 487] width 76 height 11
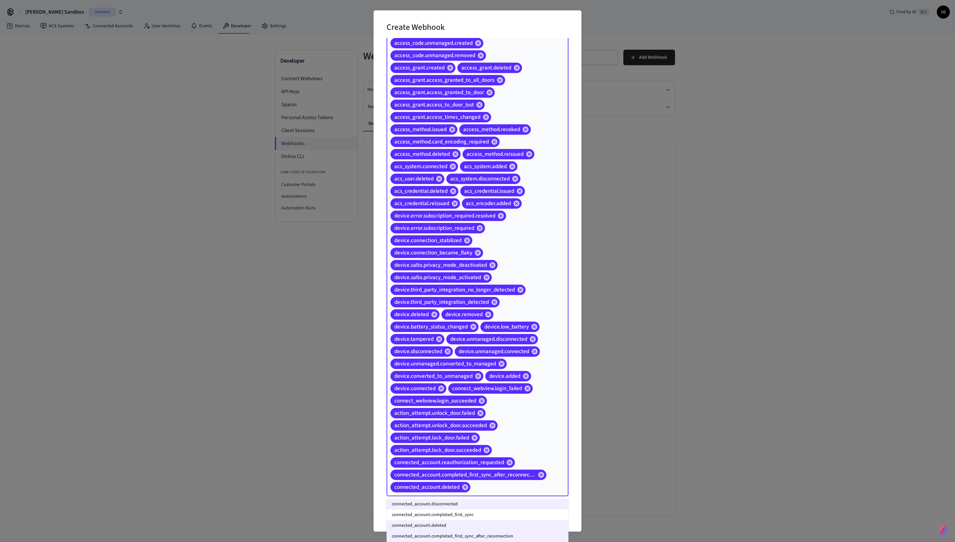
scroll to position [488, 0]
click at [461, 271] on li "connected_account.completed_first_sync" at bounding box center [477, 519] width 182 height 11
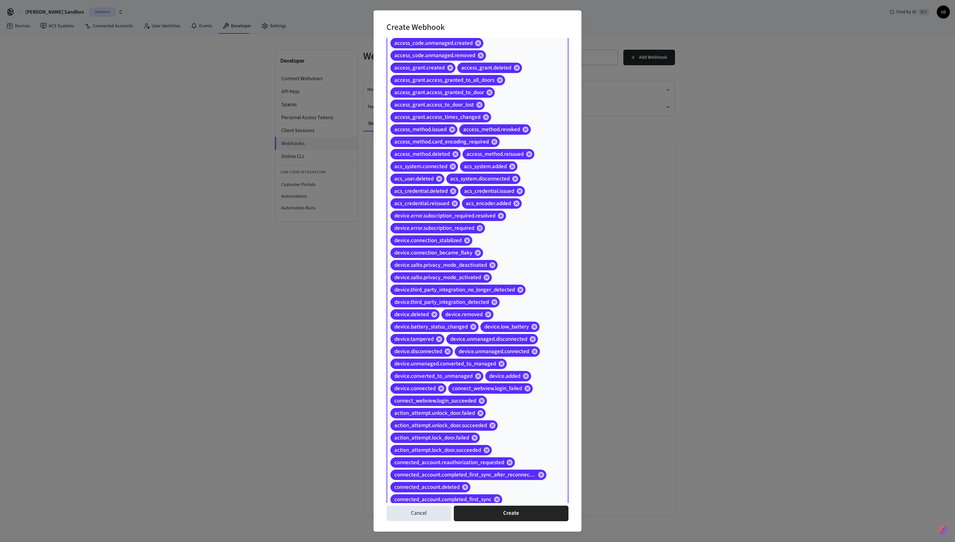
scroll to position [287, 0]
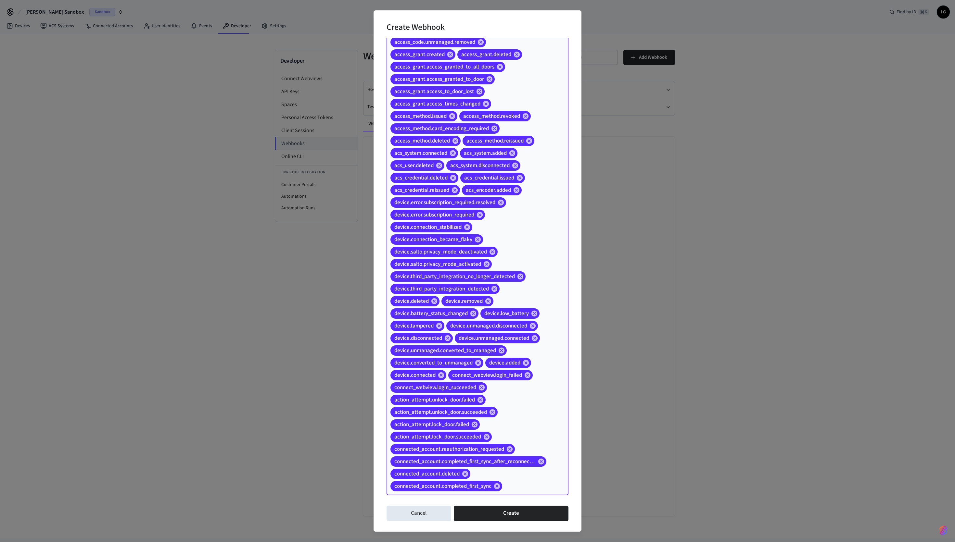
click at [477, 271] on input "Event Types" at bounding box center [525, 486] width 44 height 11
click at [462, 271] on li "connected_account.successful_login" at bounding box center [477, 530] width 182 height 11
click at [477, 271] on input "Event Types" at bounding box center [519, 498] width 56 height 11
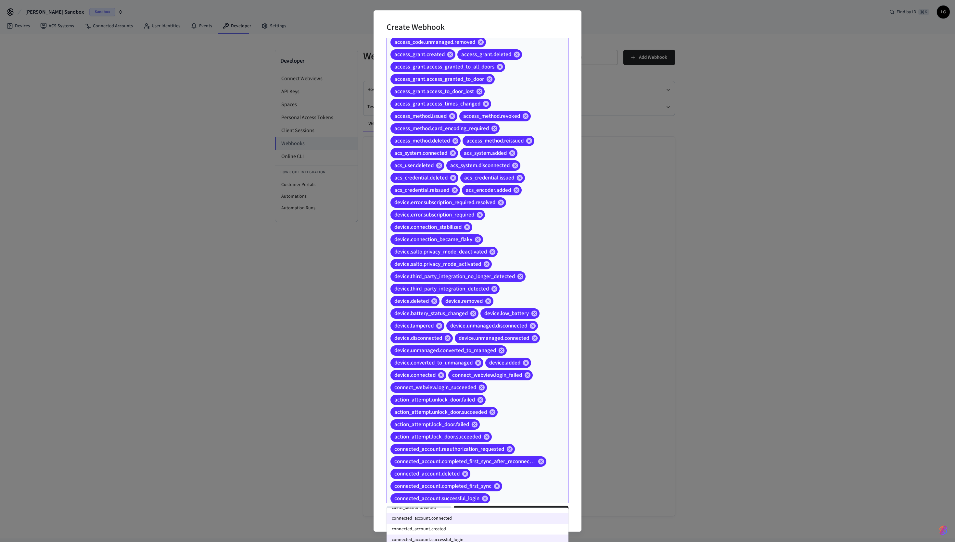
scroll to position [455, 0]
click at [471, 271] on li "connected_account.created" at bounding box center [477, 532] width 182 height 11
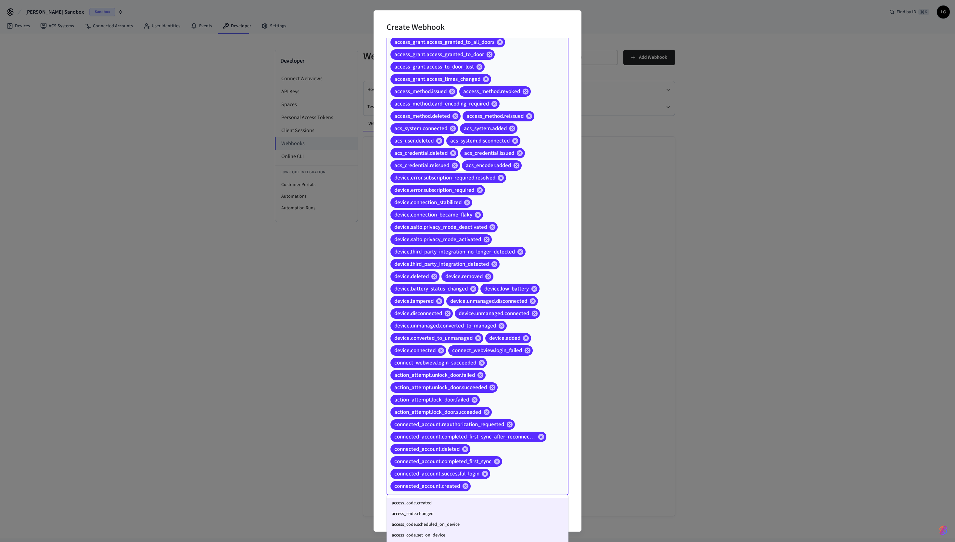
click at [477, 271] on input "Event Types" at bounding box center [509, 486] width 76 height 11
click at [474, 271] on li "client_session.deleted" at bounding box center [477, 515] width 182 height 11
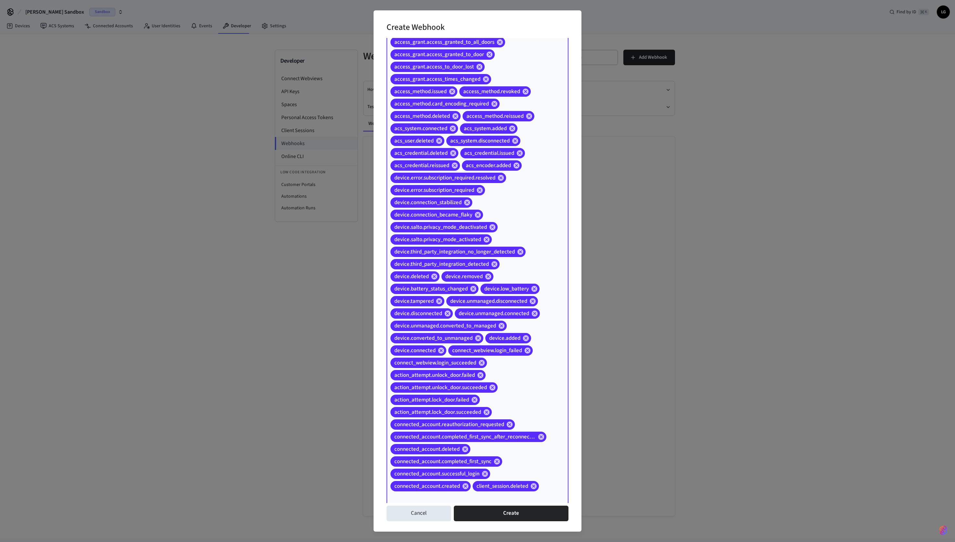
click at [477, 271] on input "Event Types" at bounding box center [468, 498] width 158 height 11
click at [477, 271] on li "acs_entrance.removed" at bounding box center [477, 520] width 182 height 11
click at [477, 271] on input "Event Types" at bounding box center [503, 498] width 88 height 11
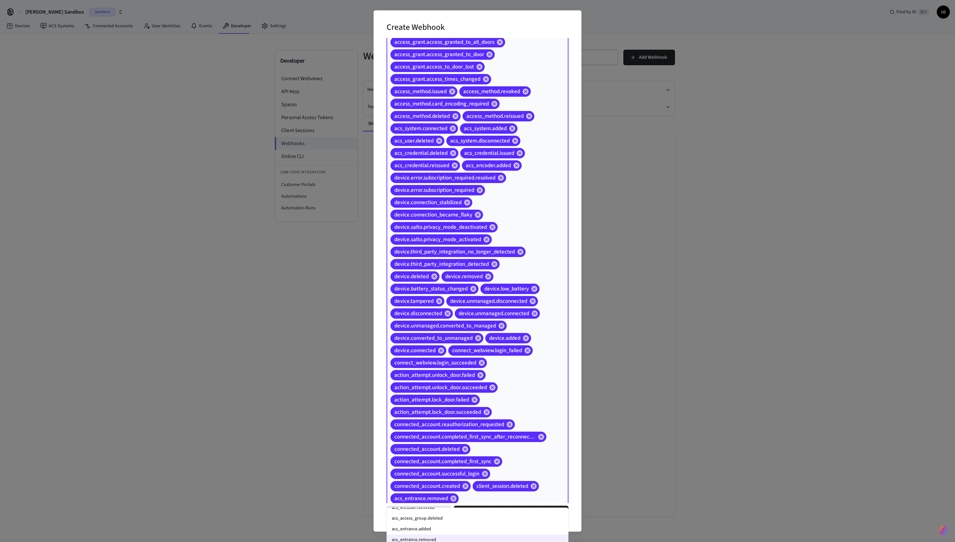
scroll to position [416, 0]
click at [449, 271] on li "acs_entrance.added" at bounding box center [477, 528] width 182 height 11
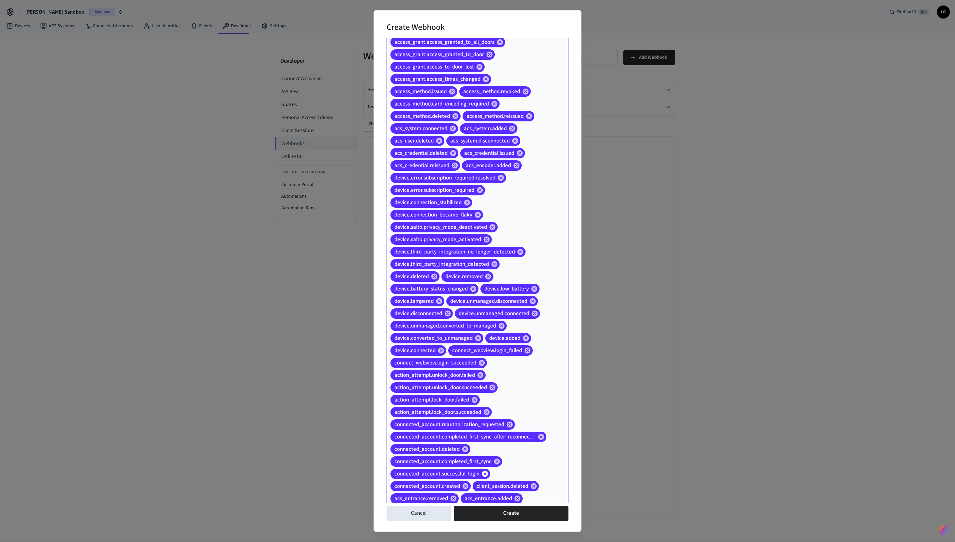
scroll to position [324, 0]
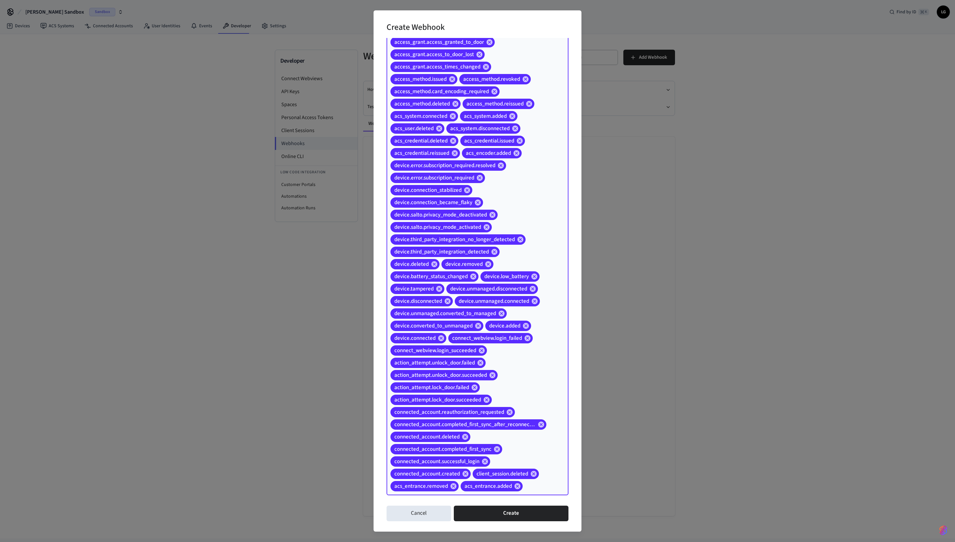
click at [477, 271] on input "Event Types" at bounding box center [535, 486] width 24 height 11
click at [463, 271] on li "acs_access_group.deleted" at bounding box center [477, 525] width 182 height 11
click at [477, 271] on input "Event Types" at bounding box center [507, 498] width 80 height 11
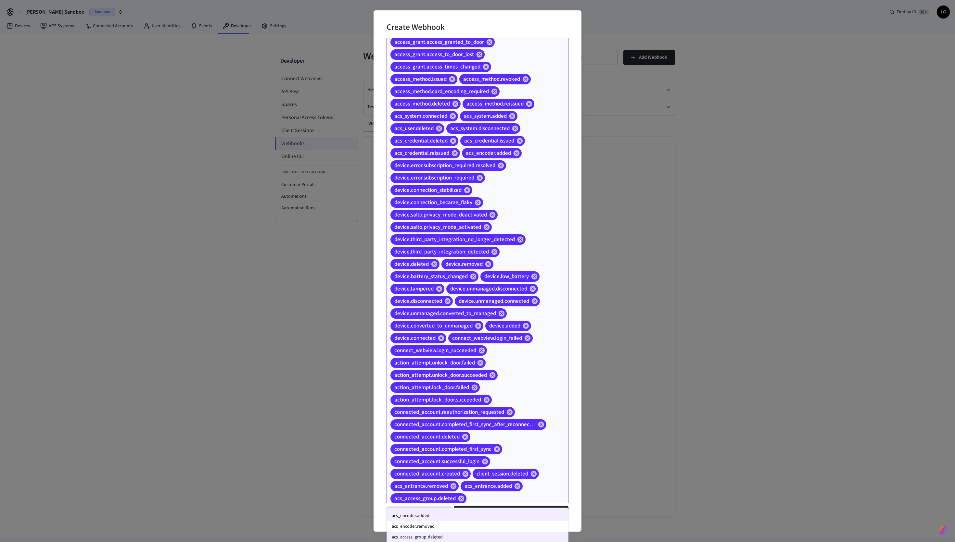
click at [476, 271] on li "acs_encoder.removed" at bounding box center [477, 526] width 182 height 11
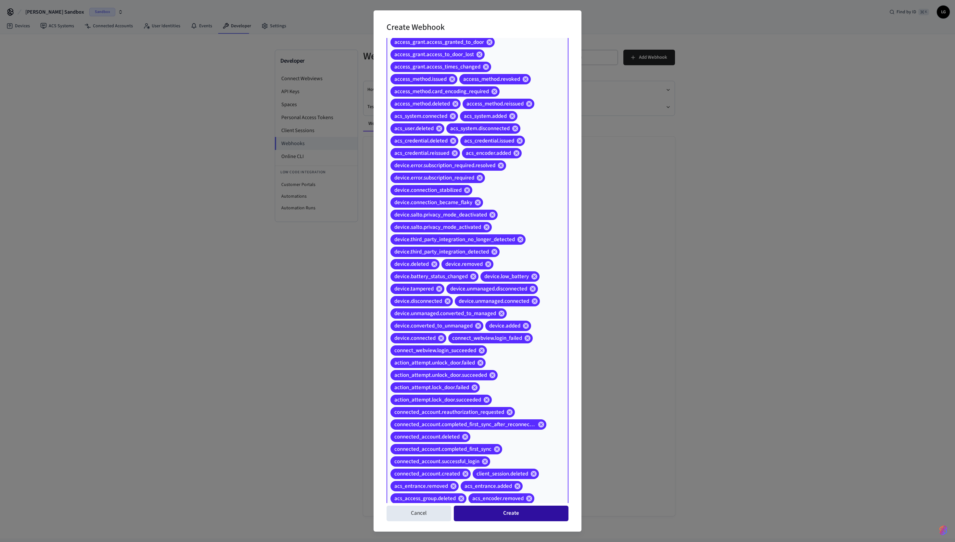
click at [477, 271] on button "Create" at bounding box center [511, 514] width 115 height 16
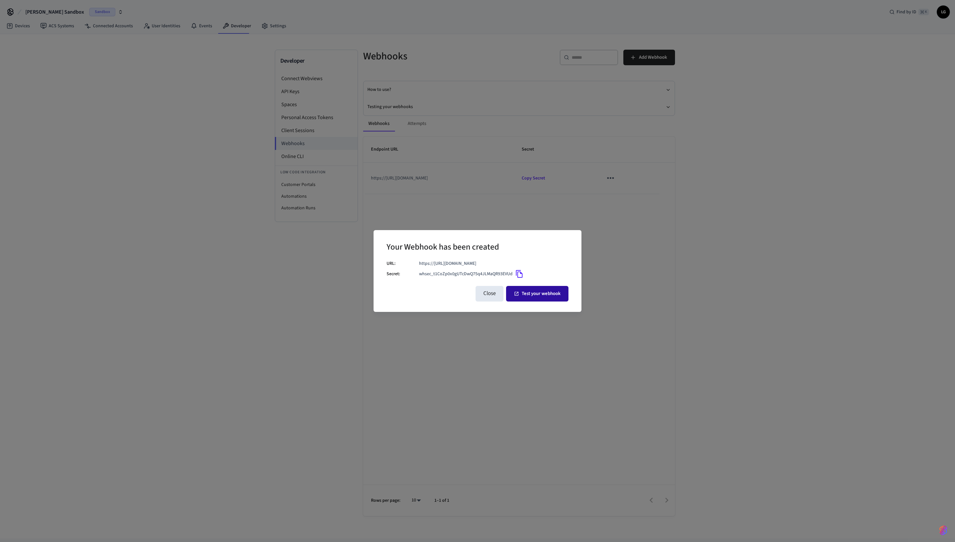
click at [477, 271] on button "Test your webhook" at bounding box center [537, 294] width 62 height 16
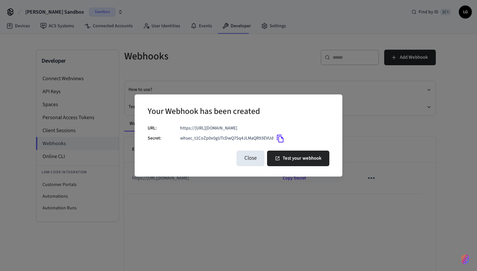
click at [282, 138] on icon "Copy" at bounding box center [280, 138] width 8 height 8
click at [251, 164] on button "Close" at bounding box center [251, 159] width 28 height 16
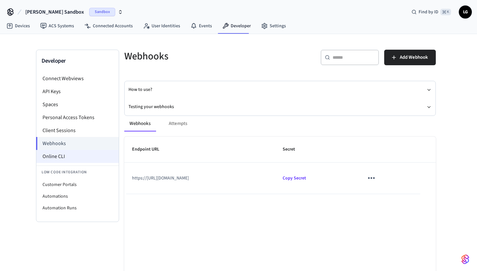
click at [67, 157] on li "Online CLI" at bounding box center [77, 156] width 82 height 13
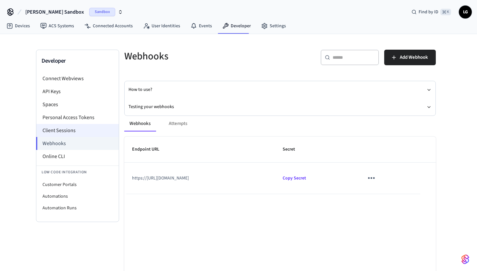
click at [69, 132] on li "Client Sessions" at bounding box center [77, 130] width 82 height 13
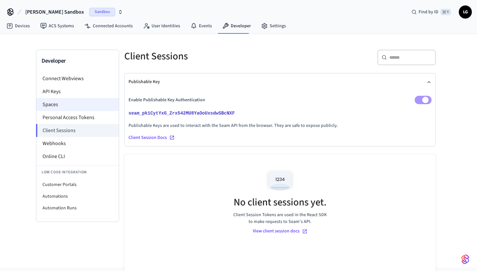
click at [77, 107] on li "Spaces" at bounding box center [77, 104] width 82 height 13
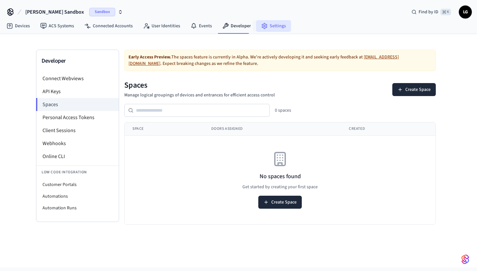
click at [263, 26] on icon at bounding box center [264, 26] width 5 height 6
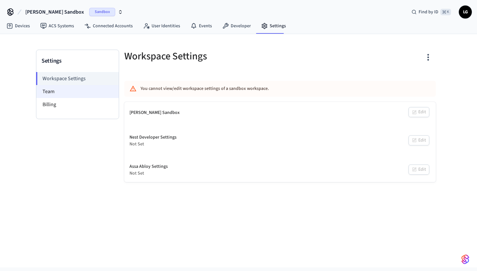
click at [63, 93] on li "Team" at bounding box center [77, 91] width 82 height 13
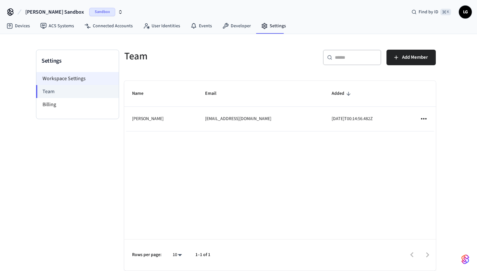
click at [61, 81] on li "Workspace Settings" at bounding box center [77, 78] width 82 height 13
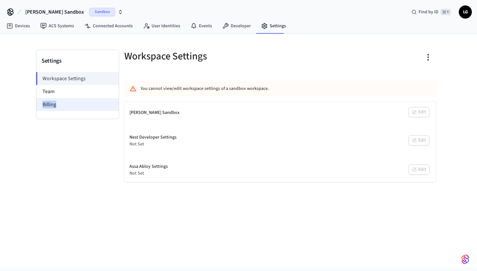
click at [61, 101] on li "Billing" at bounding box center [77, 104] width 82 height 13
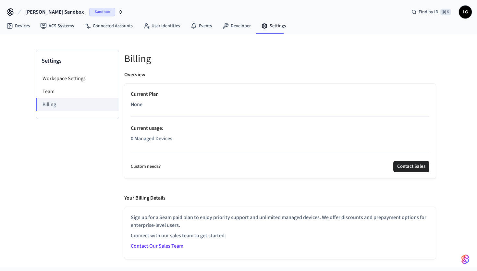
click at [131, 96] on p "Current Plan" at bounding box center [280, 94] width 299 height 8
click at [76, 79] on li "Workspace Settings" at bounding box center [77, 78] width 82 height 13
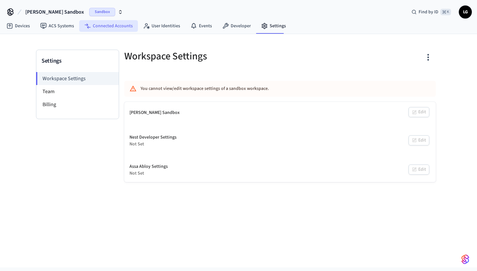
click at [100, 28] on link "Connected Accounts" at bounding box center [108, 26] width 59 height 12
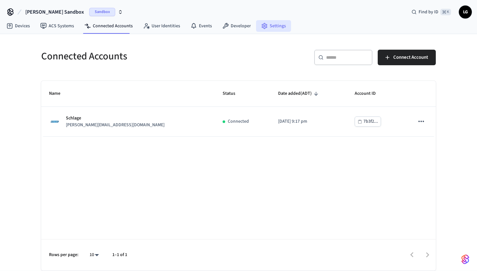
click at [270, 25] on link "Settings" at bounding box center [273, 26] width 35 height 12
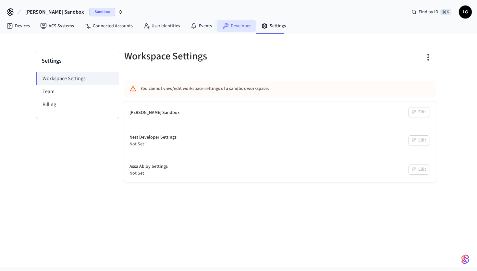
click at [228, 24] on link "Developer" at bounding box center [236, 26] width 39 height 12
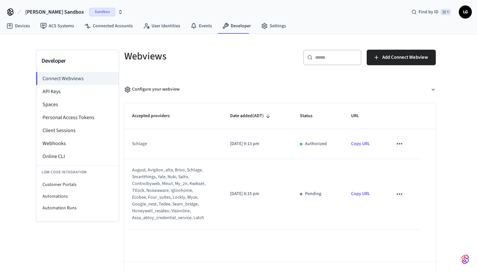
click at [405, 194] on button "sticky table" at bounding box center [400, 194] width 14 height 14
click at [391, 193] on div at bounding box center [238, 135] width 477 height 271
click at [280, 193] on p "[DATE] 8:15 pm" at bounding box center [257, 194] width 54 height 7
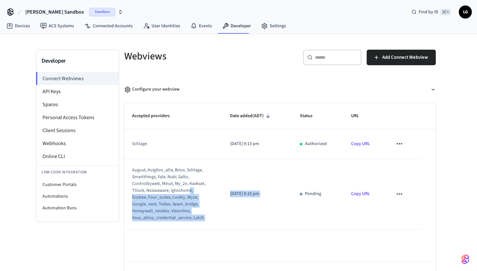
drag, startPoint x: 307, startPoint y: 194, endPoint x: 187, endPoint y: 189, distance: 119.9
click at [187, 189] on tr "august, avigilon_alta, brivo, schlage, smartthings, yale, nuki, salto, controlb…" at bounding box center [280, 194] width 312 height 70
click at [187, 189] on div "august, avigilon_alta, brivo, schlage, smartthings, yale, nuki, salto, controlb…" at bounding box center [169, 194] width 74 height 55
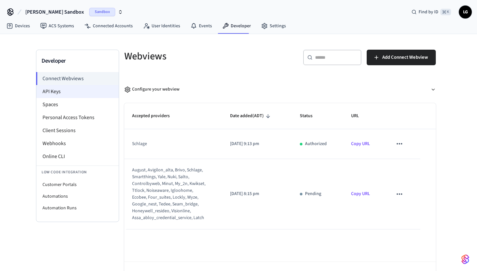
click at [68, 92] on li "API Keys" at bounding box center [77, 91] width 82 height 13
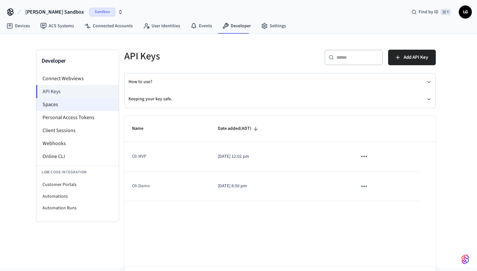
click at [71, 101] on li "Spaces" at bounding box center [77, 104] width 82 height 13
